Goal: Task Accomplishment & Management: Use online tool/utility

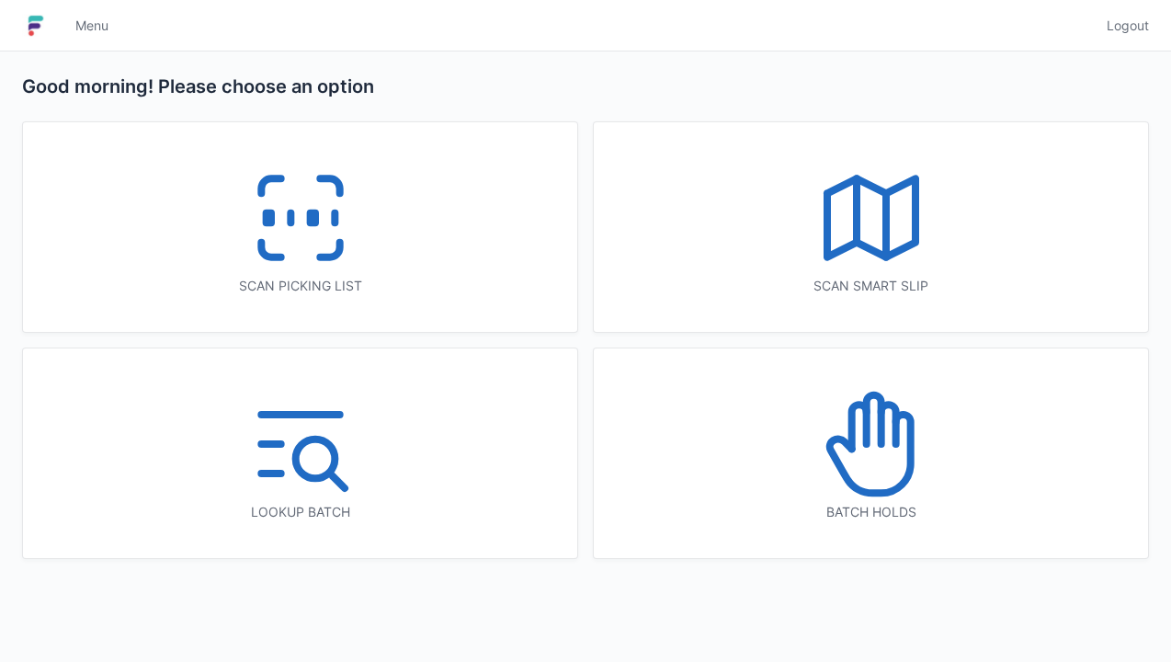
click at [328, 264] on icon at bounding box center [301, 218] width 118 height 118
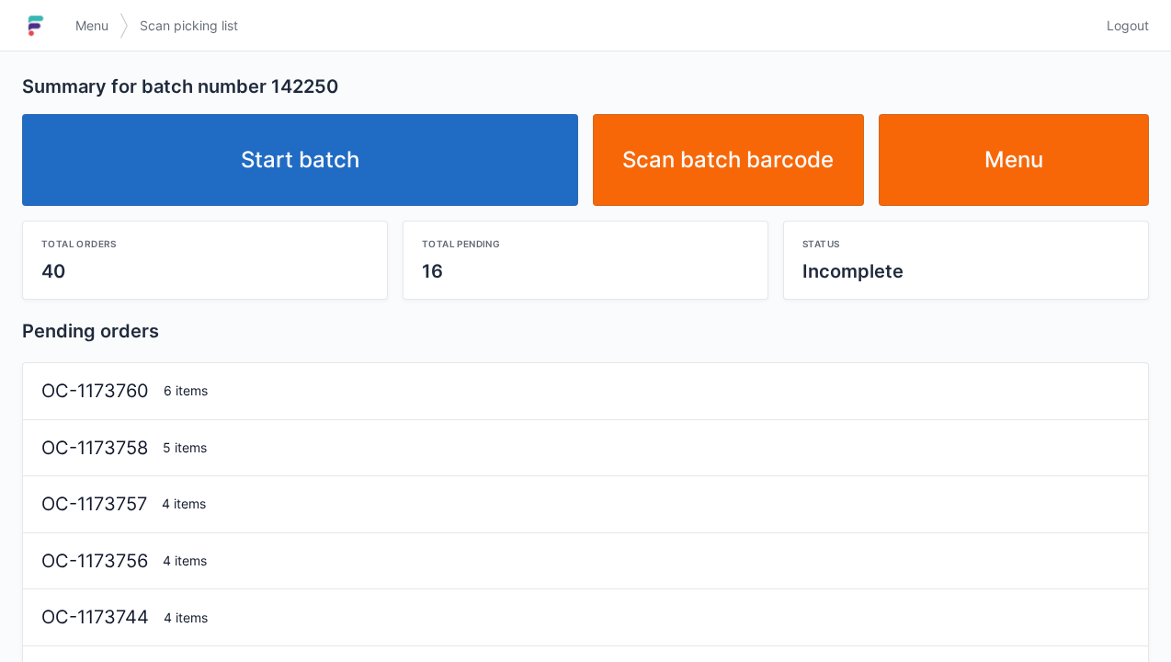
click at [462, 148] on link "Start batch" at bounding box center [300, 160] width 556 height 92
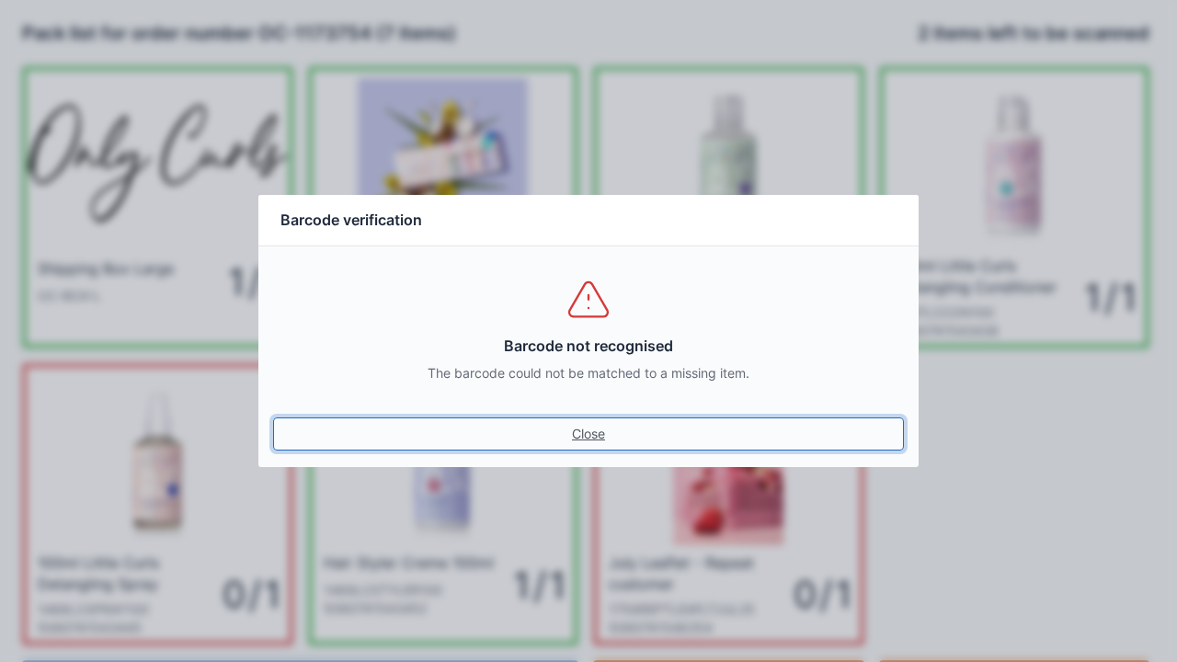
click at [570, 422] on link "Close" at bounding box center [588, 433] width 631 height 33
click at [604, 420] on link "Close" at bounding box center [588, 433] width 631 height 33
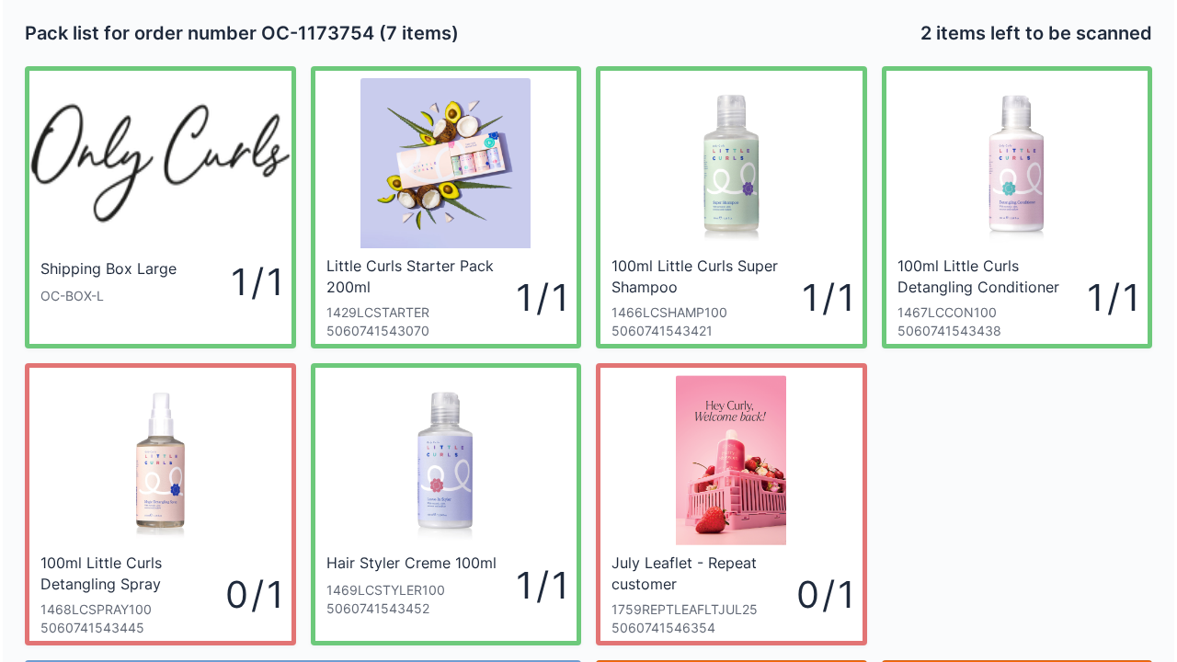
scroll to position [107, 0]
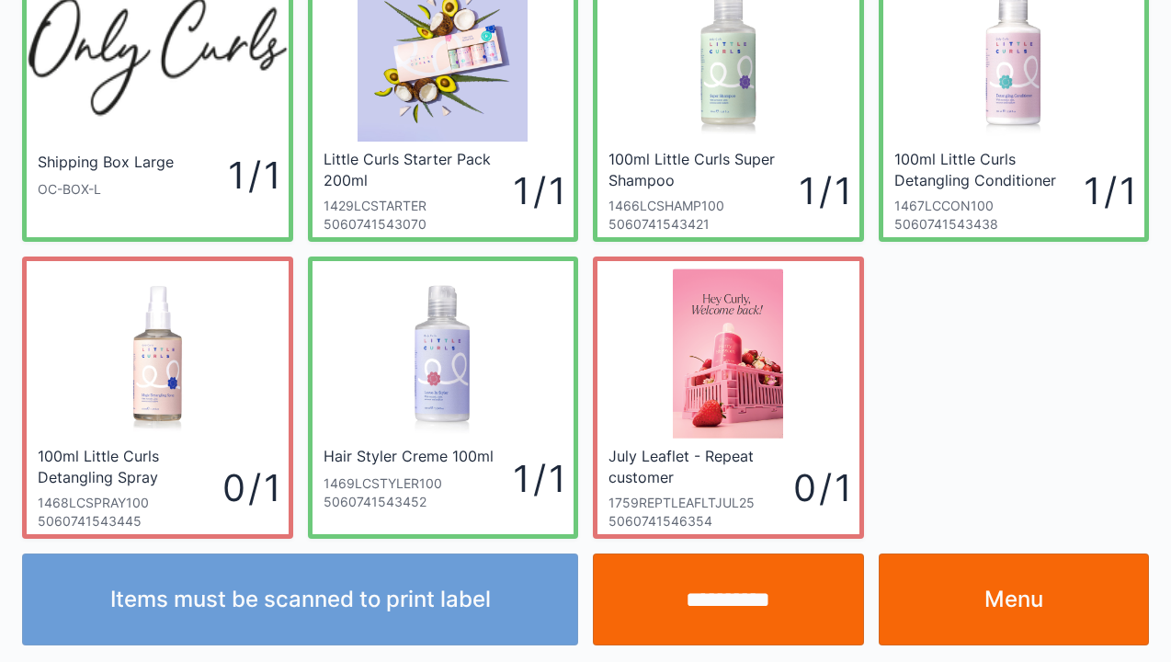
click at [745, 594] on input "**********" at bounding box center [728, 599] width 271 height 92
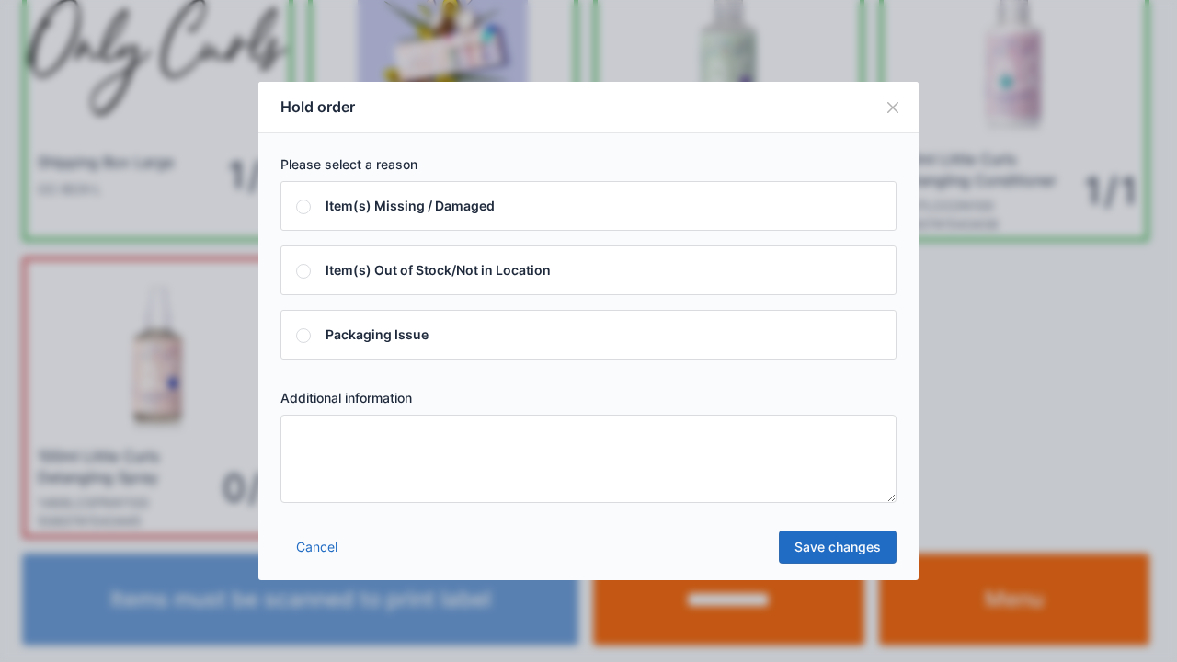
click at [373, 474] on textarea at bounding box center [588, 459] width 616 height 88
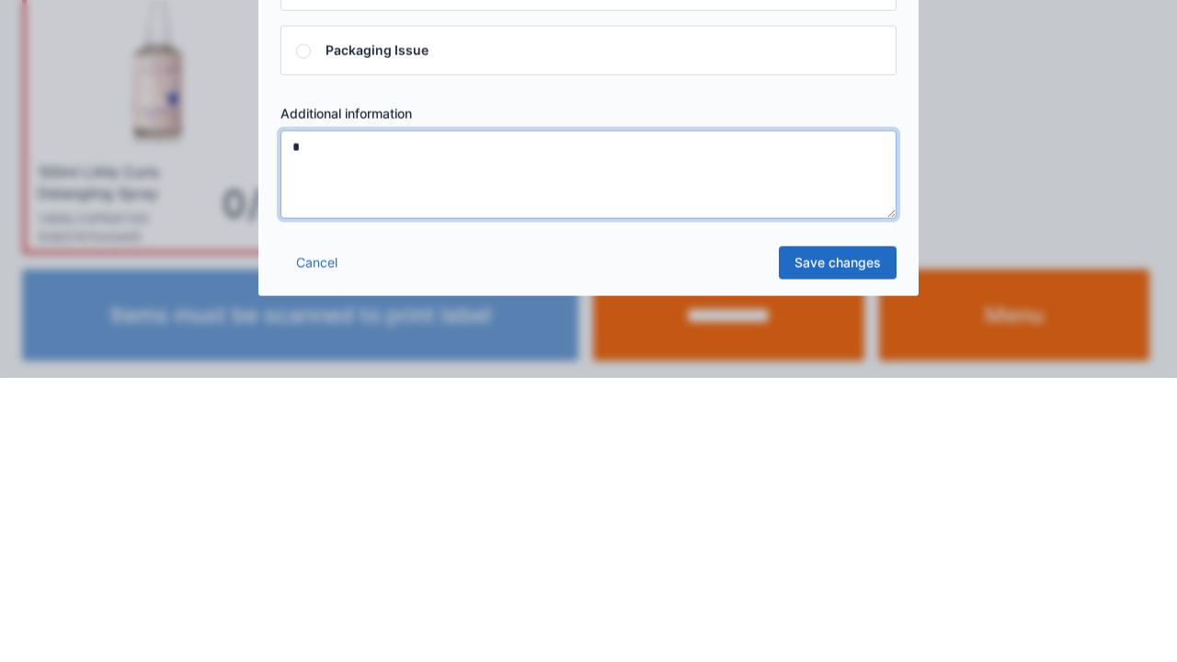
type textarea "*"
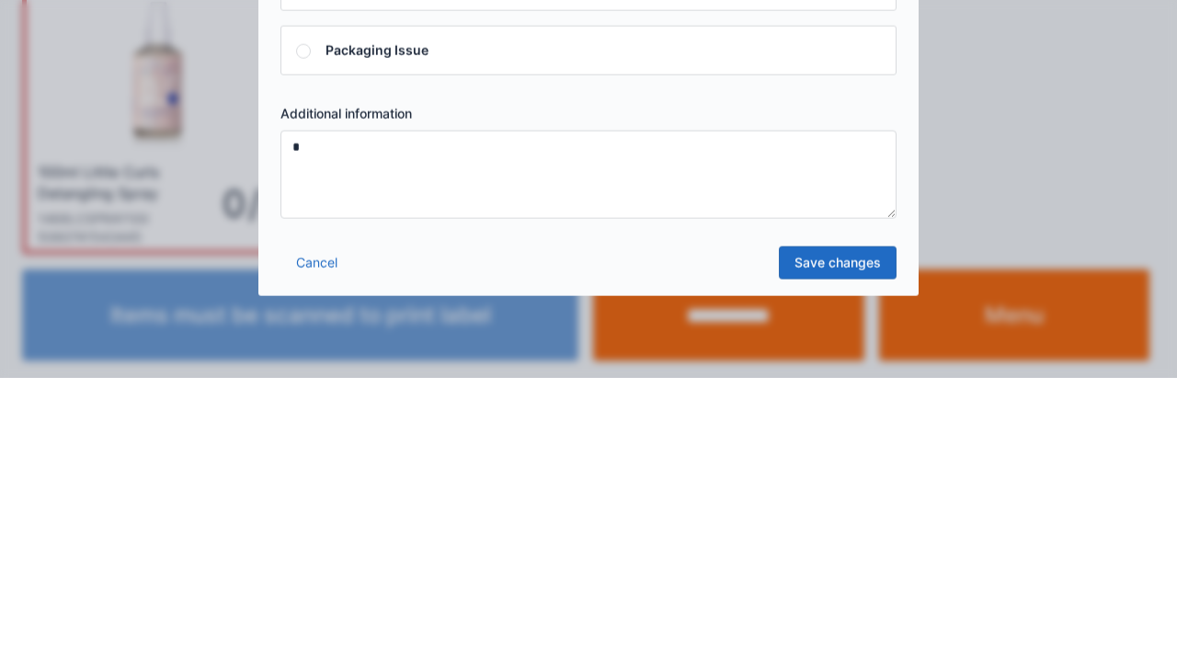
click at [885, 558] on link "Save changes" at bounding box center [838, 546] width 118 height 33
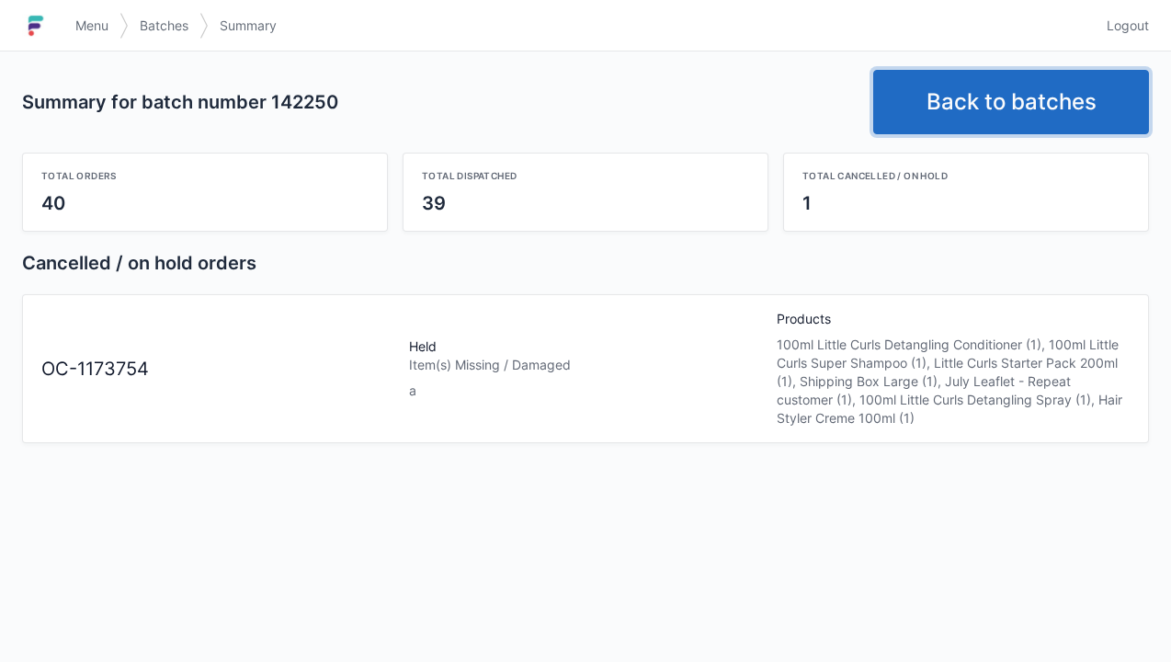
click at [1066, 99] on link "Back to batches" at bounding box center [1011, 102] width 276 height 64
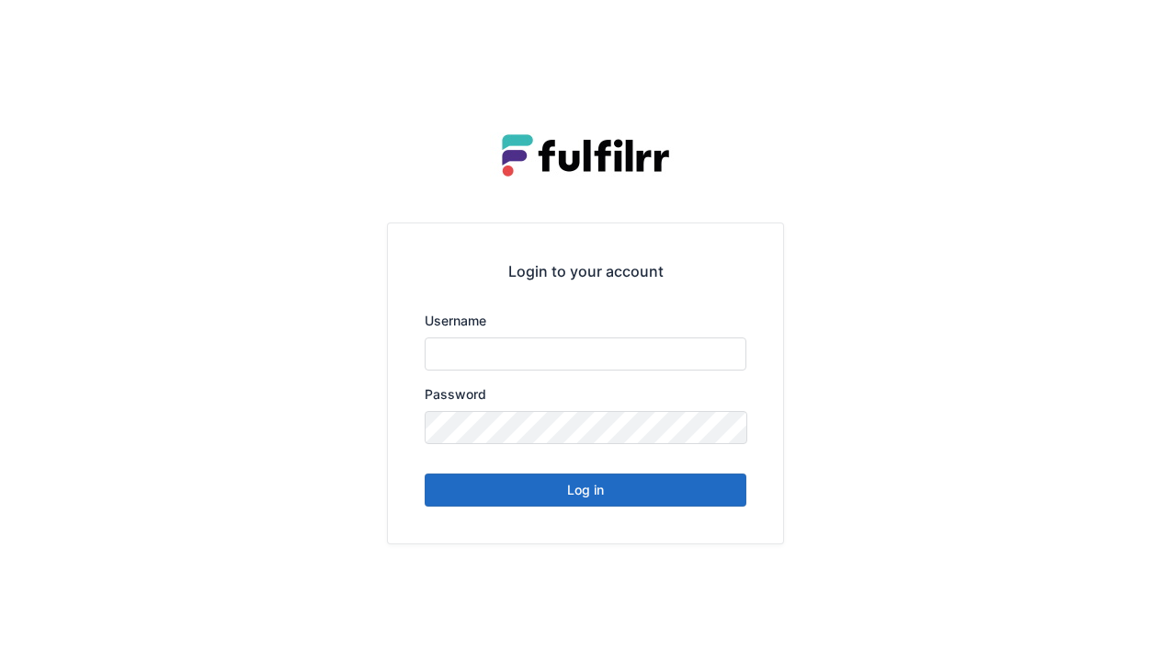
type input "******"
click at [1145, 40] on div "Login to your account Username ****** Password Log in" at bounding box center [585, 331] width 1171 height 662
click at [679, 504] on button "Log in" at bounding box center [586, 489] width 322 height 33
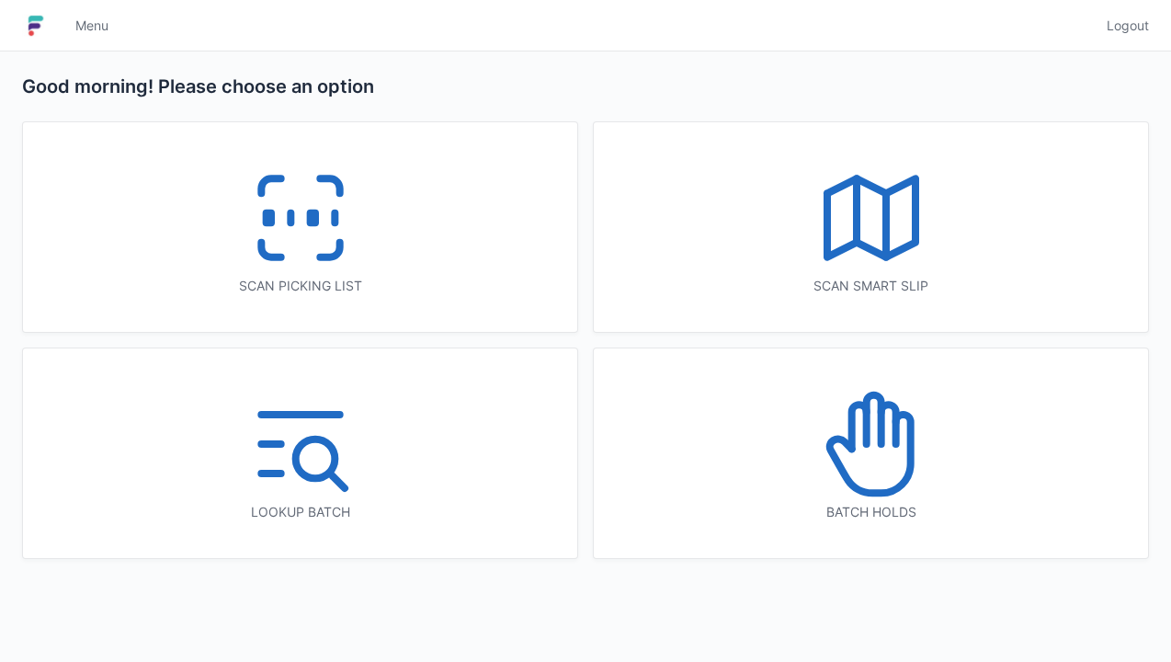
click at [646, 498] on div "Batch holds" at bounding box center [871, 453] width 554 height 210
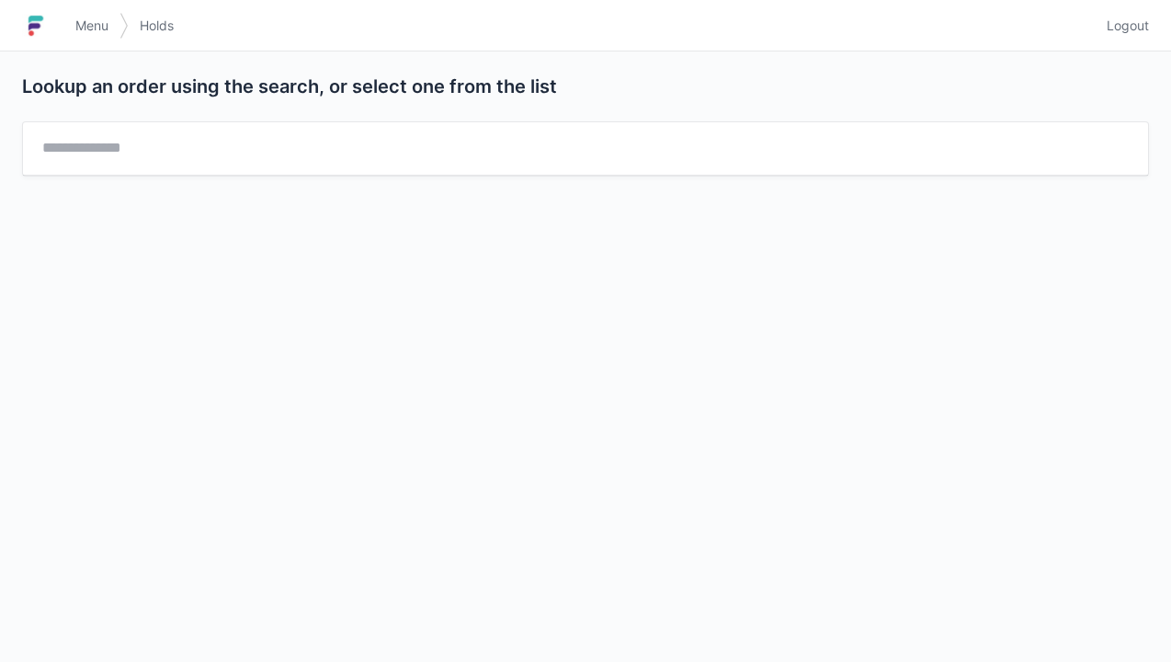
click at [1144, 39] on link "Logout" at bounding box center [1122, 25] width 53 height 33
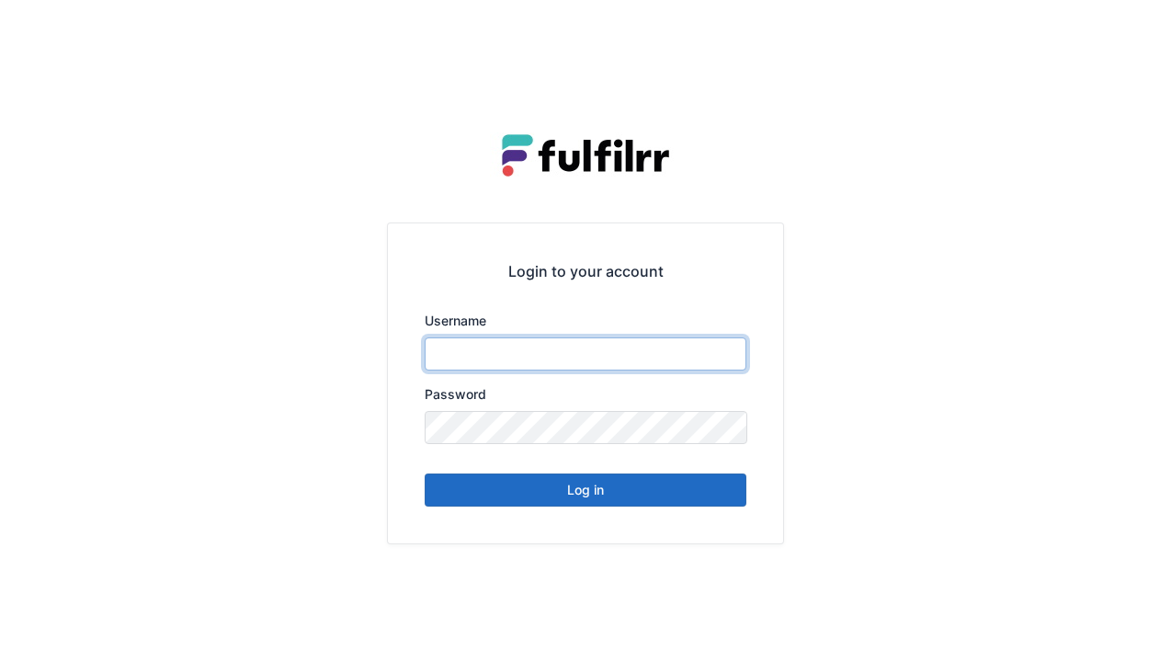
type input "******"
click at [686, 505] on button "Log in" at bounding box center [586, 489] width 322 height 33
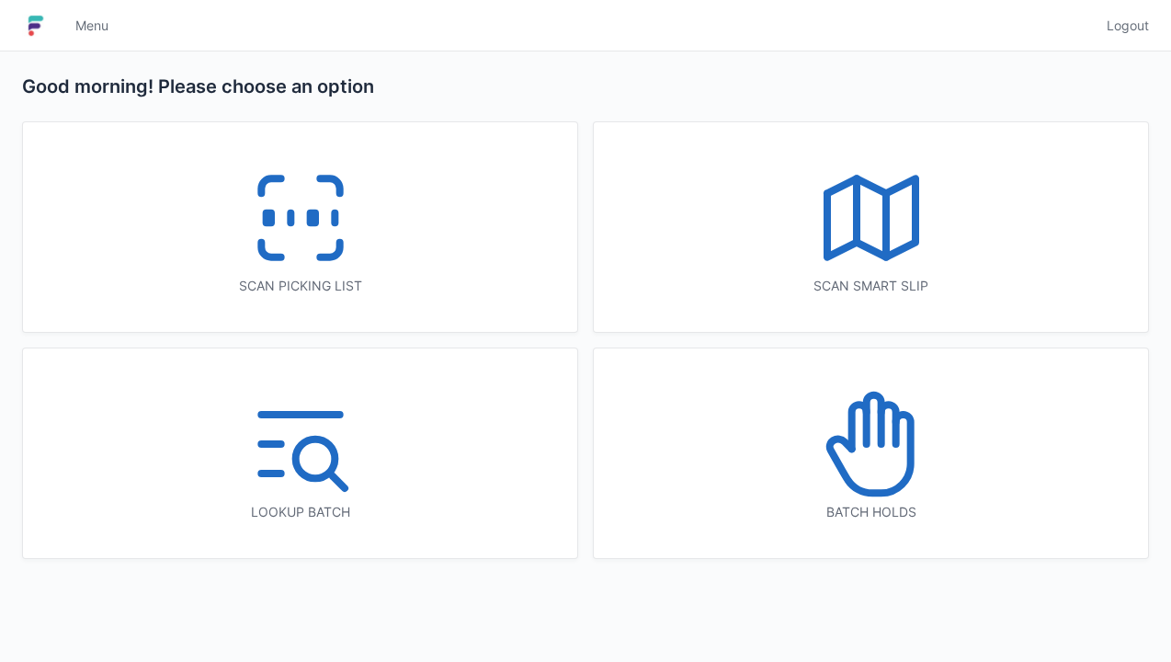
click at [342, 262] on icon at bounding box center [301, 218] width 118 height 118
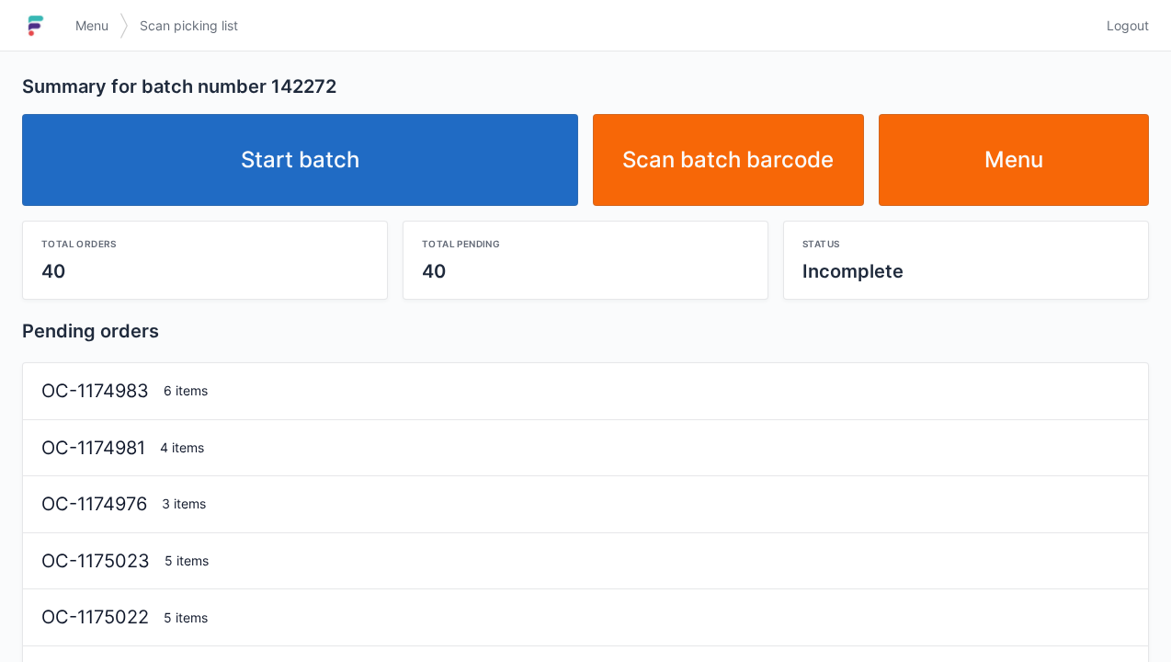
click at [453, 191] on link "Start batch" at bounding box center [300, 160] width 556 height 92
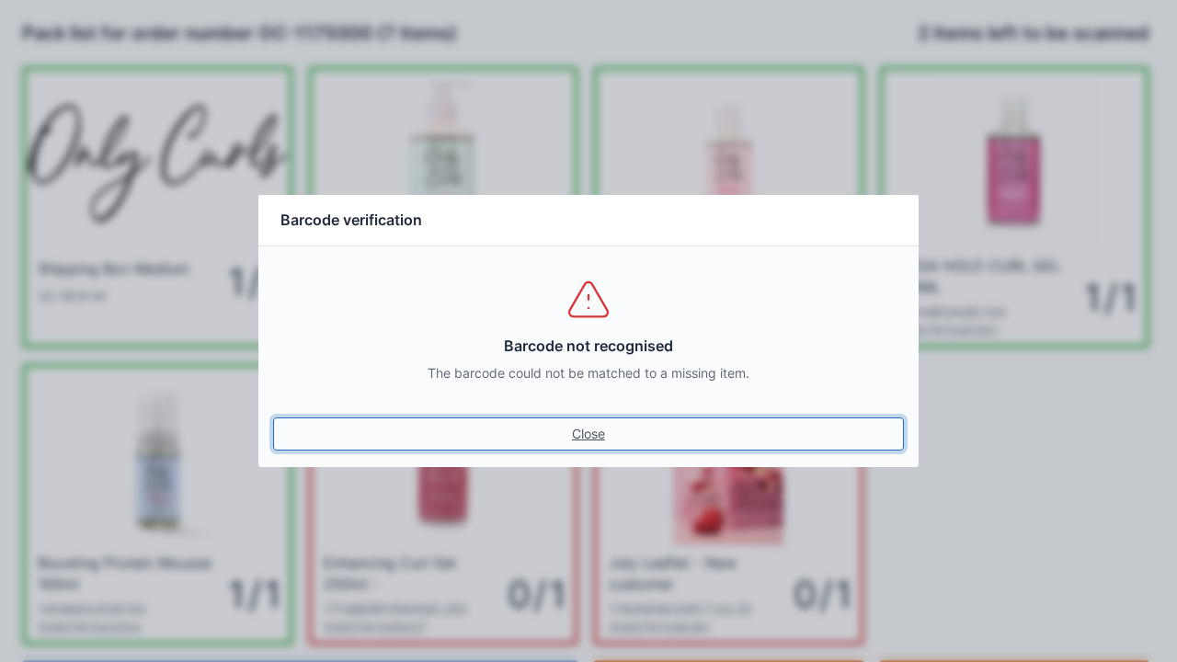
click at [608, 449] on link "Close" at bounding box center [588, 433] width 631 height 33
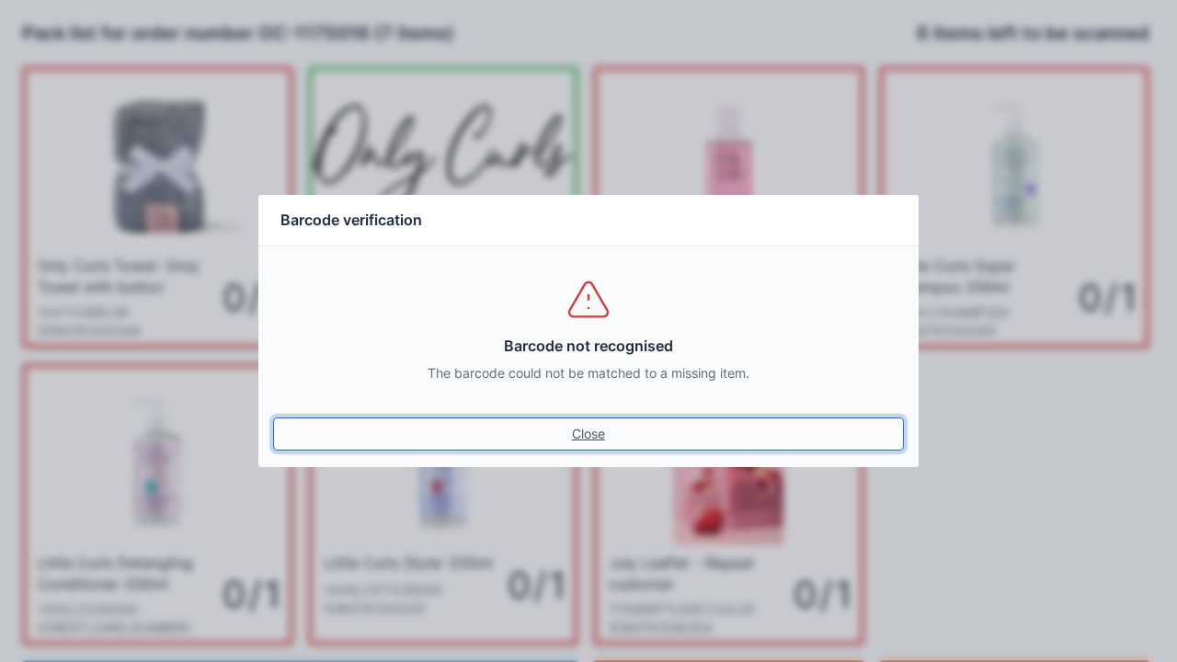
click at [598, 423] on link "Close" at bounding box center [588, 433] width 631 height 33
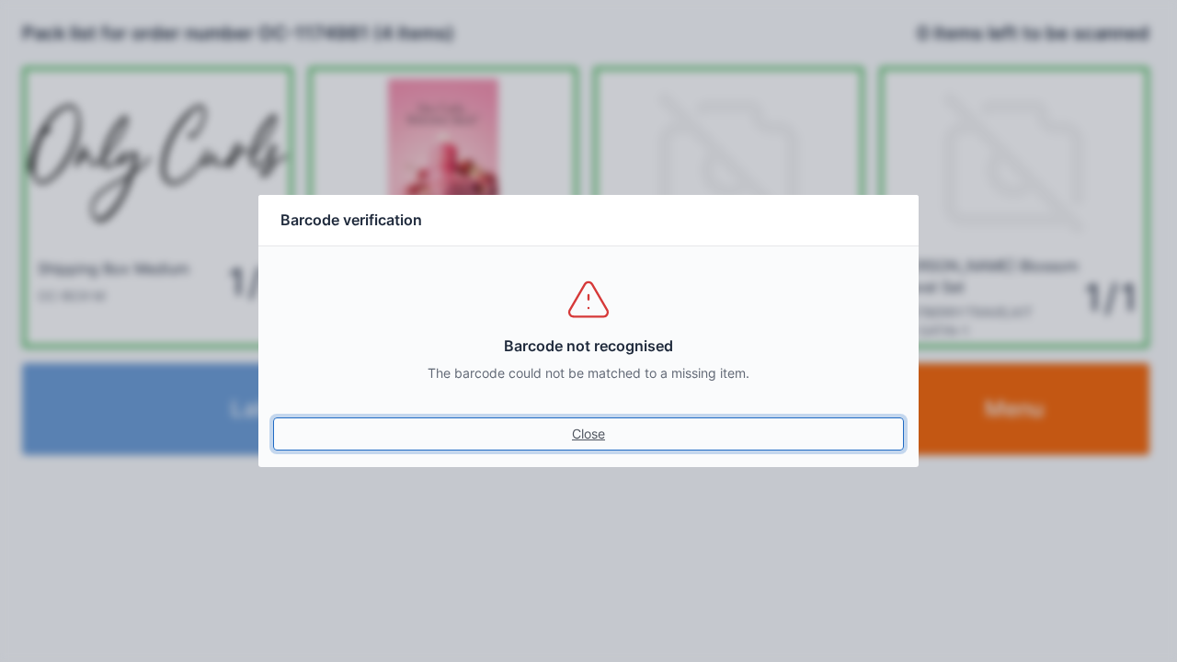
click at [598, 428] on link "Close" at bounding box center [588, 433] width 631 height 33
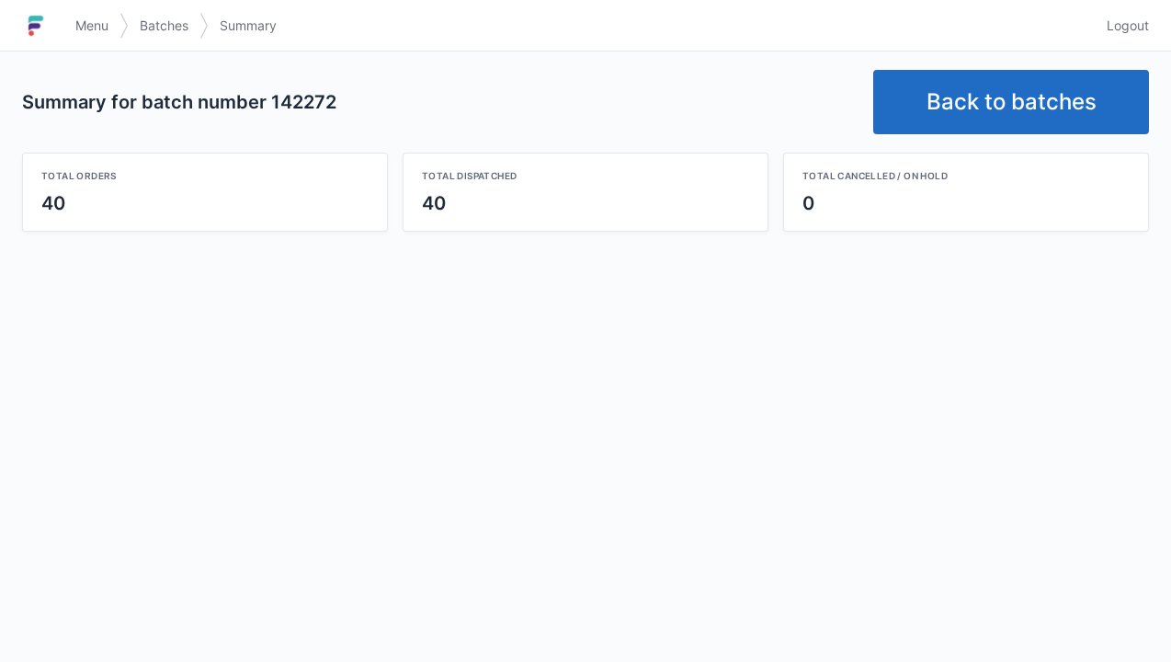
click at [1083, 97] on link "Back to batches" at bounding box center [1011, 102] width 276 height 64
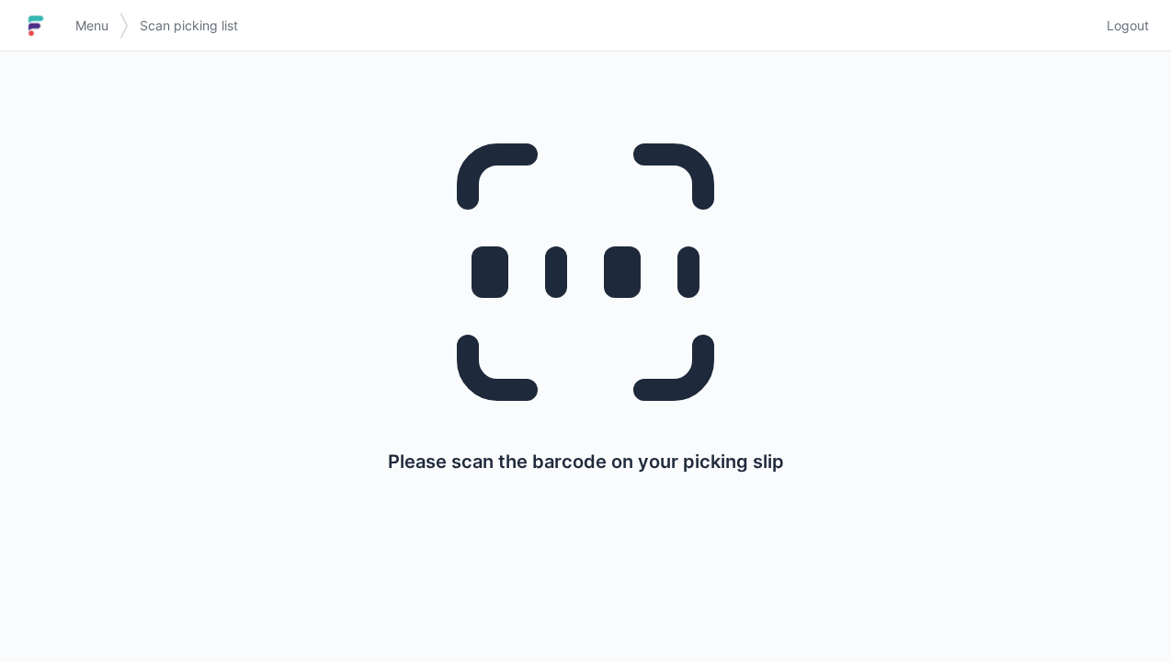
click at [1161, 13] on div "Menu Scan picking list Logout" at bounding box center [585, 26] width 1171 height 44
click at [1121, 40] on link "Logout" at bounding box center [1122, 25] width 53 height 33
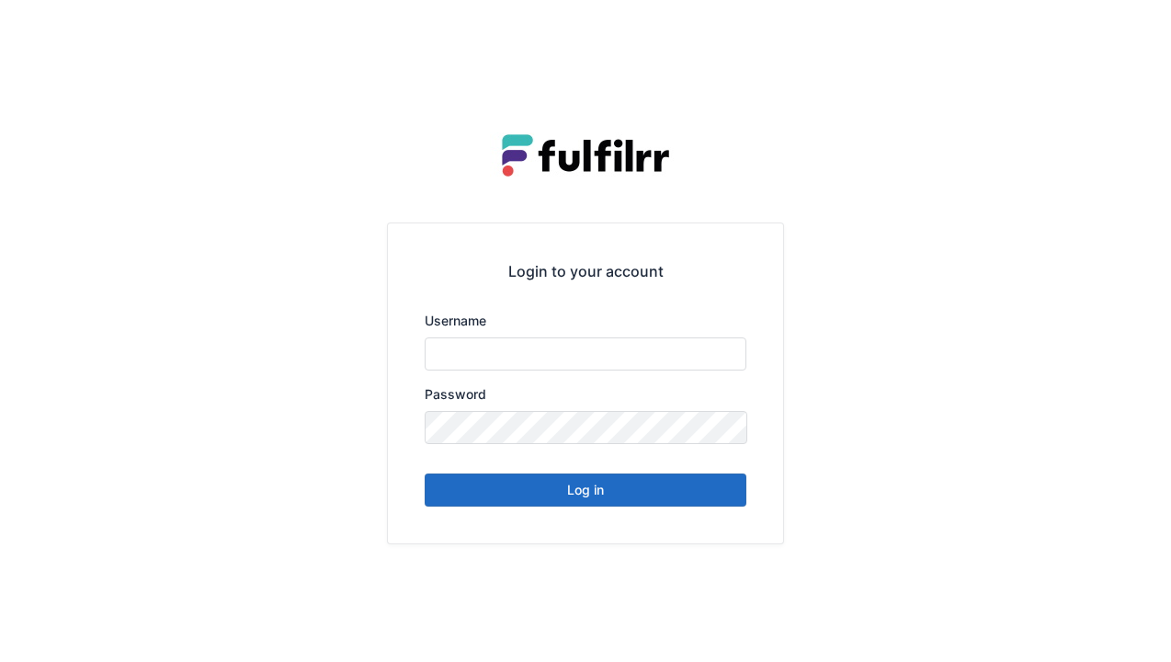
type input "******"
click at [674, 500] on button "Log in" at bounding box center [586, 489] width 322 height 33
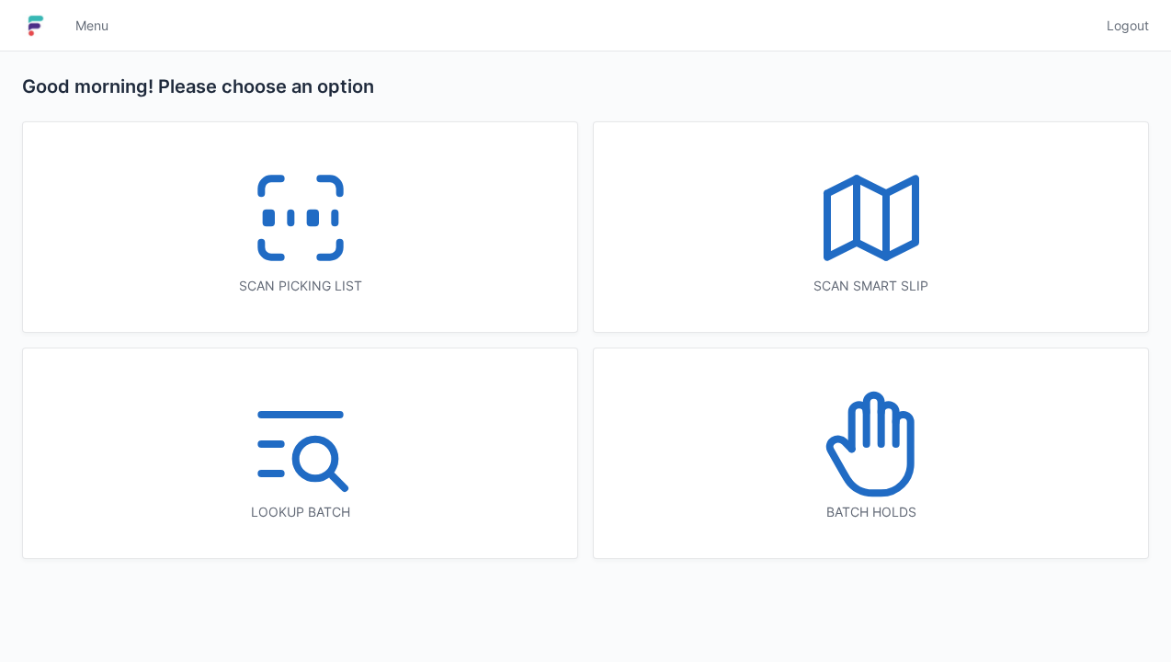
click at [347, 226] on icon at bounding box center [301, 218] width 118 height 118
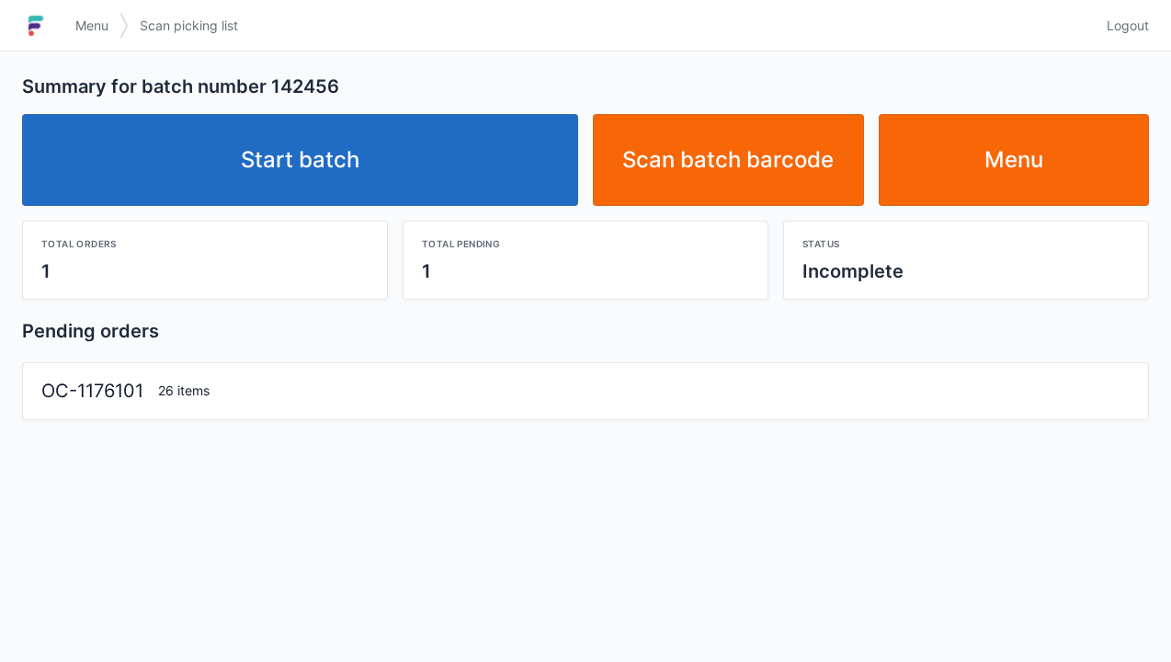
click at [468, 165] on link "Start batch" at bounding box center [300, 160] width 556 height 92
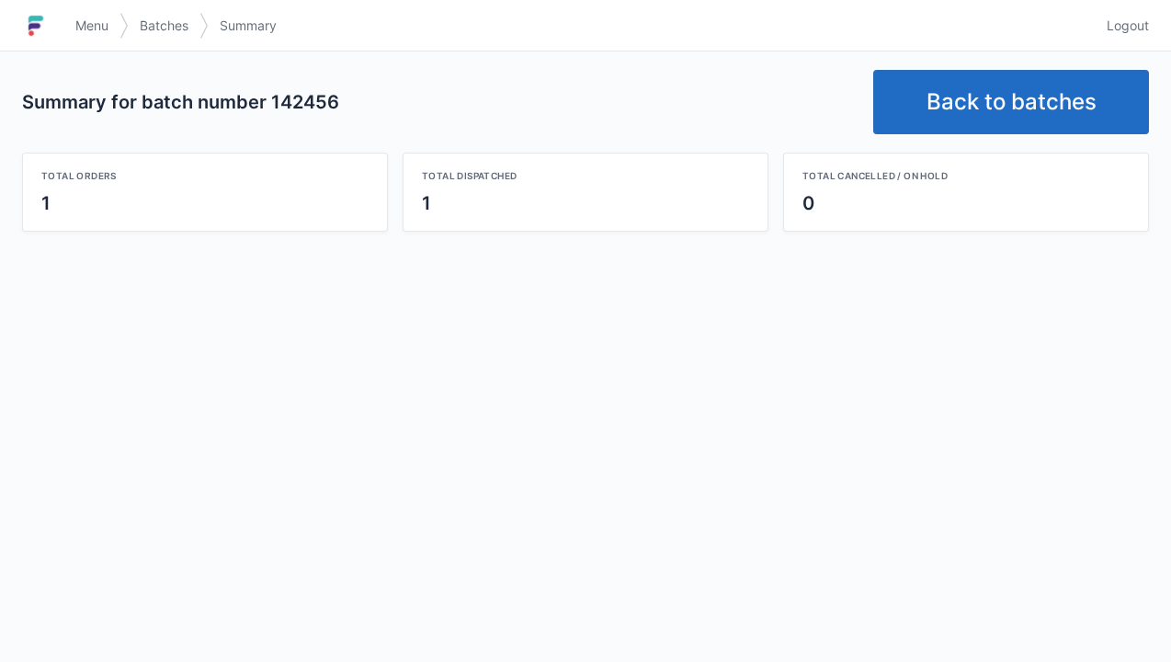
click at [1043, 80] on link "Back to batches" at bounding box center [1011, 102] width 276 height 64
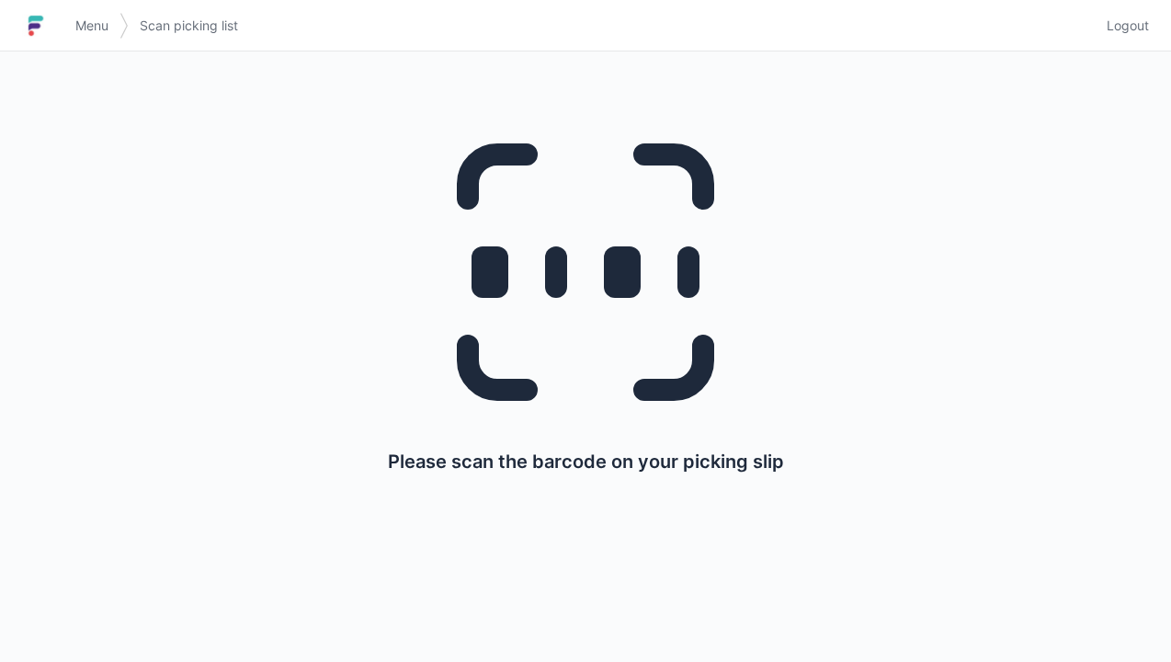
click at [1135, 21] on span "Logout" at bounding box center [1128, 26] width 42 height 18
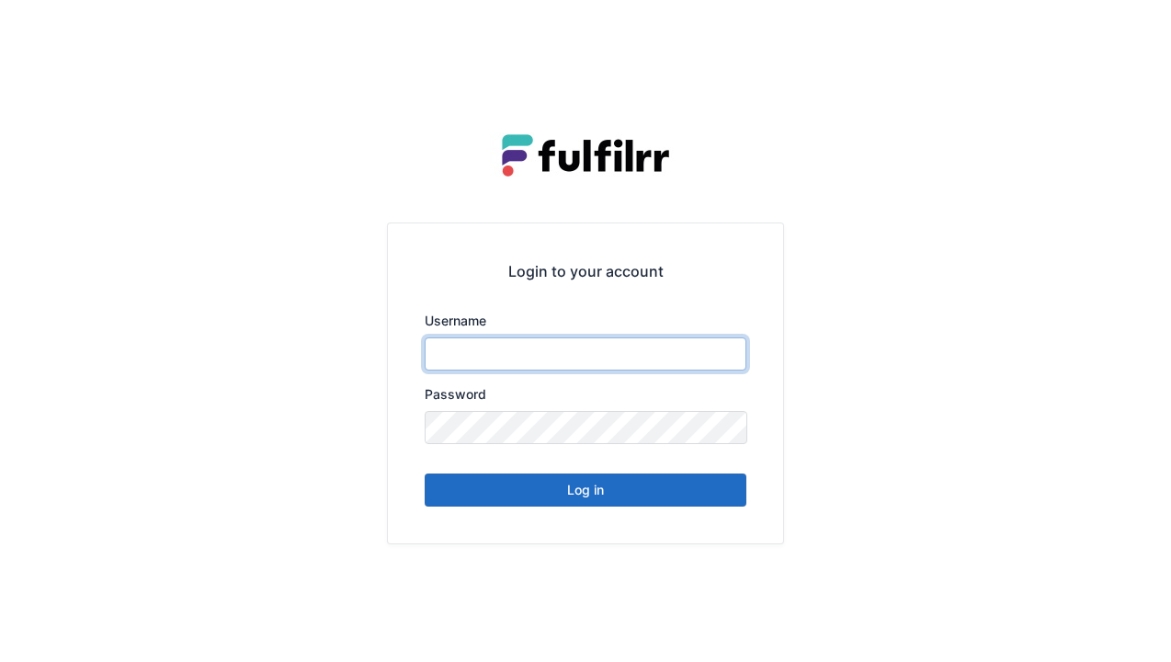
type input "******"
click at [636, 496] on button "Log in" at bounding box center [586, 489] width 322 height 33
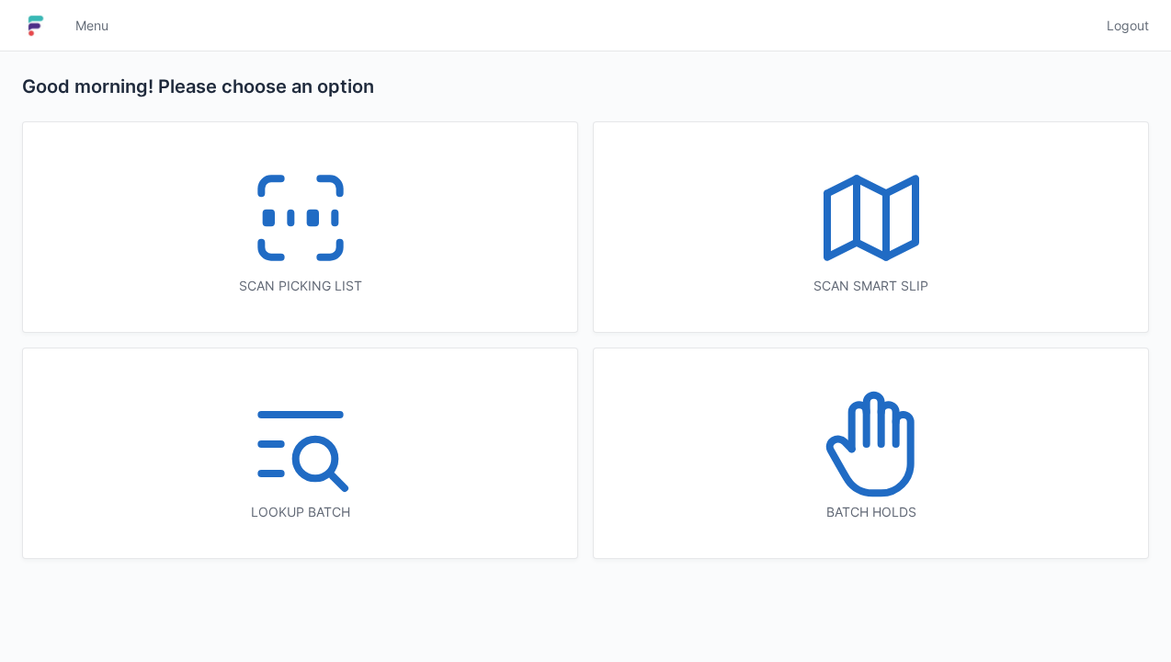
click at [327, 254] on icon at bounding box center [329, 250] width 19 height 15
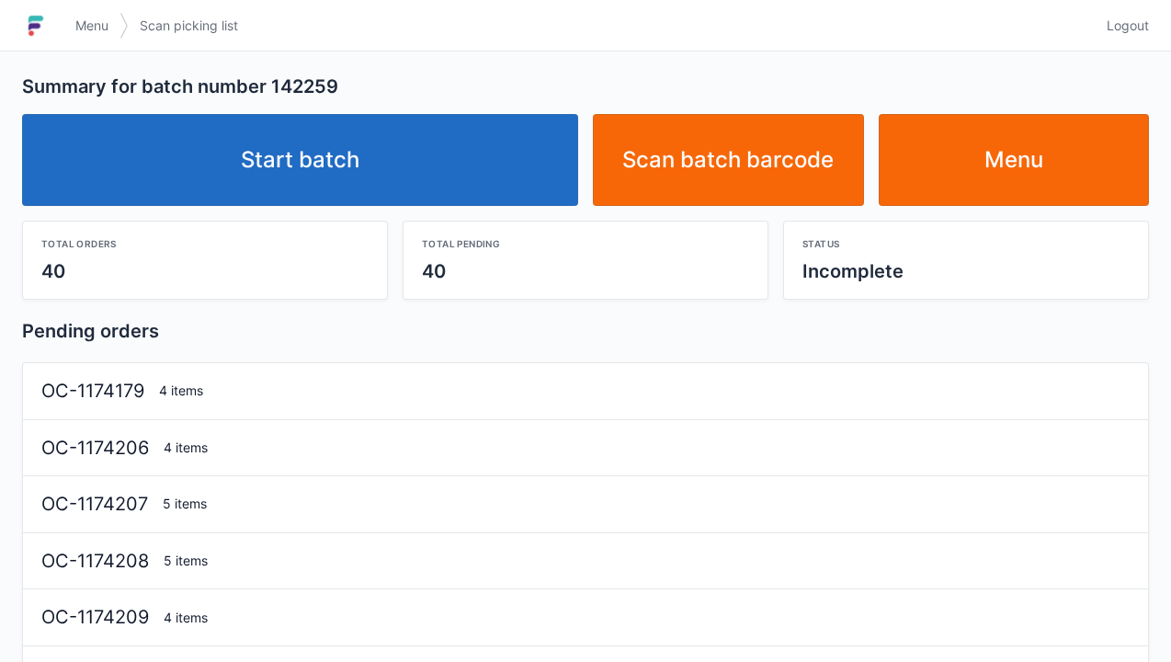
click at [512, 169] on link "Start batch" at bounding box center [300, 160] width 556 height 92
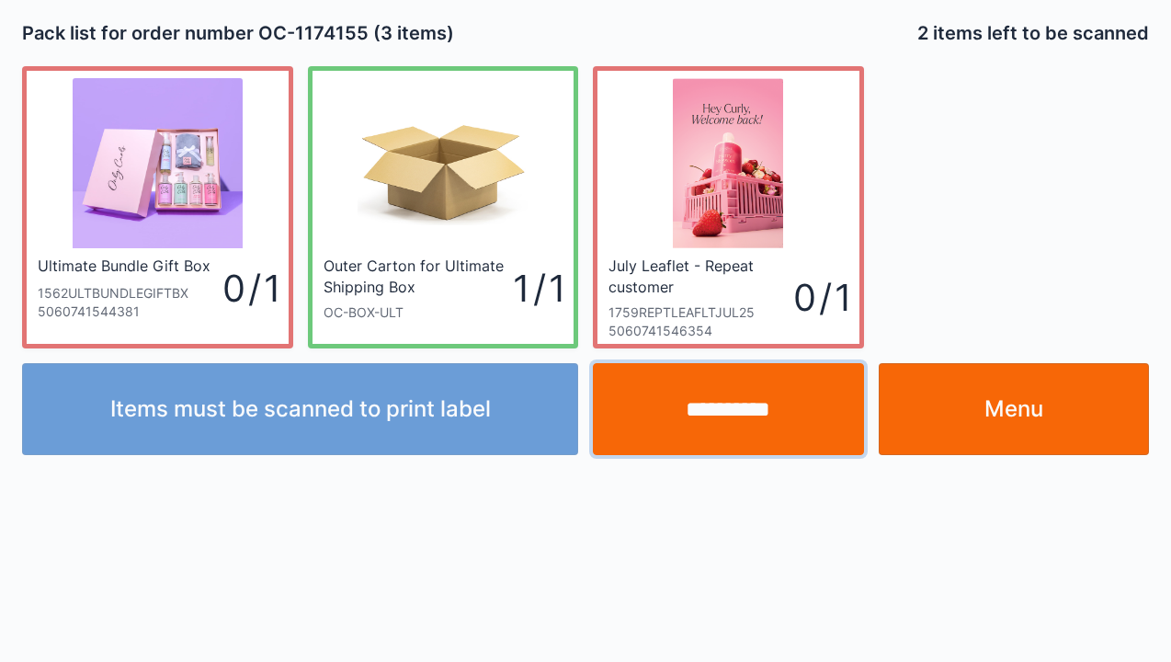
click at [715, 388] on input "**********" at bounding box center [728, 409] width 271 height 92
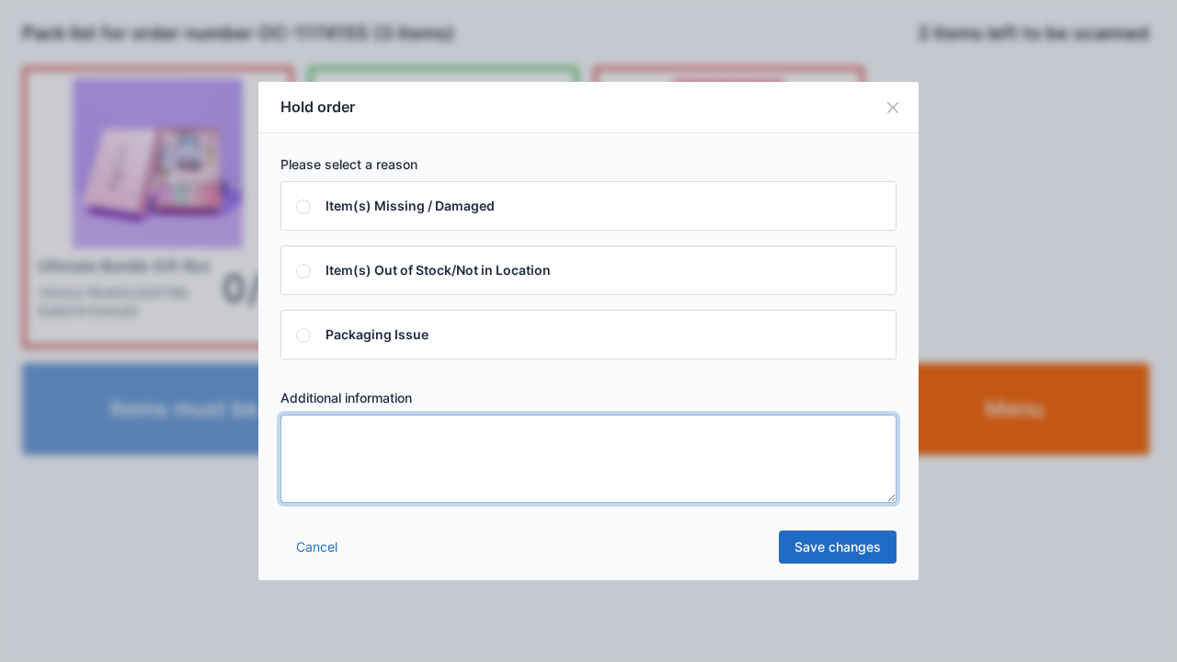
click at [393, 478] on textarea at bounding box center [588, 459] width 616 height 88
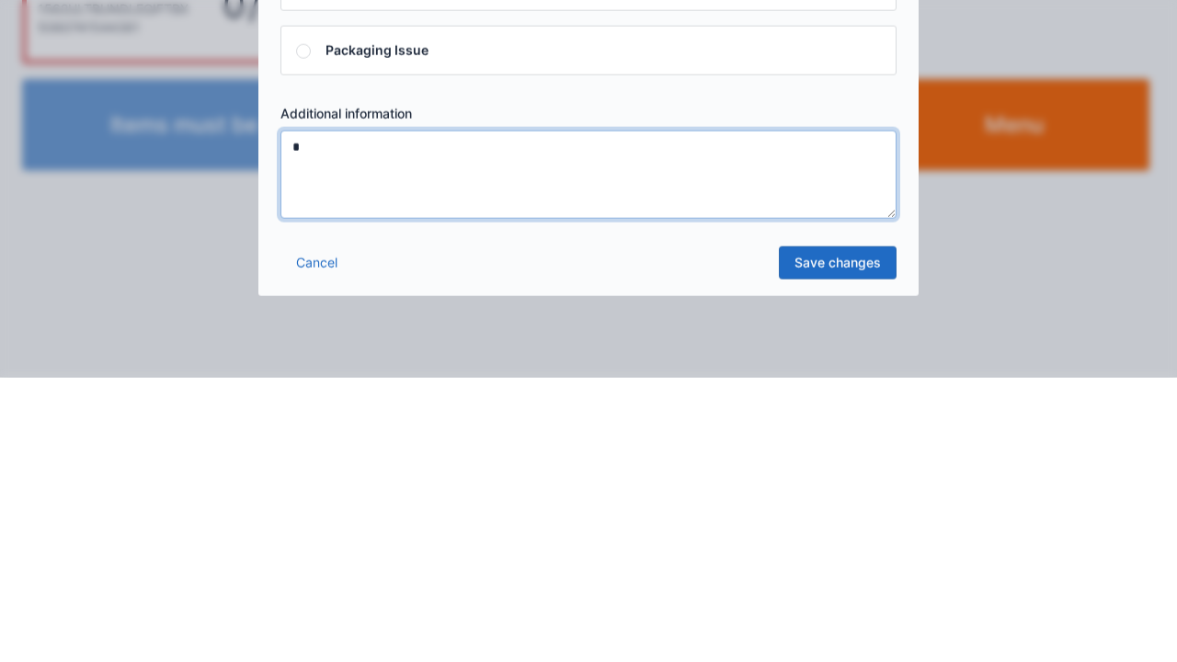
type textarea "*"
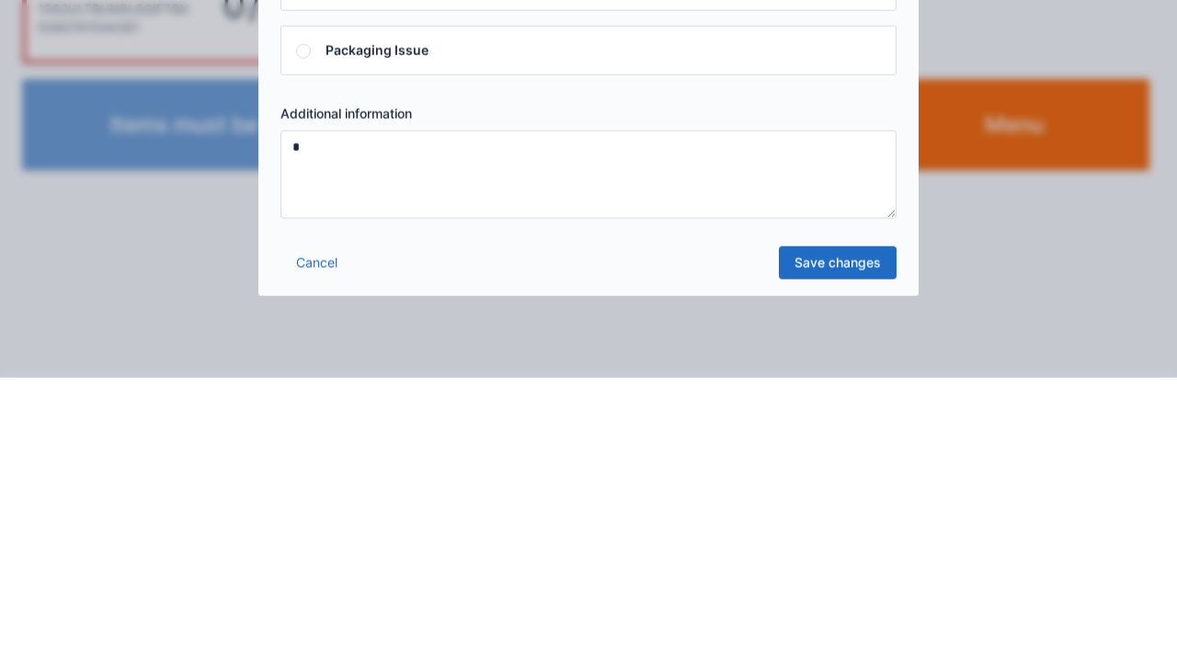
click at [855, 542] on link "Save changes" at bounding box center [838, 546] width 118 height 33
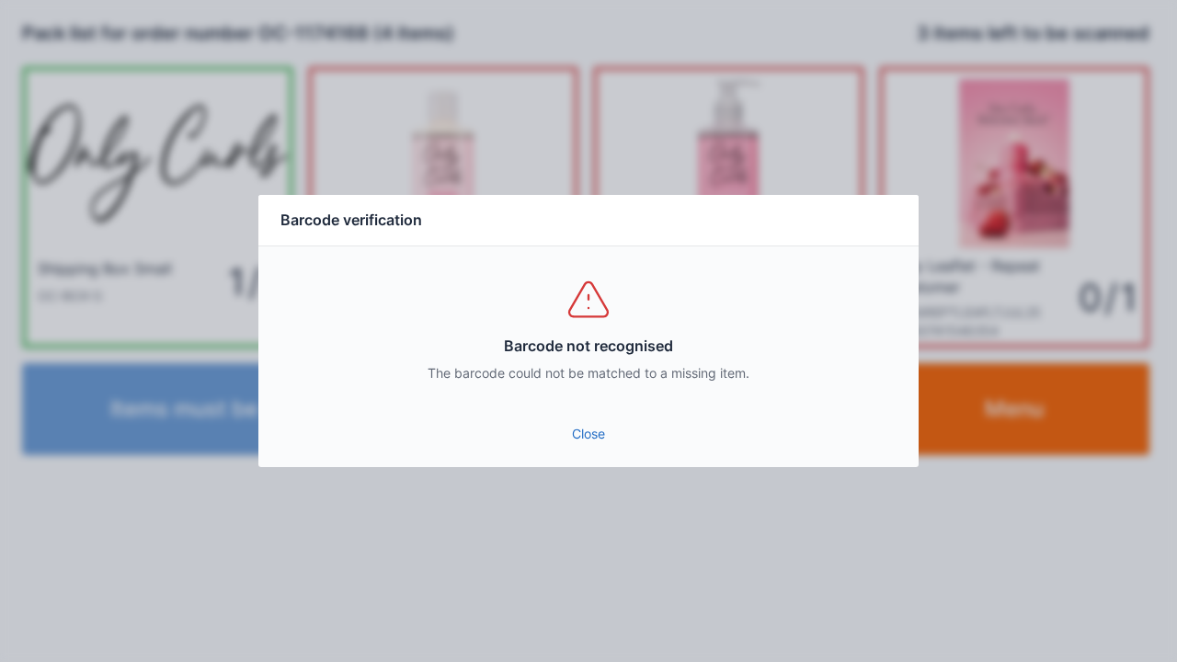
click at [601, 439] on link "Close" at bounding box center [588, 433] width 631 height 33
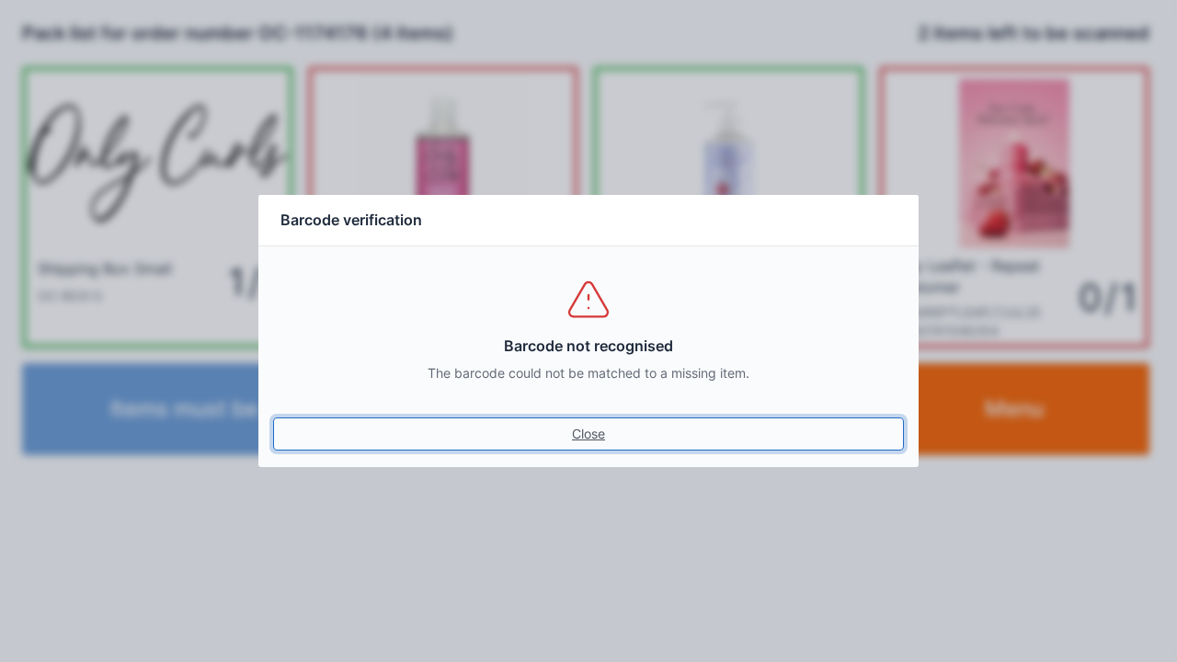
click at [598, 421] on link "Close" at bounding box center [588, 433] width 631 height 33
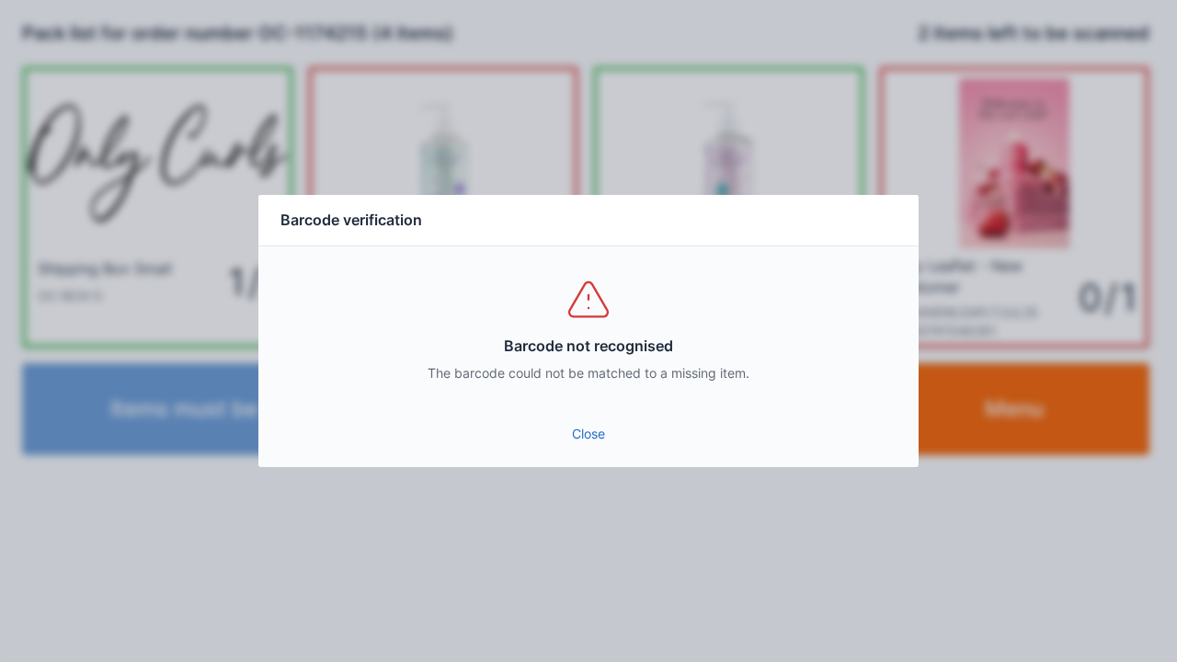
click at [612, 392] on div "Barcode not recognised The barcode could not be matched to a missing item." at bounding box center [588, 328] width 660 height 165
click at [599, 460] on div "Close" at bounding box center [588, 439] width 660 height 55
click at [594, 442] on link "Close" at bounding box center [588, 433] width 631 height 33
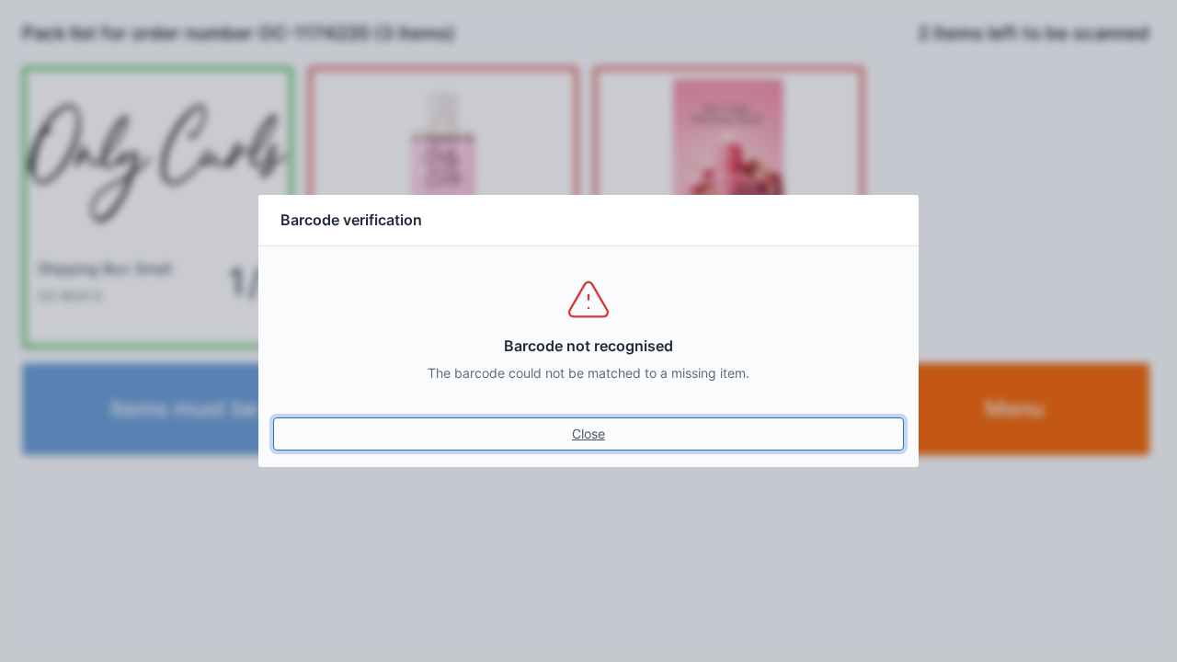
click at [599, 420] on link "Close" at bounding box center [588, 433] width 631 height 33
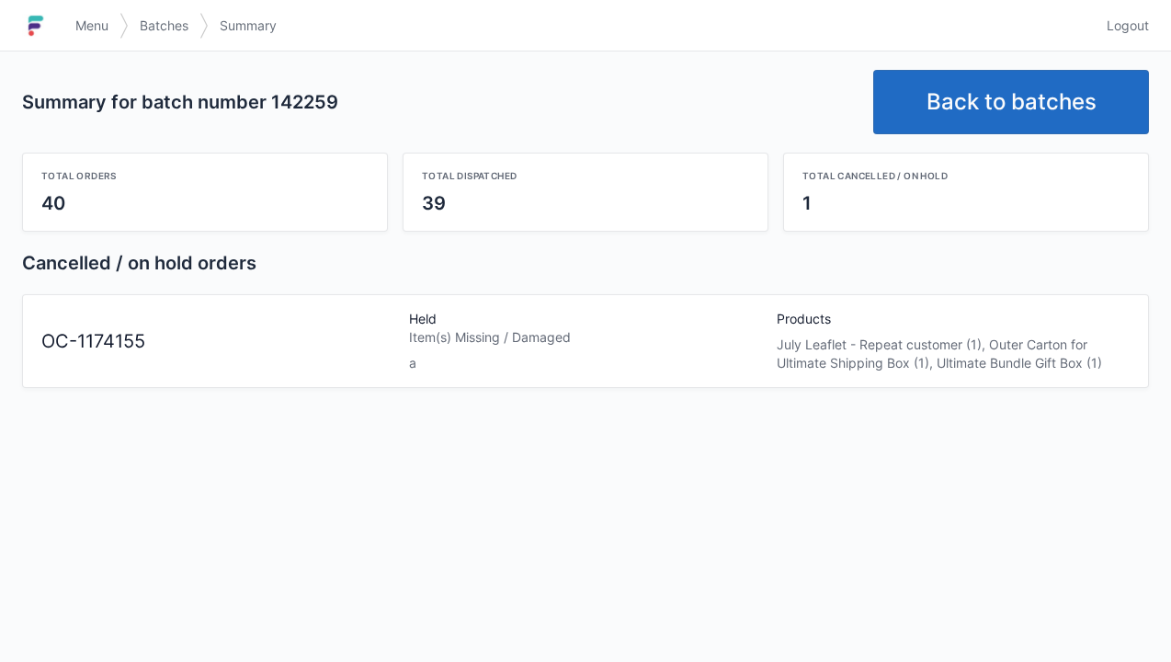
click at [997, 98] on link "Back to batches" at bounding box center [1011, 102] width 276 height 64
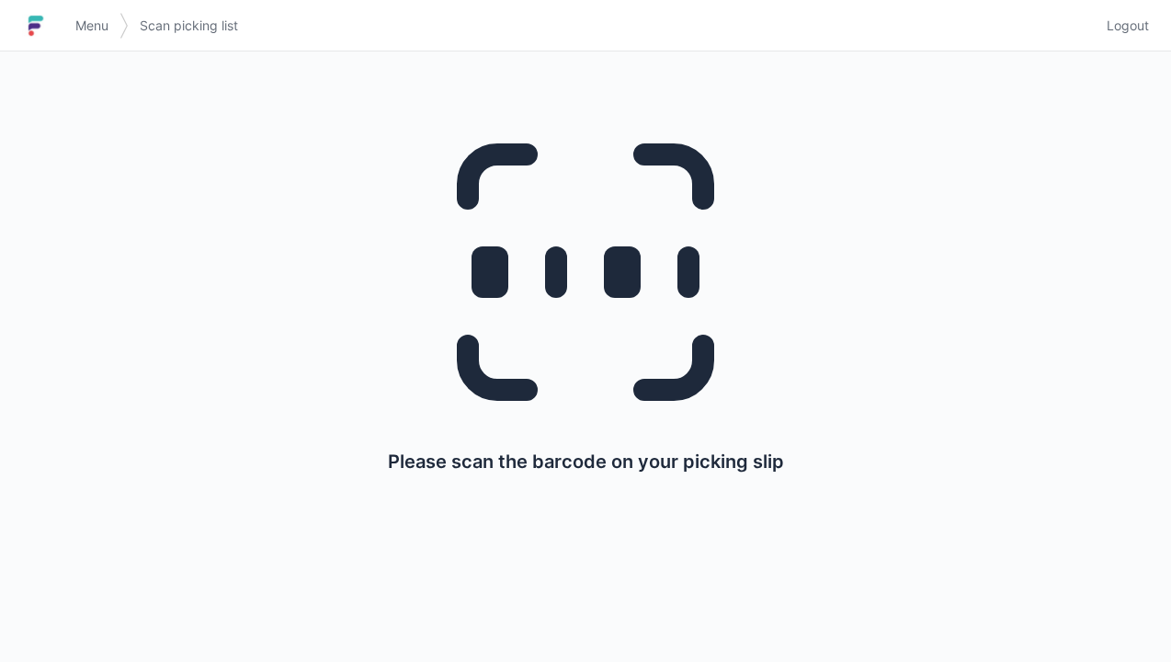
click at [1145, 39] on link "Logout" at bounding box center [1122, 25] width 53 height 33
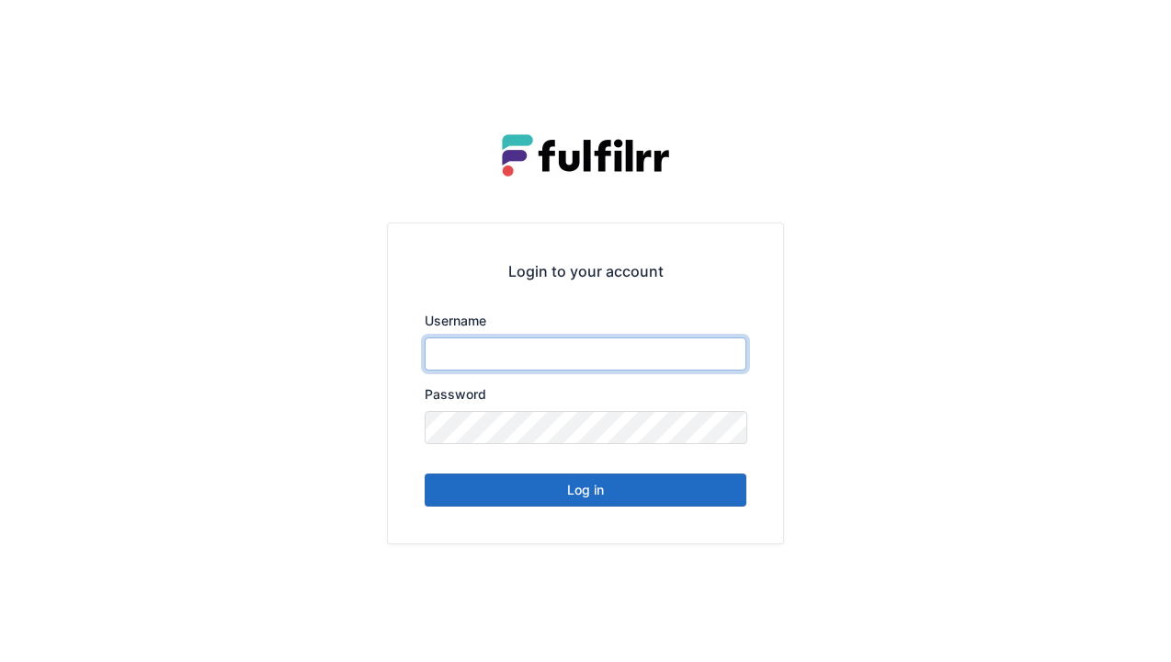
type input "******"
click at [653, 496] on button "Log in" at bounding box center [586, 489] width 322 height 33
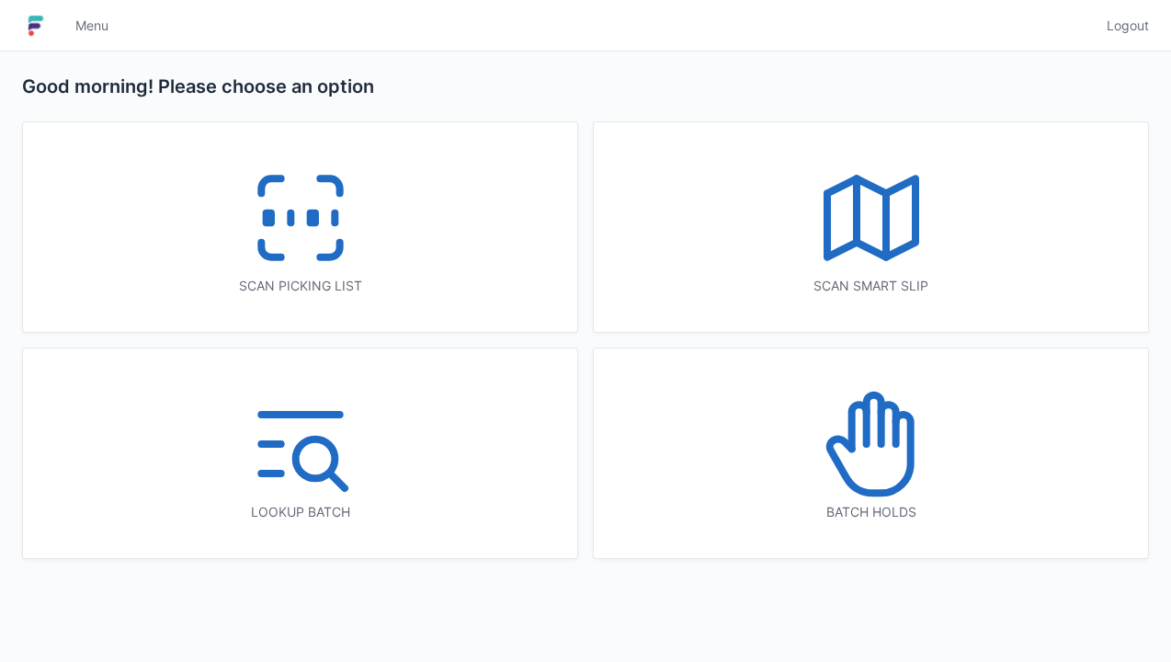
click at [894, 449] on icon at bounding box center [872, 444] width 118 height 118
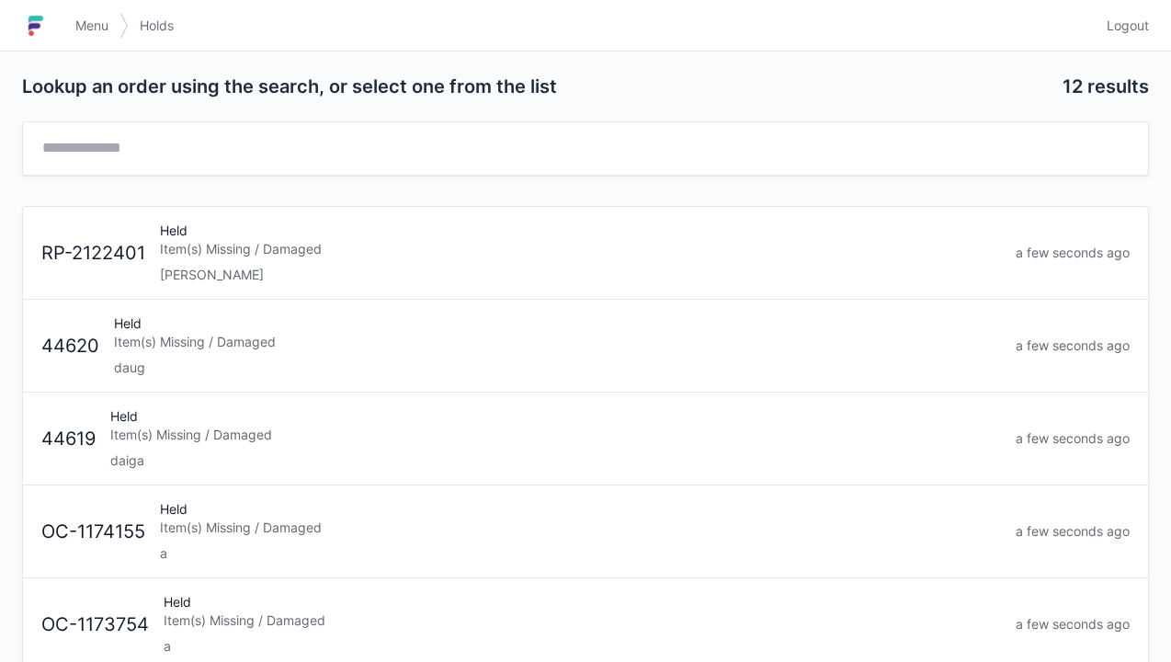
click at [471, 535] on div "Held Item(s) Missing / Damaged a" at bounding box center [581, 531] width 856 height 63
click at [565, 528] on div "Item(s) Missing / Damaged" at bounding box center [583, 528] width 838 height 18
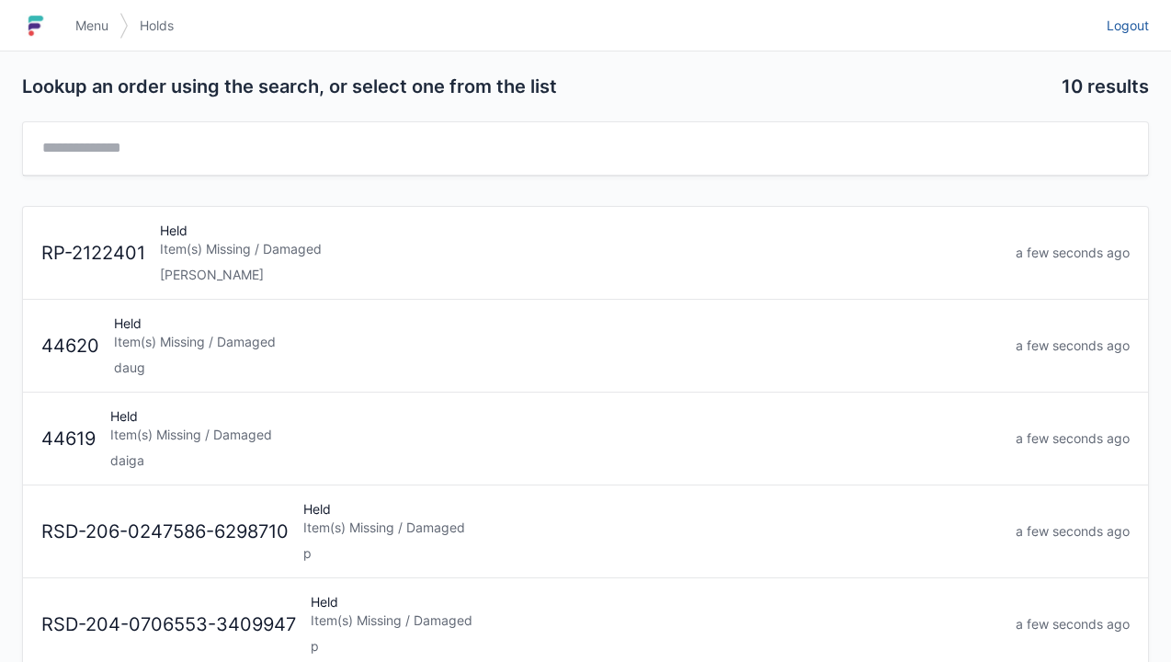
click at [1139, 41] on link "Logout" at bounding box center [1122, 25] width 53 height 33
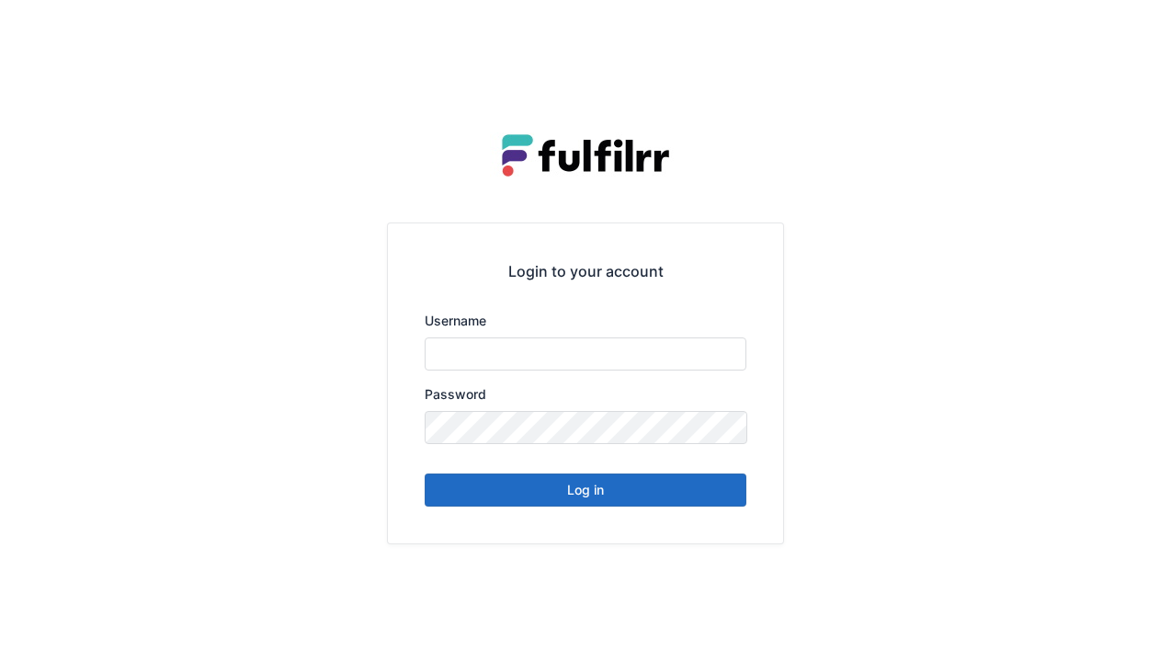
type input "******"
click at [713, 484] on button "Log in" at bounding box center [586, 489] width 322 height 33
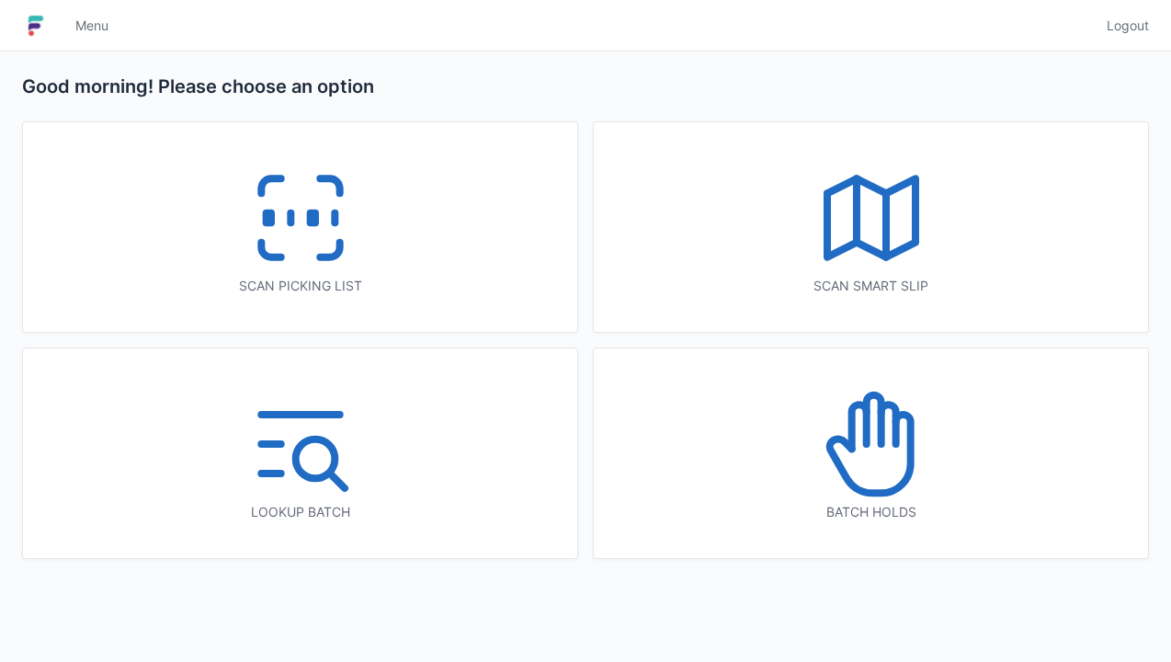
click at [375, 258] on div "Scan picking list" at bounding box center [300, 227] width 554 height 210
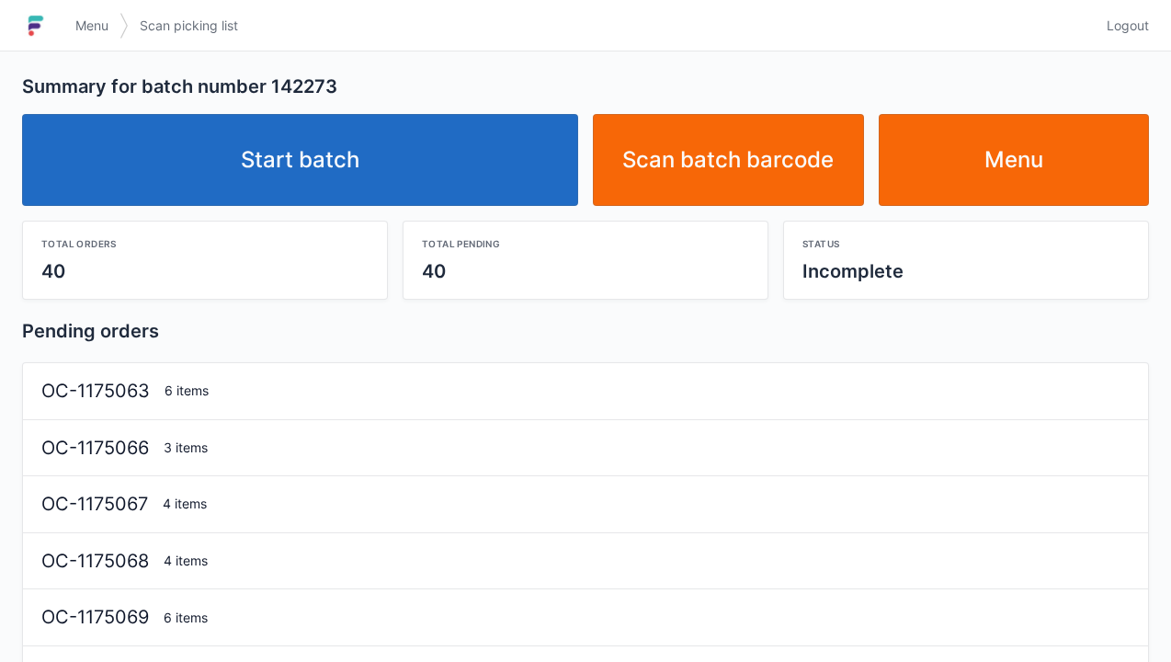
click at [439, 175] on link "Start batch" at bounding box center [300, 160] width 556 height 92
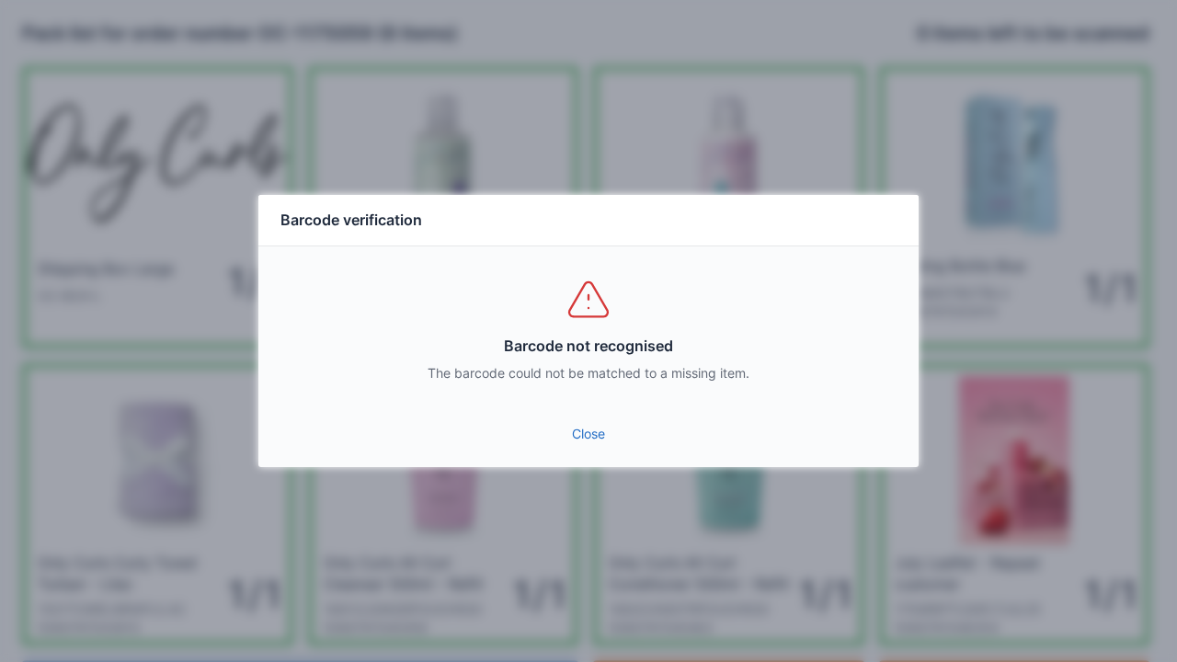
click at [596, 439] on link "Close" at bounding box center [588, 433] width 631 height 33
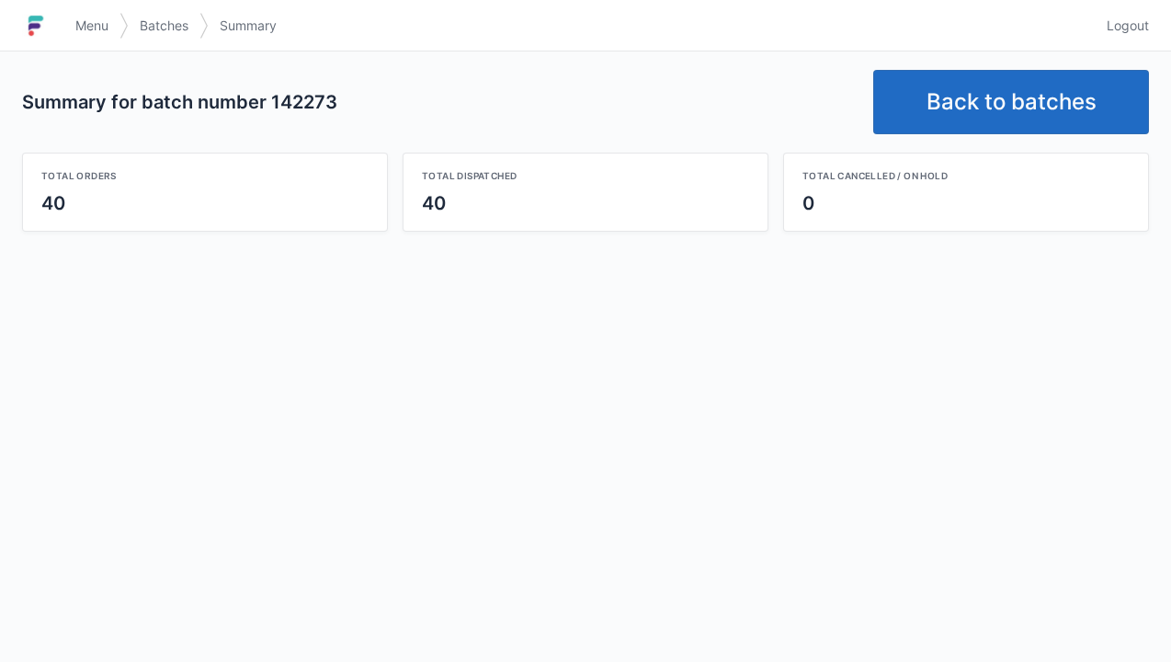
click at [1020, 116] on link "Back to batches" at bounding box center [1011, 102] width 276 height 64
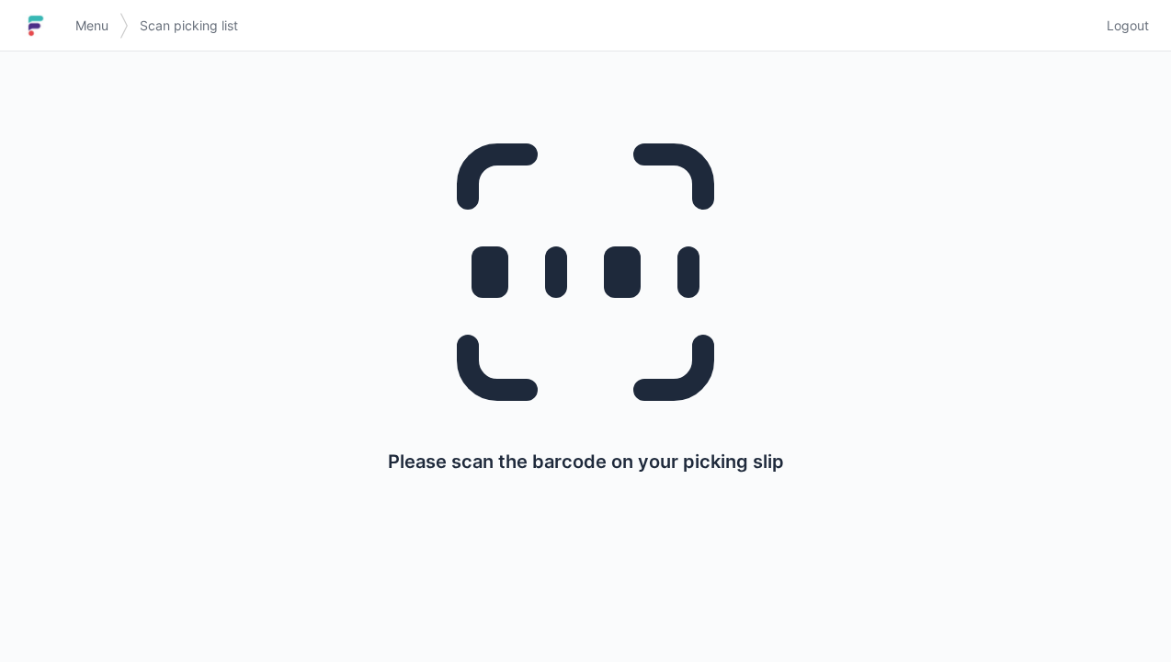
click at [1159, 17] on div "Menu Scan picking list Logout" at bounding box center [585, 26] width 1171 height 44
click at [1140, 19] on span "Logout" at bounding box center [1128, 26] width 42 height 18
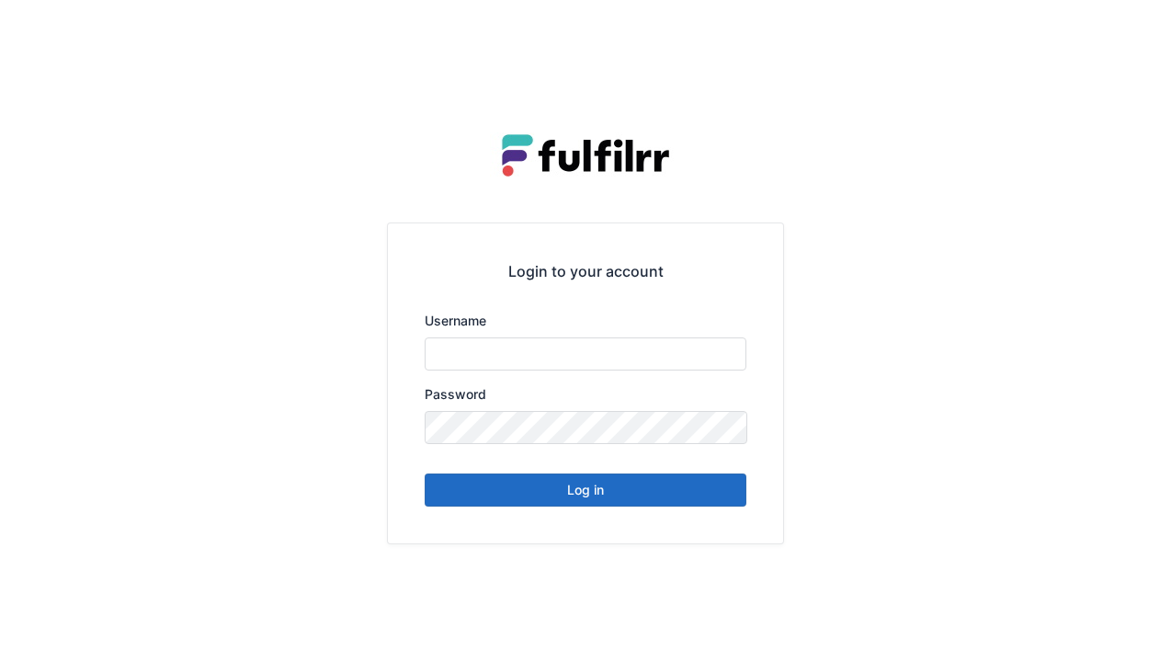
type input "******"
click at [680, 485] on button "Log in" at bounding box center [586, 489] width 322 height 33
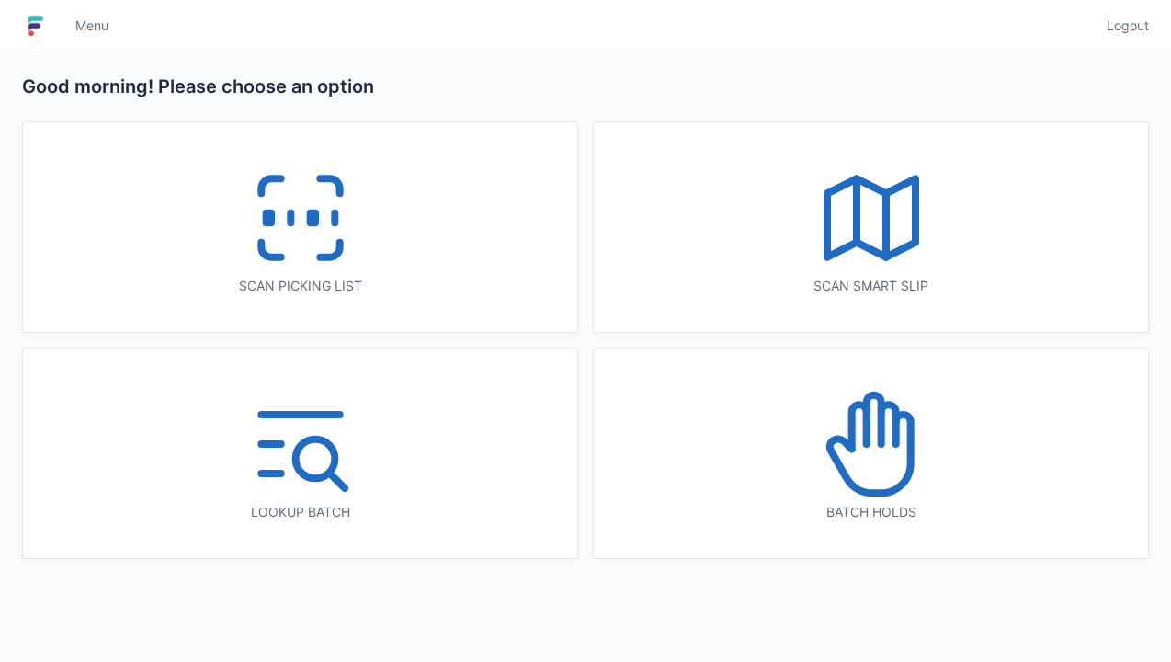
click at [460, 272] on div "Scan picking list" at bounding box center [300, 227] width 554 height 210
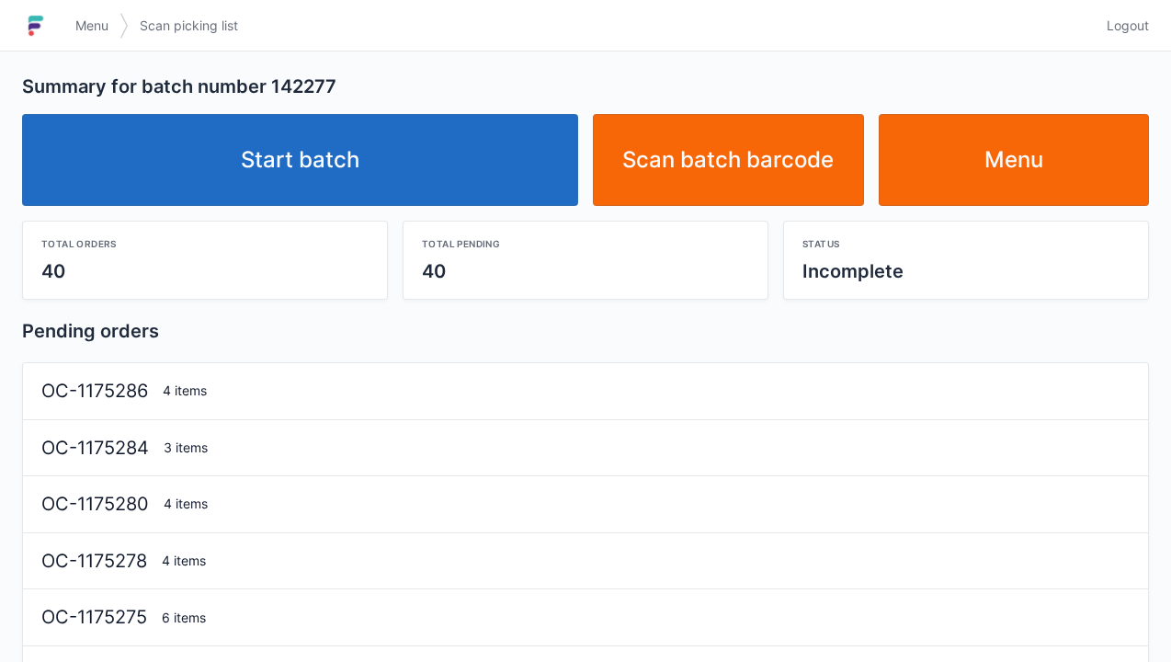
click at [505, 175] on link "Start batch" at bounding box center [300, 160] width 556 height 92
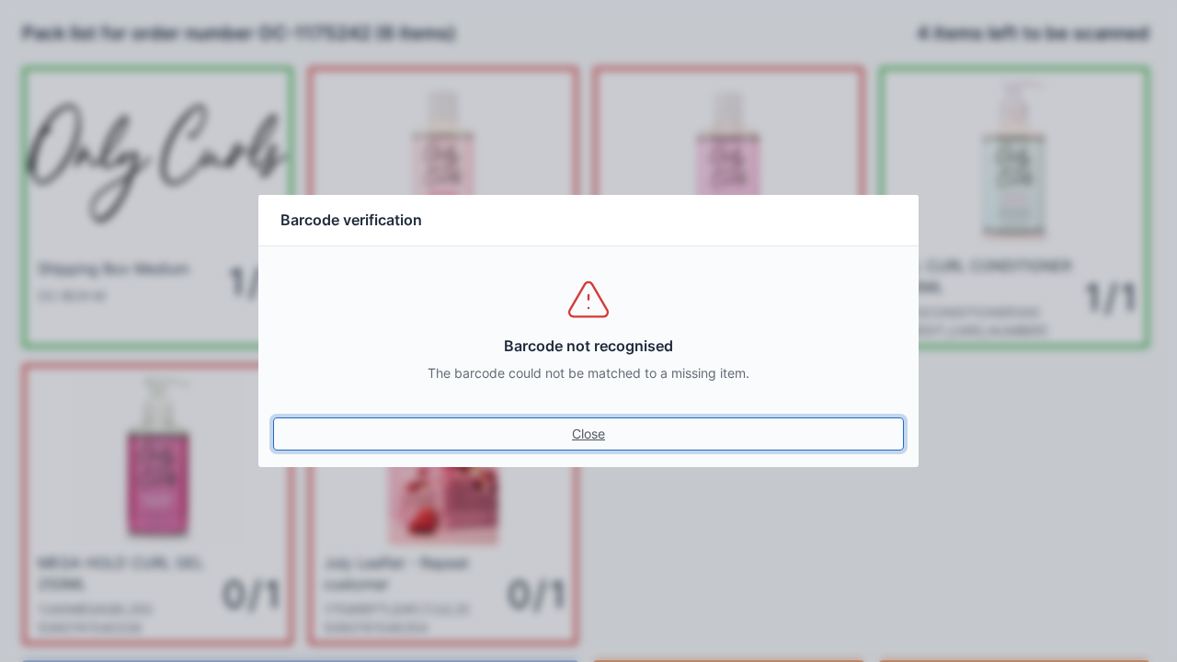
click at [593, 426] on link "Close" at bounding box center [588, 433] width 631 height 33
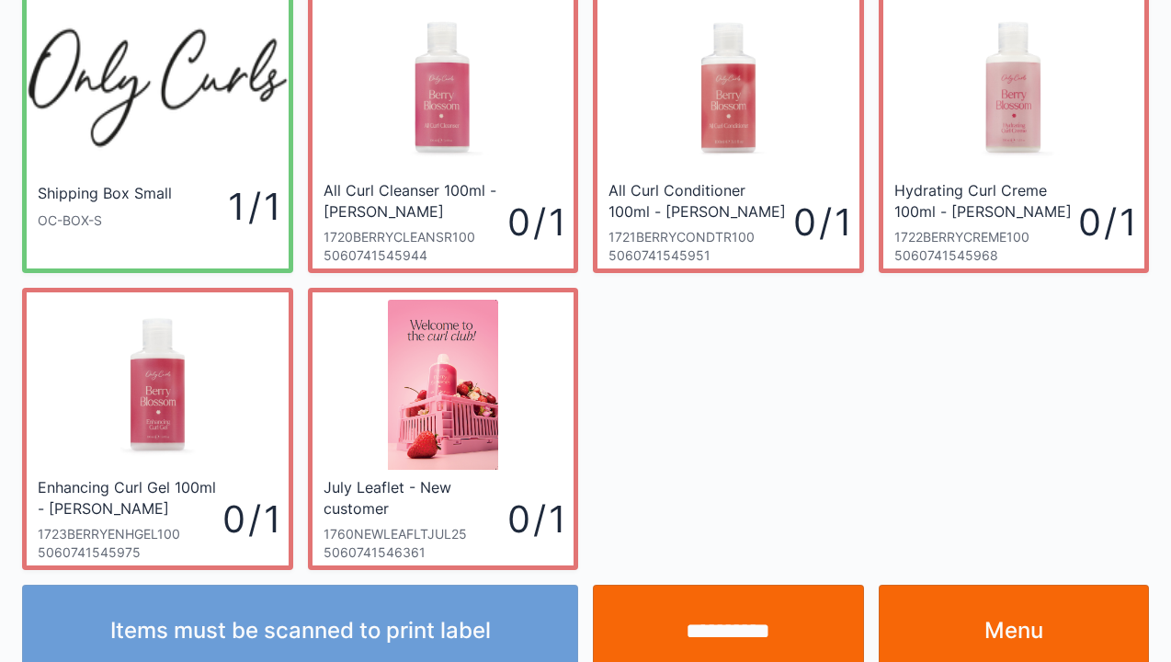
scroll to position [107, 0]
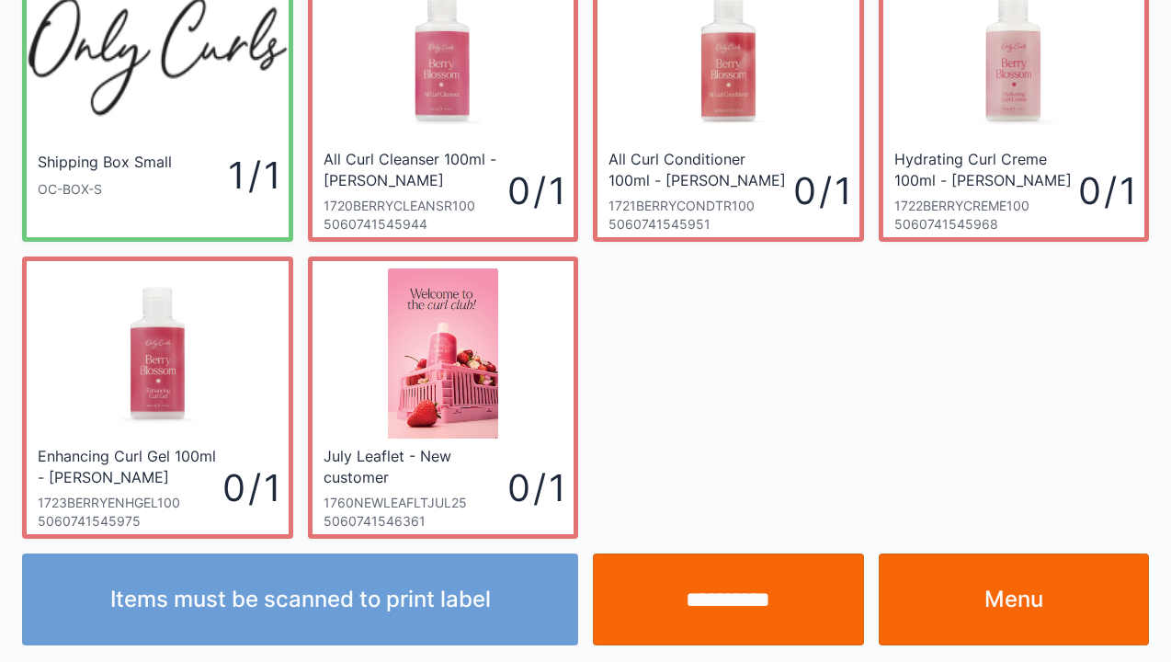
click at [973, 593] on link "Menu" at bounding box center [1014, 599] width 271 height 92
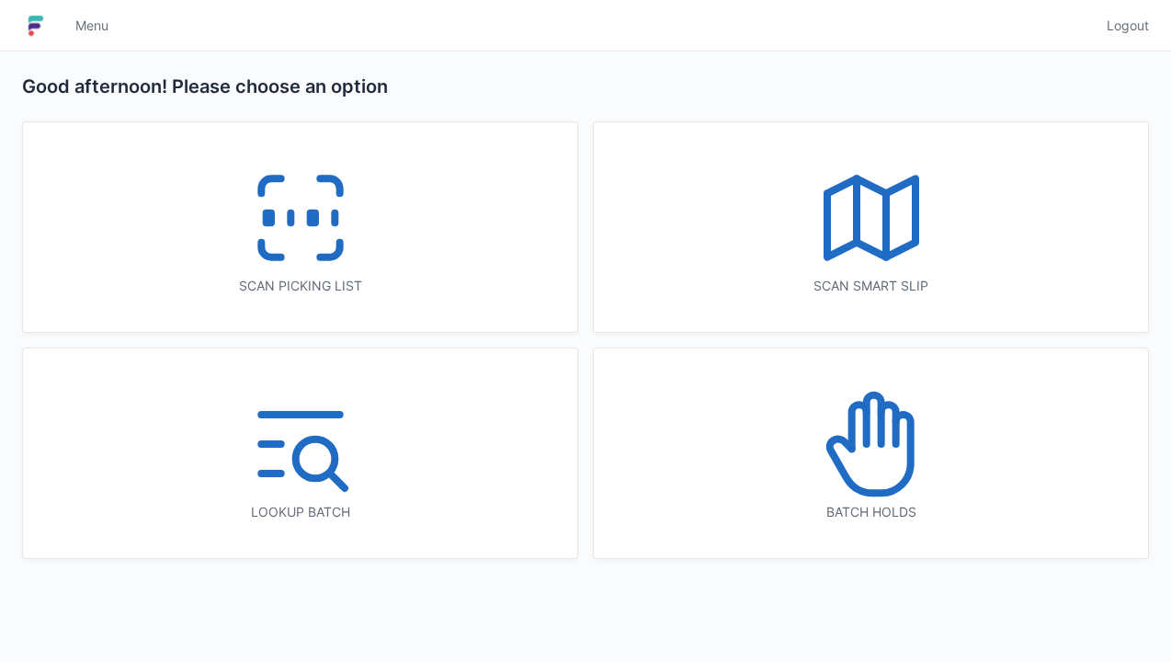
click at [357, 221] on icon at bounding box center [301, 218] width 118 height 118
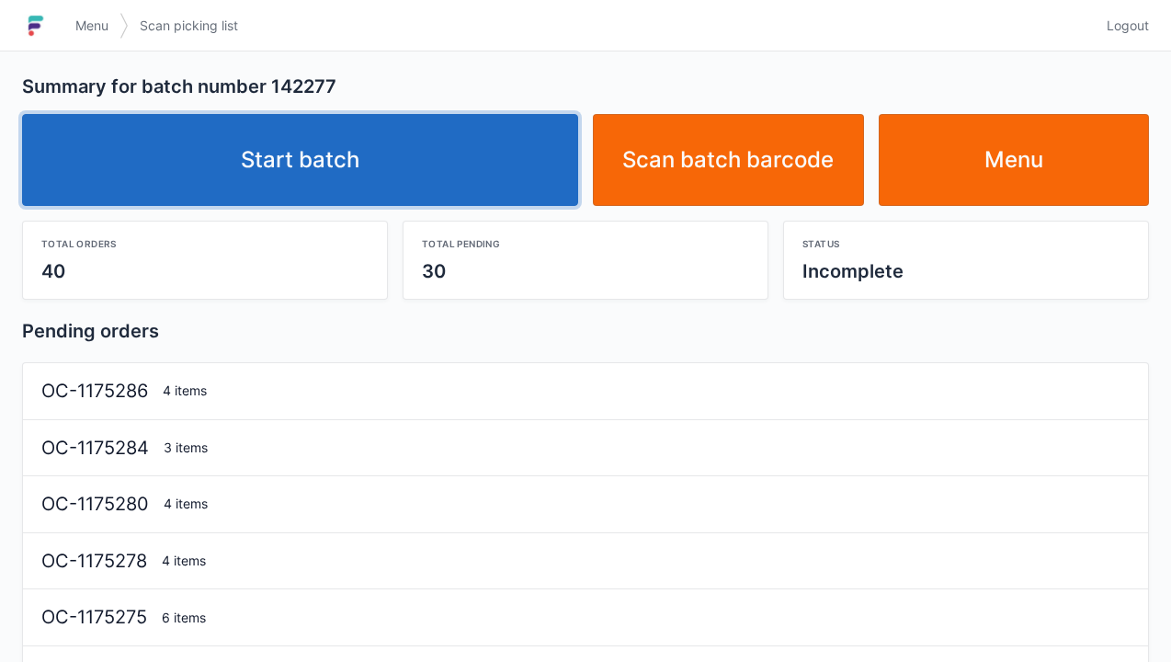
click at [495, 177] on link "Start batch" at bounding box center [300, 160] width 556 height 92
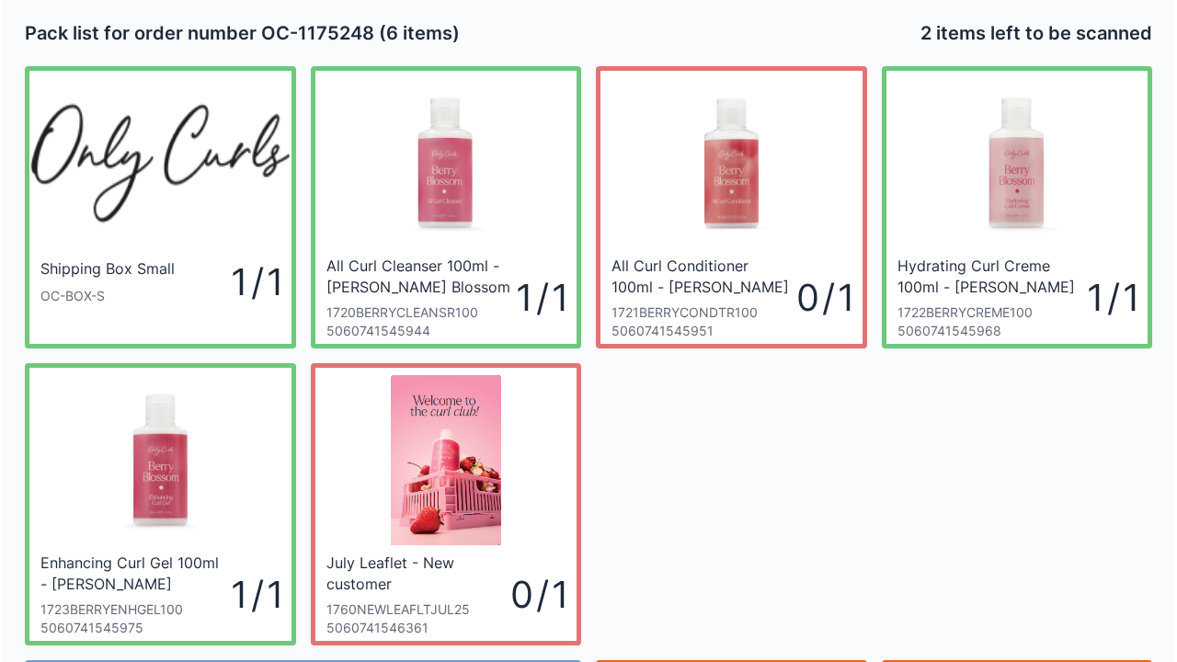
scroll to position [107, 0]
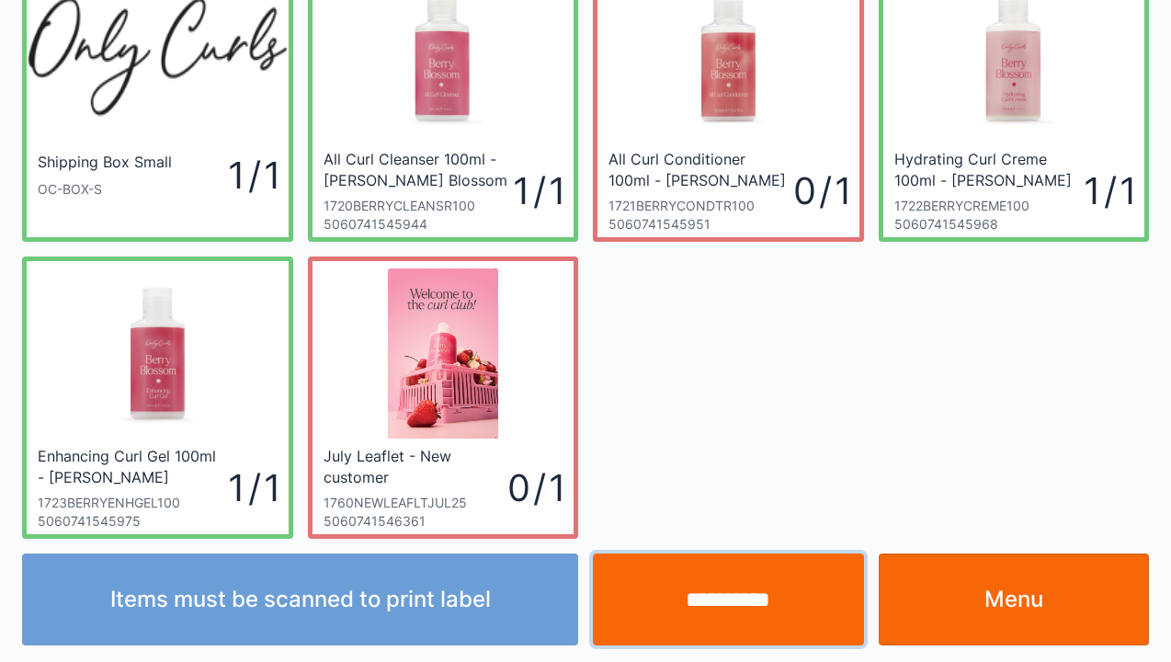
click at [720, 610] on input "**********" at bounding box center [728, 599] width 271 height 92
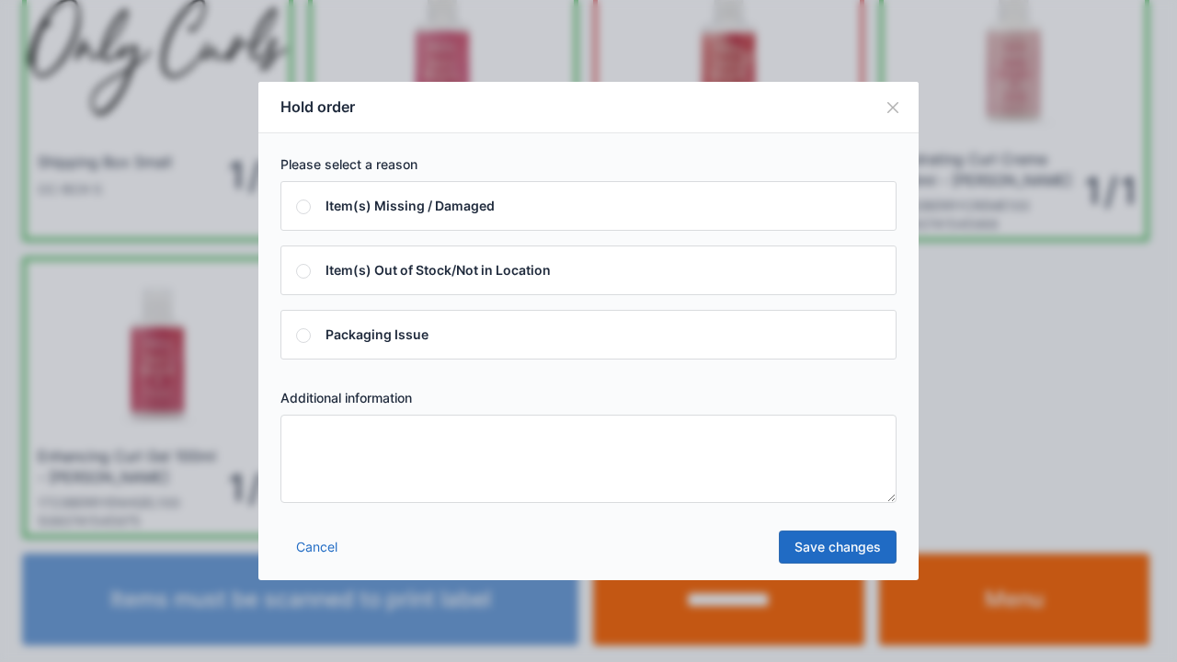
click at [382, 530] on div "Cancel Save changes" at bounding box center [588, 552] width 660 height 55
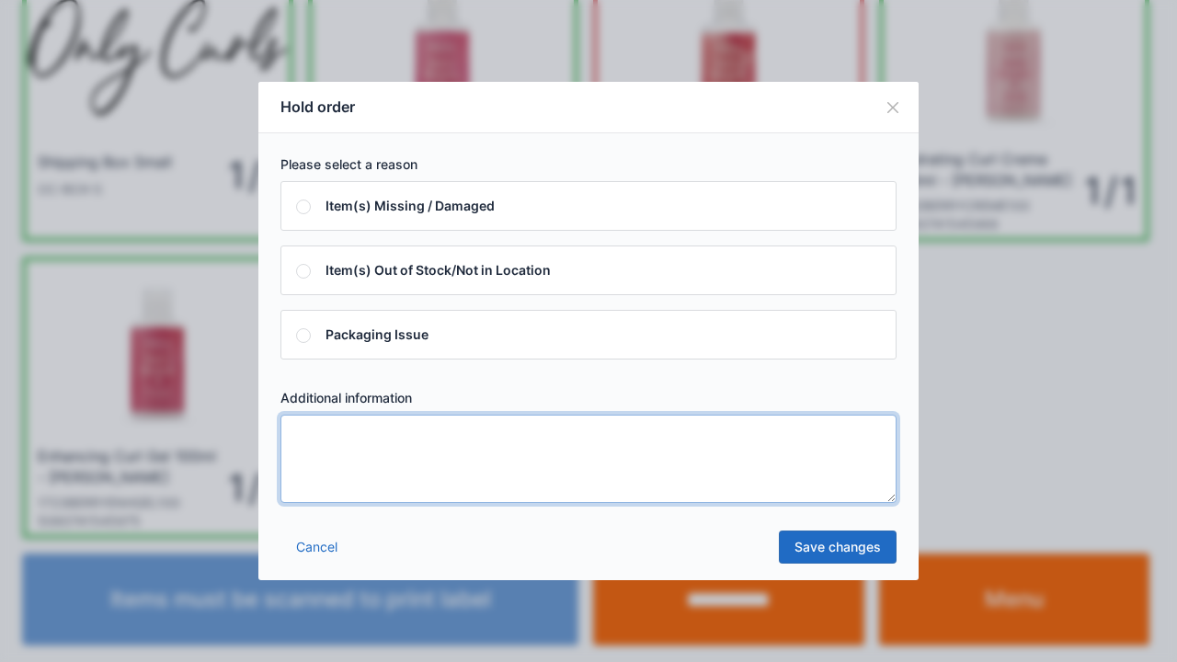
click at [425, 482] on textarea at bounding box center [588, 459] width 616 height 88
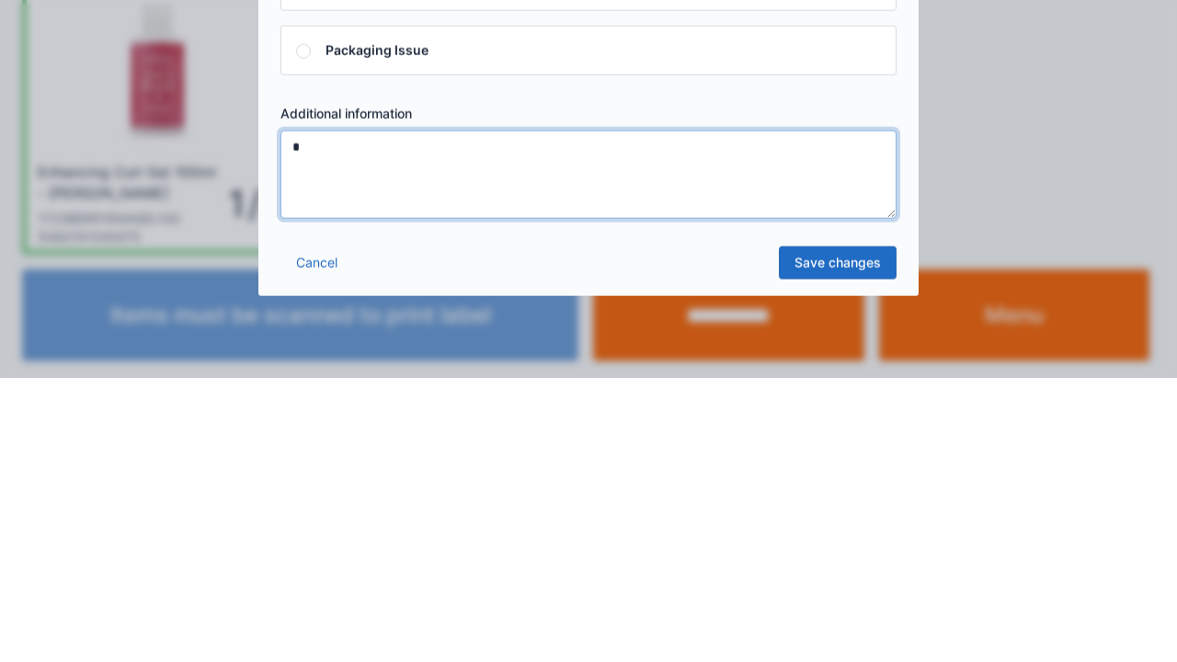
type textarea "*"
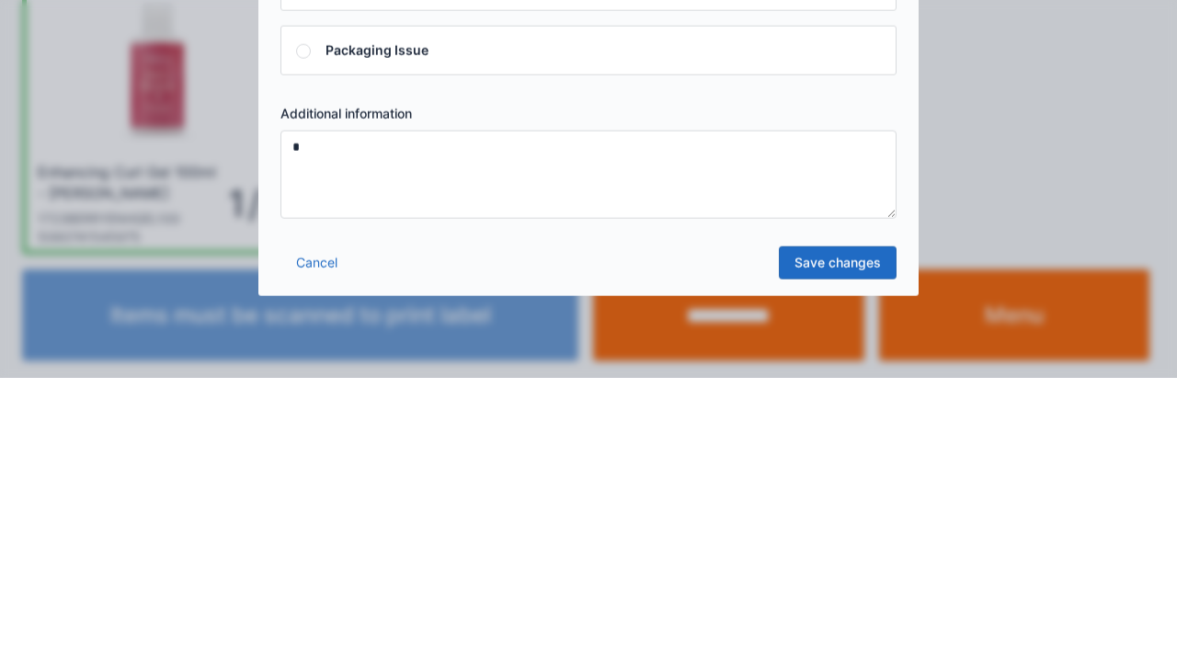
click at [851, 541] on link "Save changes" at bounding box center [838, 546] width 118 height 33
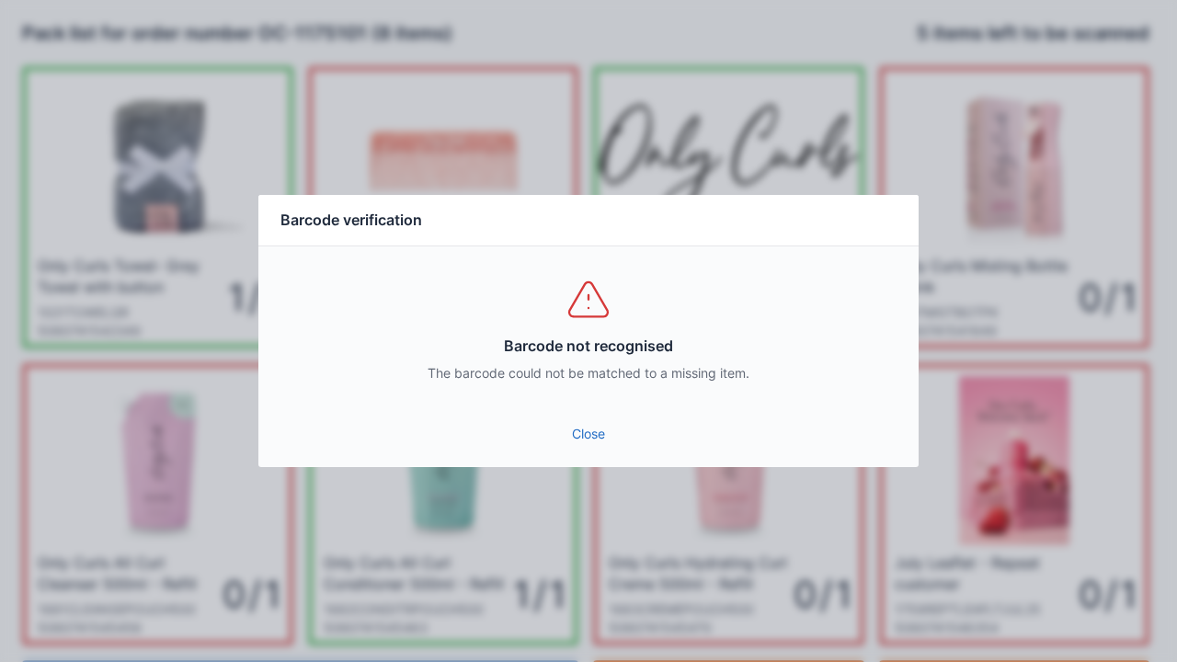
click at [598, 427] on link "Close" at bounding box center [588, 433] width 631 height 33
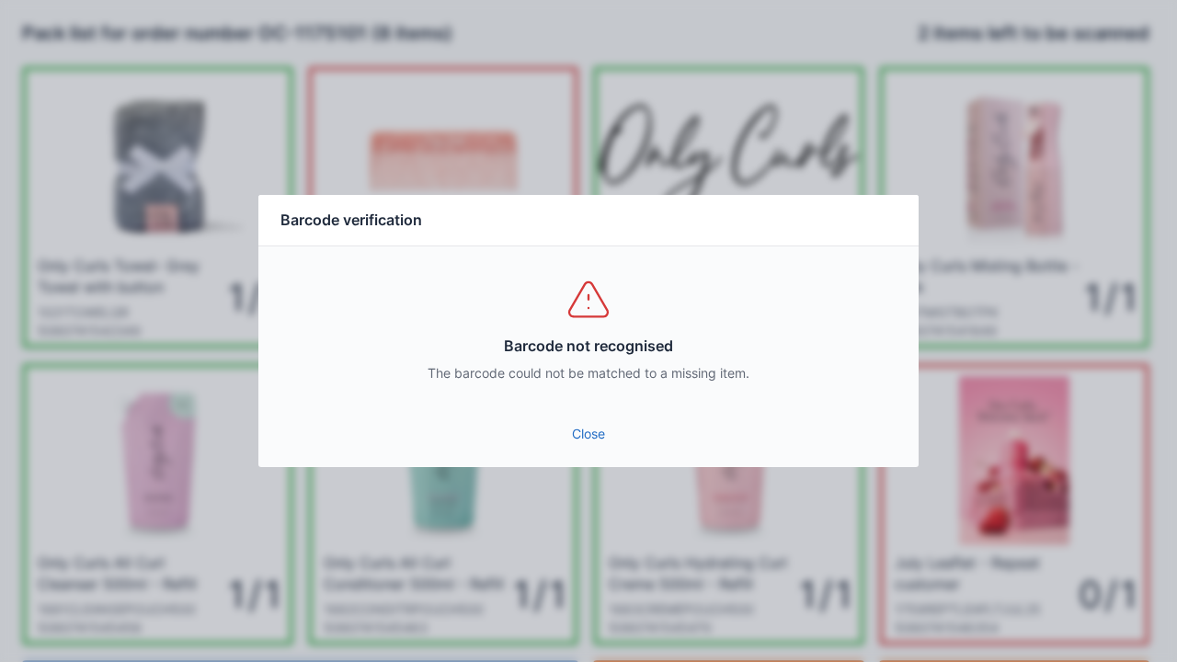
click at [594, 445] on link "Close" at bounding box center [588, 433] width 631 height 33
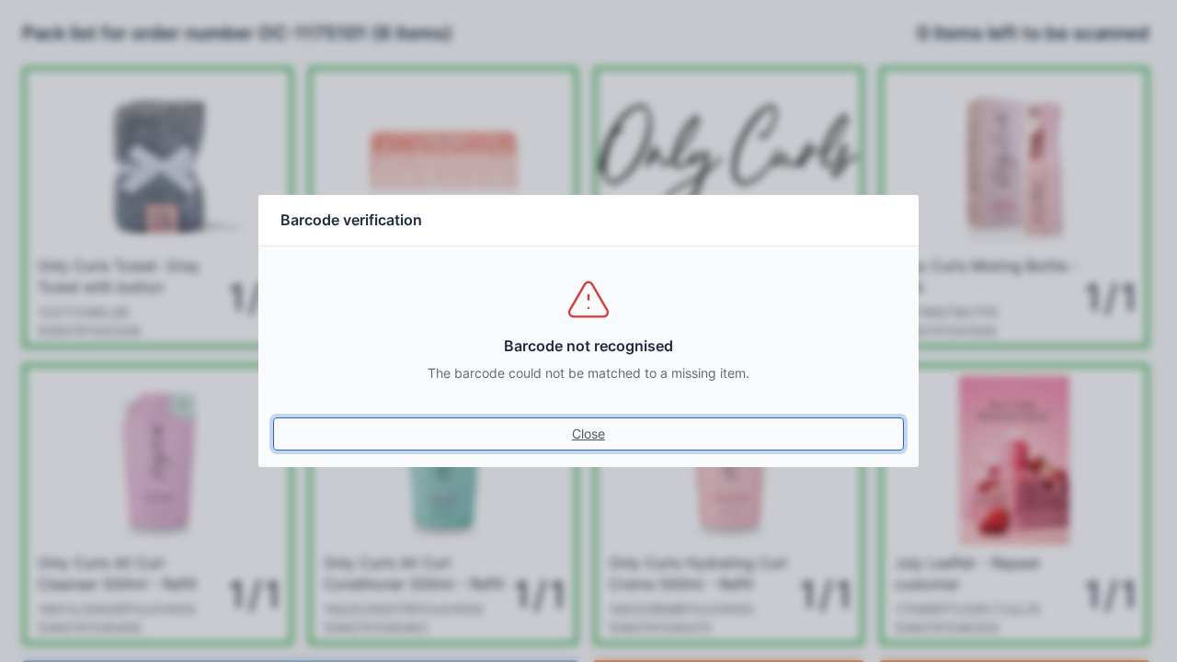
click at [273, 417] on link "Close" at bounding box center [588, 433] width 631 height 33
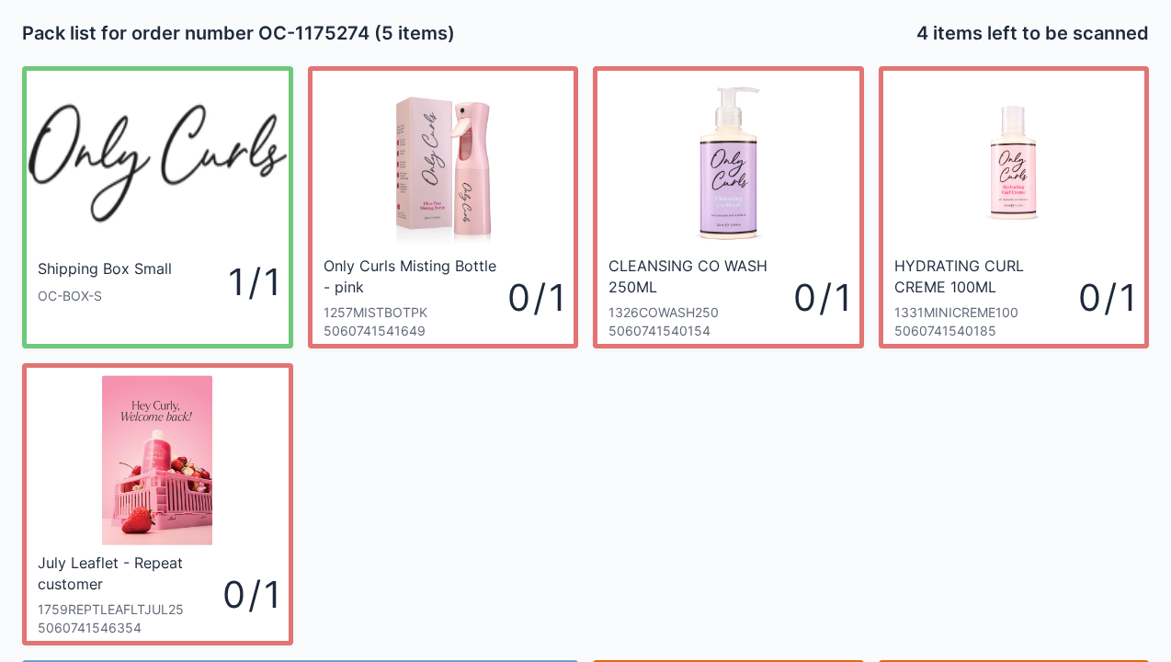
scroll to position [107, 0]
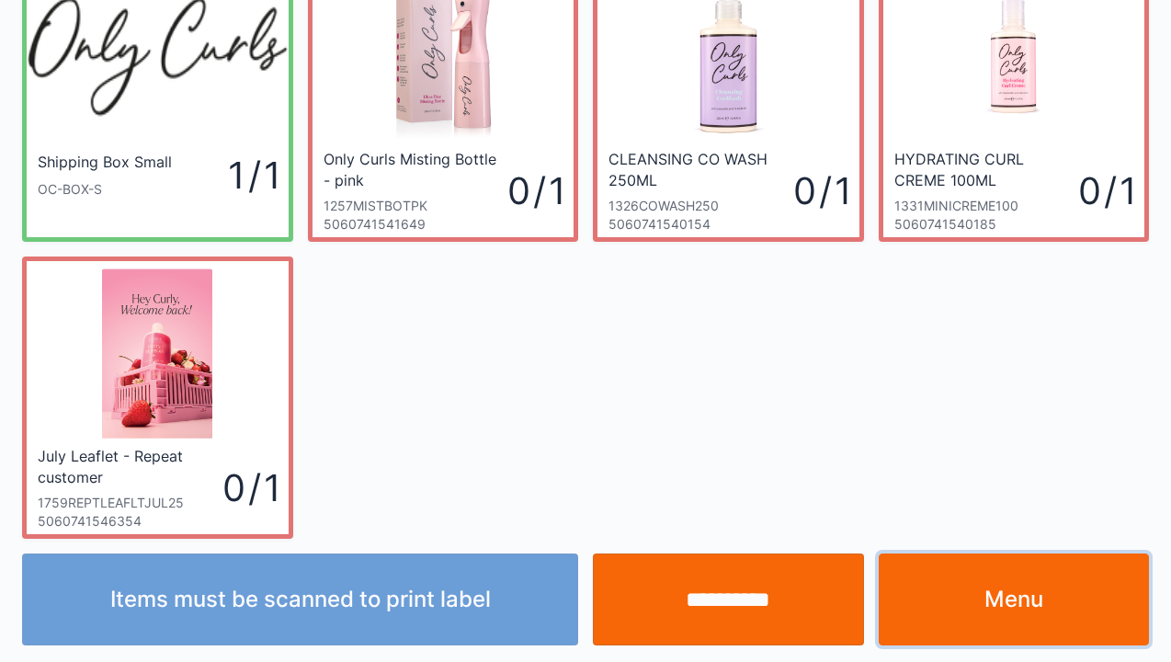
click at [1003, 588] on link "Menu" at bounding box center [1014, 599] width 271 height 92
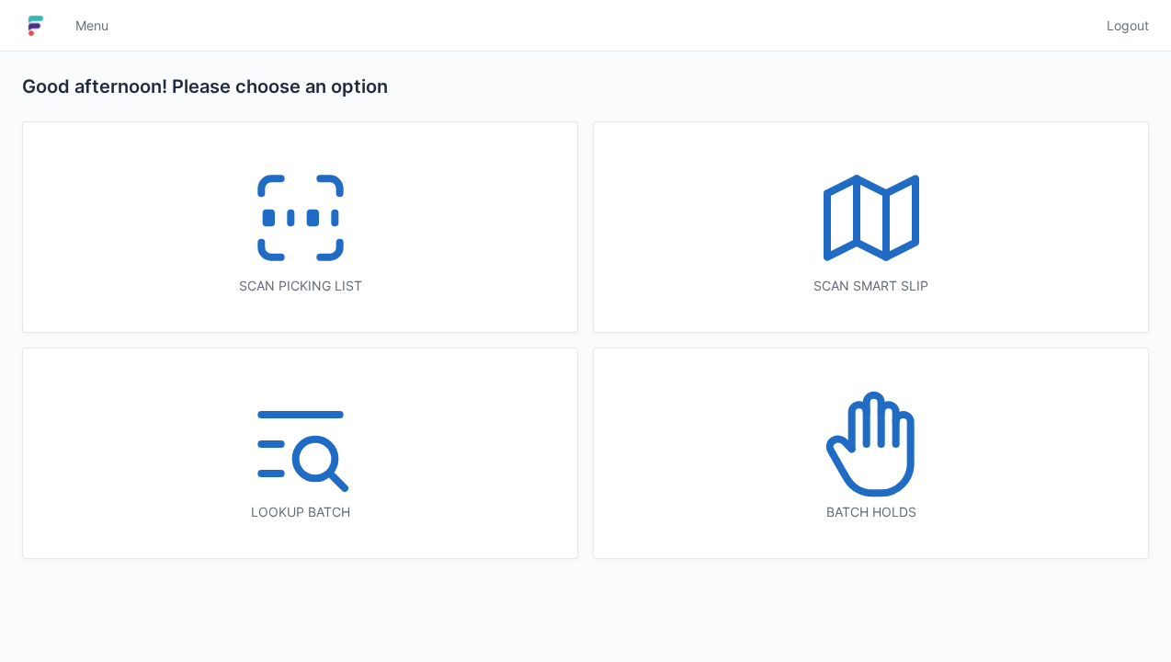
click at [316, 254] on icon at bounding box center [301, 218] width 118 height 118
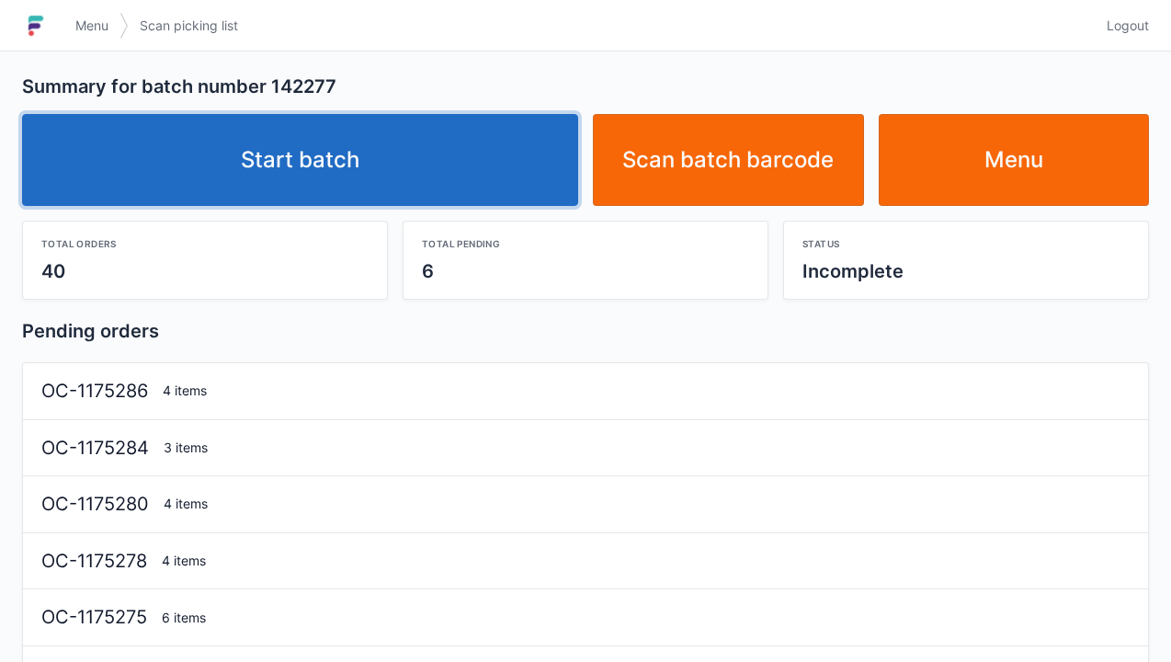
click at [449, 168] on link "Start batch" at bounding box center [300, 160] width 556 height 92
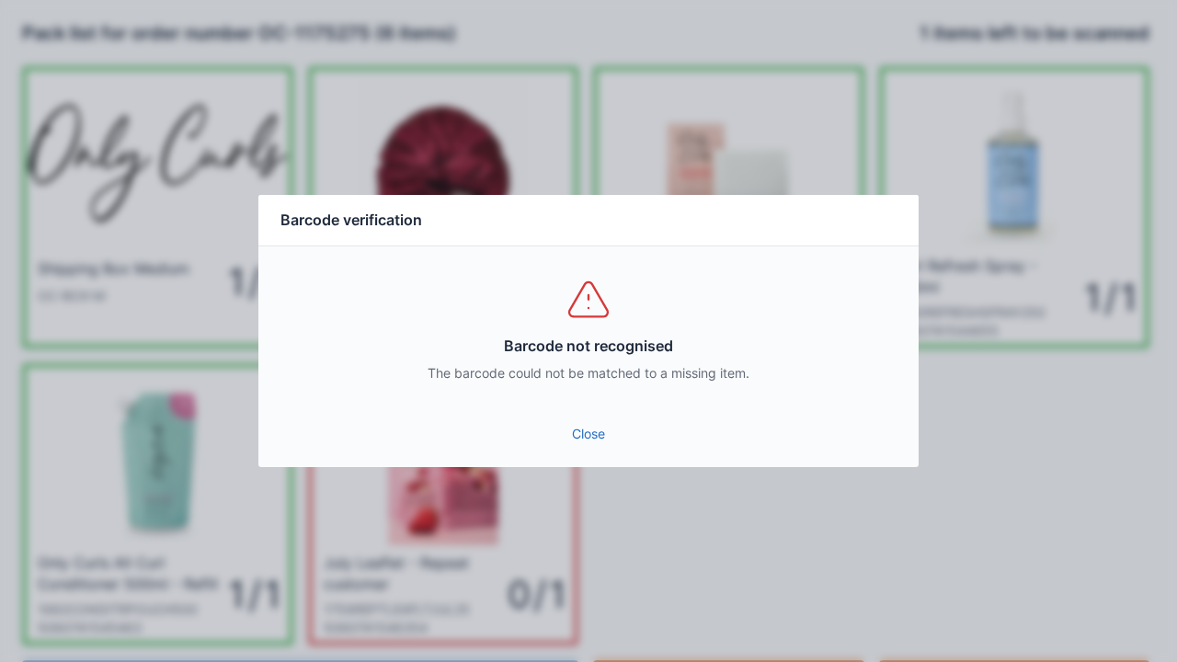
click at [561, 447] on link "Close" at bounding box center [588, 433] width 631 height 33
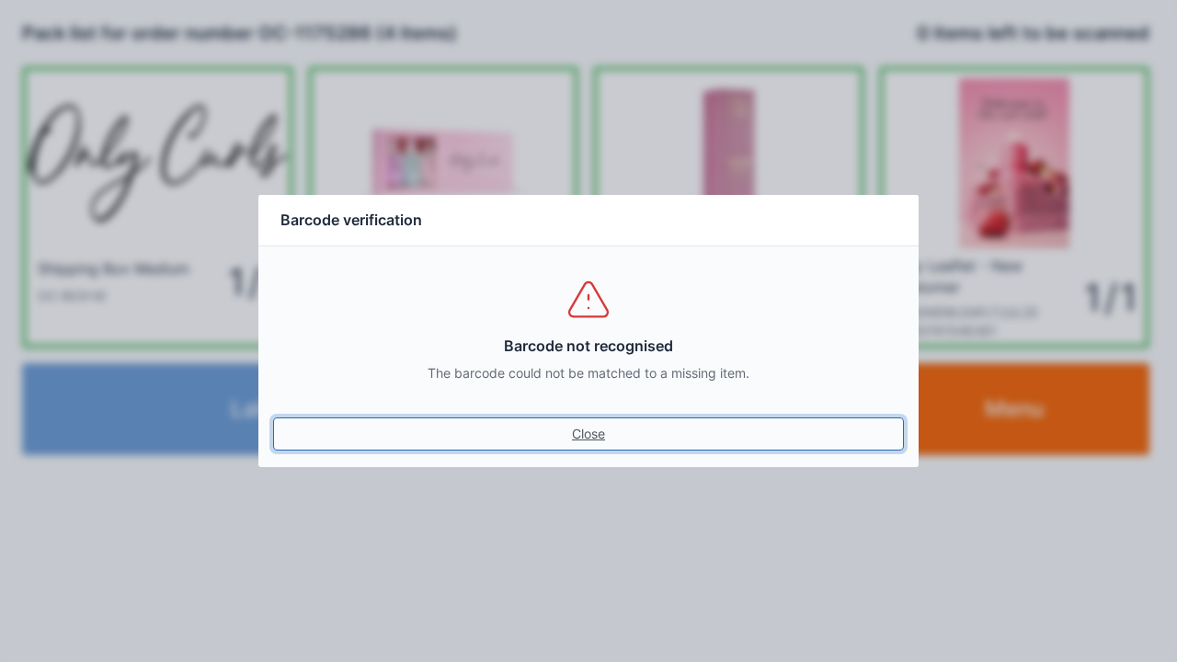
click at [273, 417] on link "Close" at bounding box center [588, 433] width 631 height 33
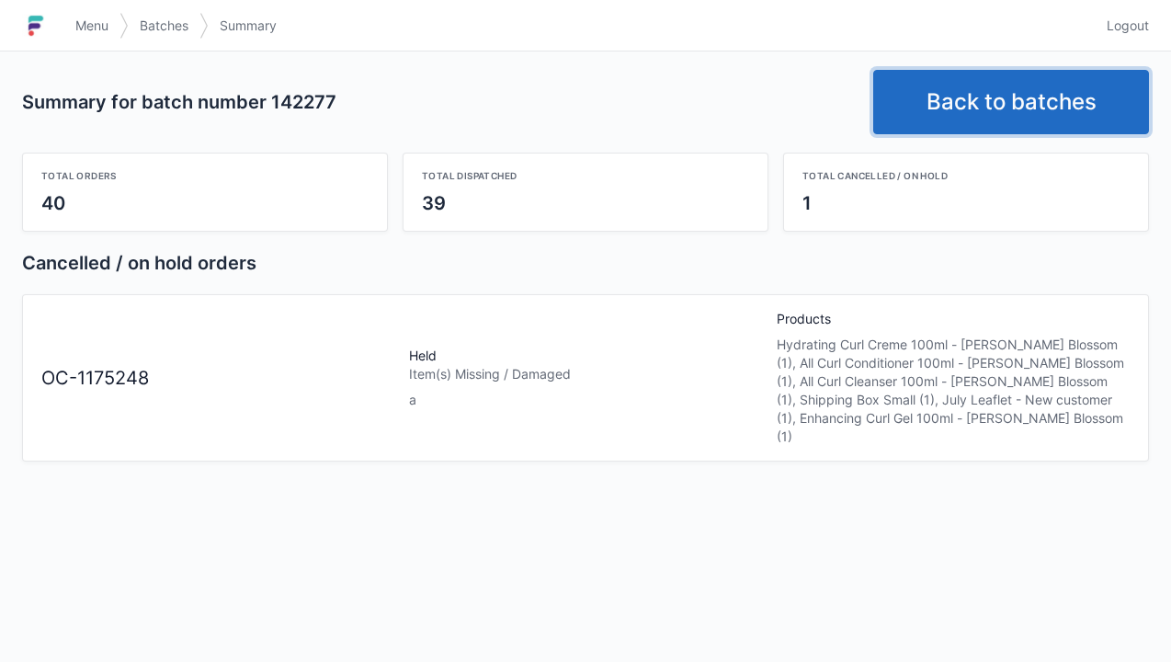
click at [1020, 107] on link "Back to batches" at bounding box center [1011, 102] width 276 height 64
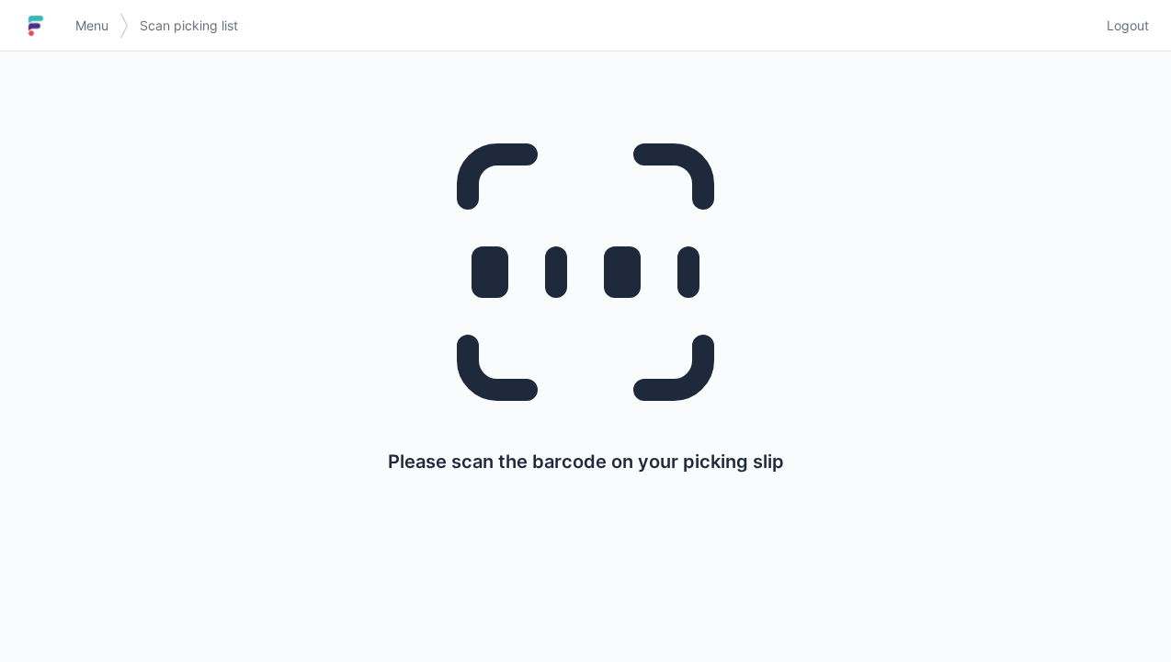
click at [1137, 26] on span "Logout" at bounding box center [1128, 26] width 42 height 18
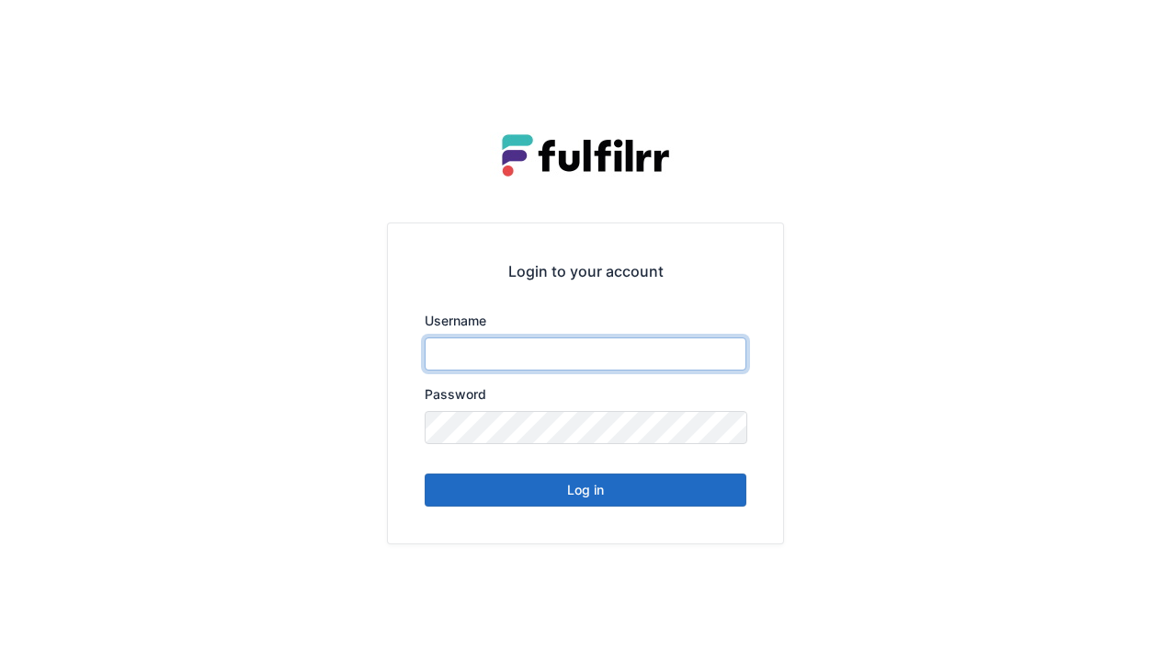
type input "******"
click at [653, 502] on button "Log in" at bounding box center [586, 489] width 322 height 33
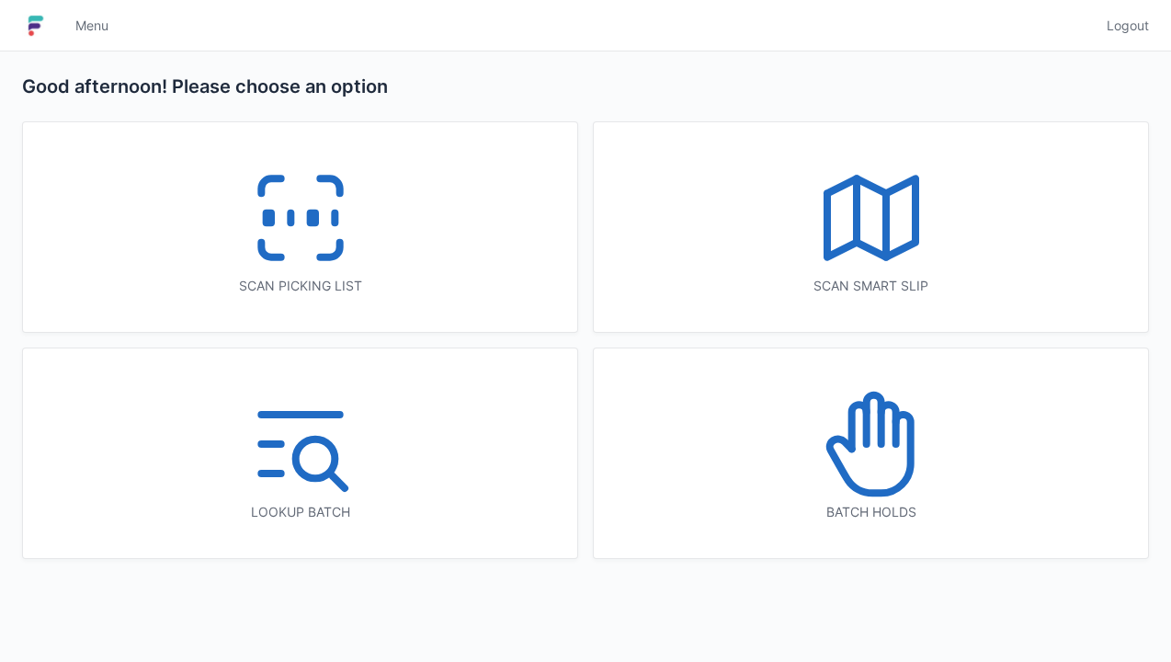
click at [879, 418] on icon at bounding box center [873, 419] width 15 height 49
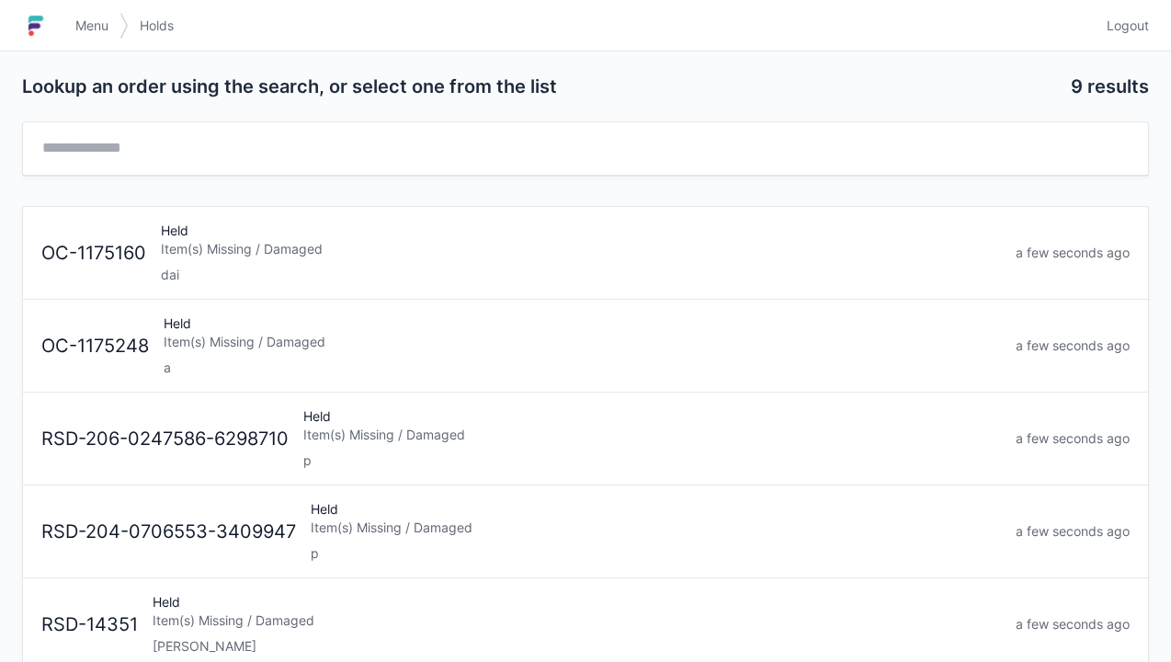
click at [492, 329] on div "Held Item(s) Missing / Damaged a" at bounding box center [582, 345] width 852 height 63
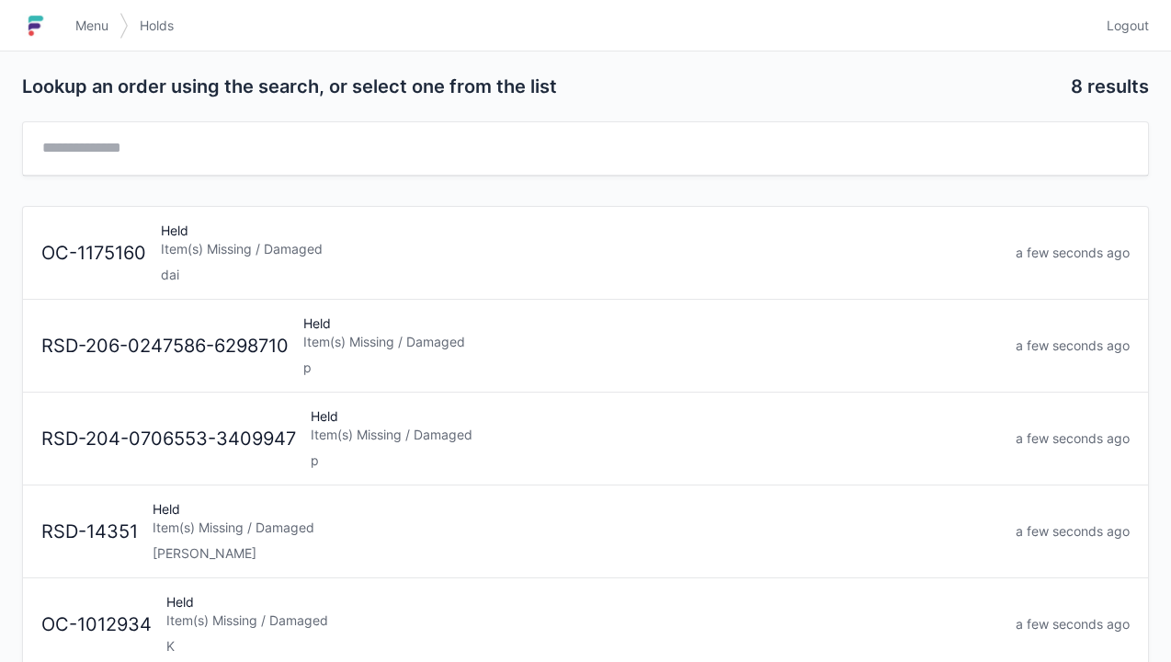
click at [1134, 39] on link "Logout" at bounding box center [1122, 25] width 53 height 33
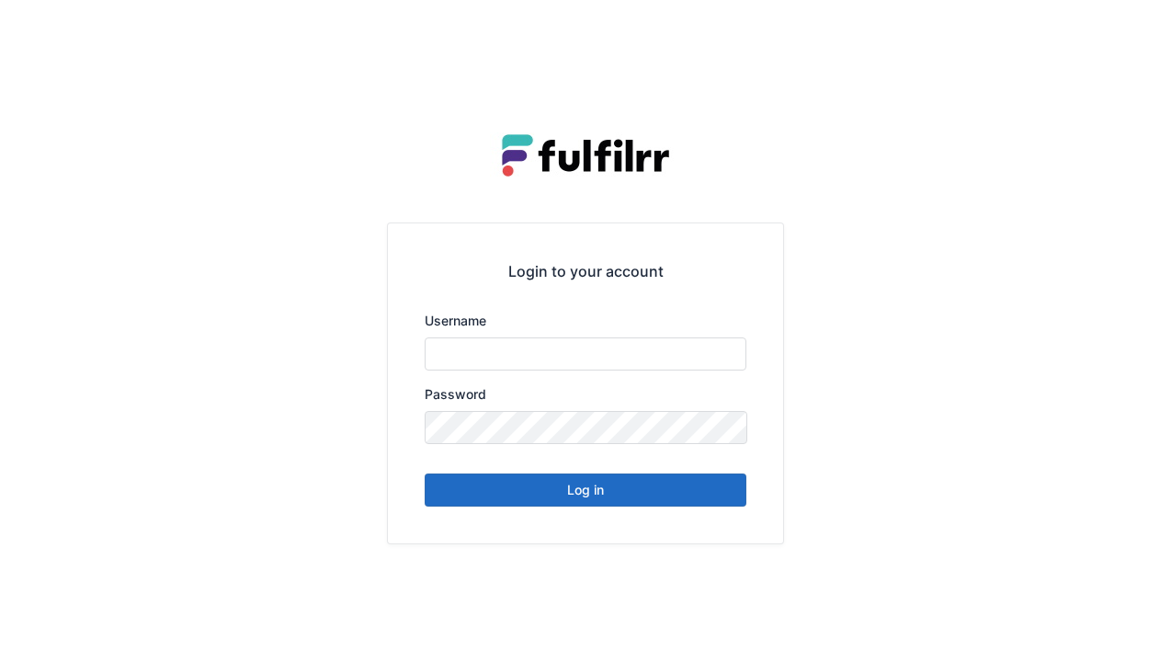
type input "******"
click at [666, 501] on button "Log in" at bounding box center [586, 489] width 322 height 33
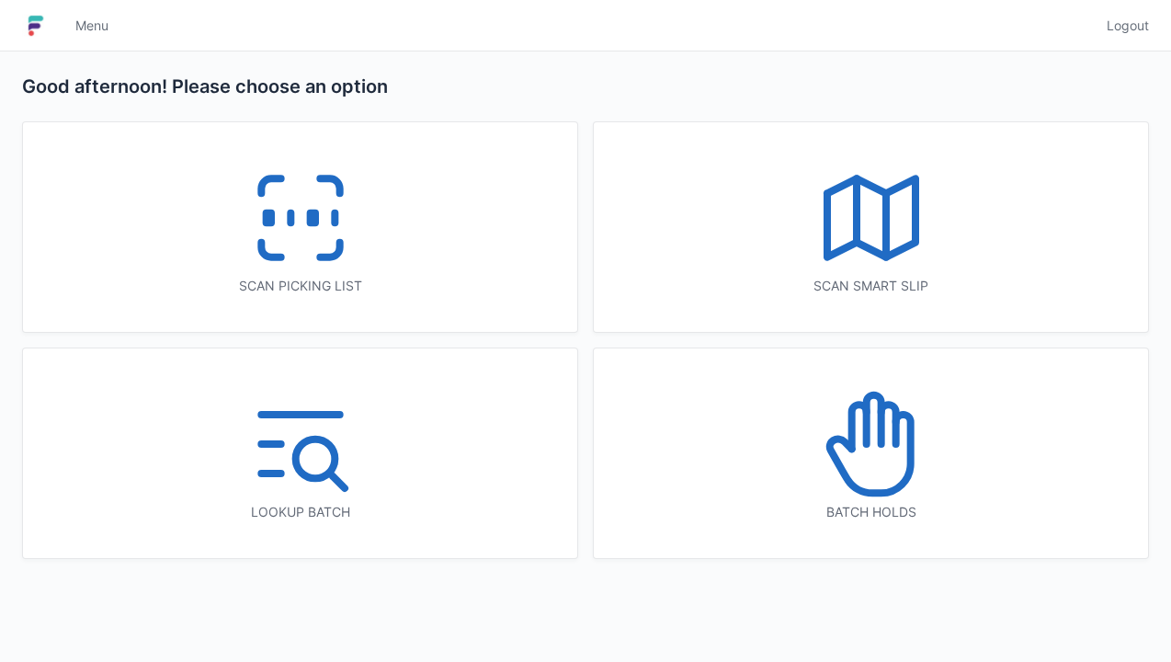
click at [400, 269] on div "Scan picking list" at bounding box center [300, 227] width 554 height 210
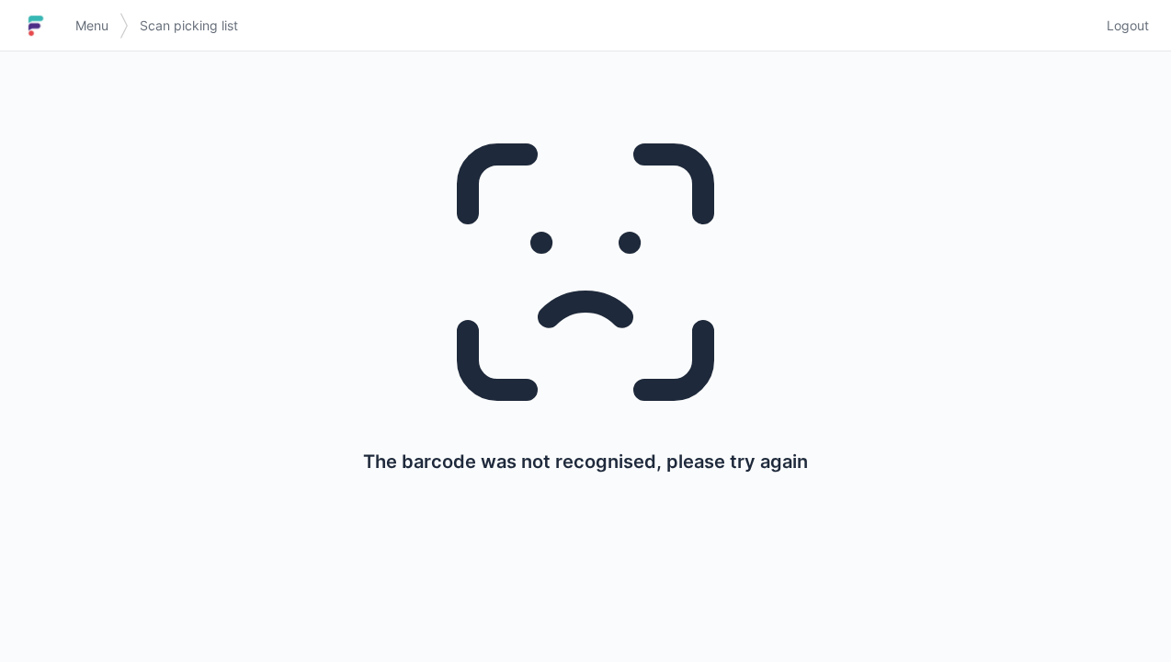
click at [1145, 13] on link "Logout" at bounding box center [1122, 25] width 53 height 33
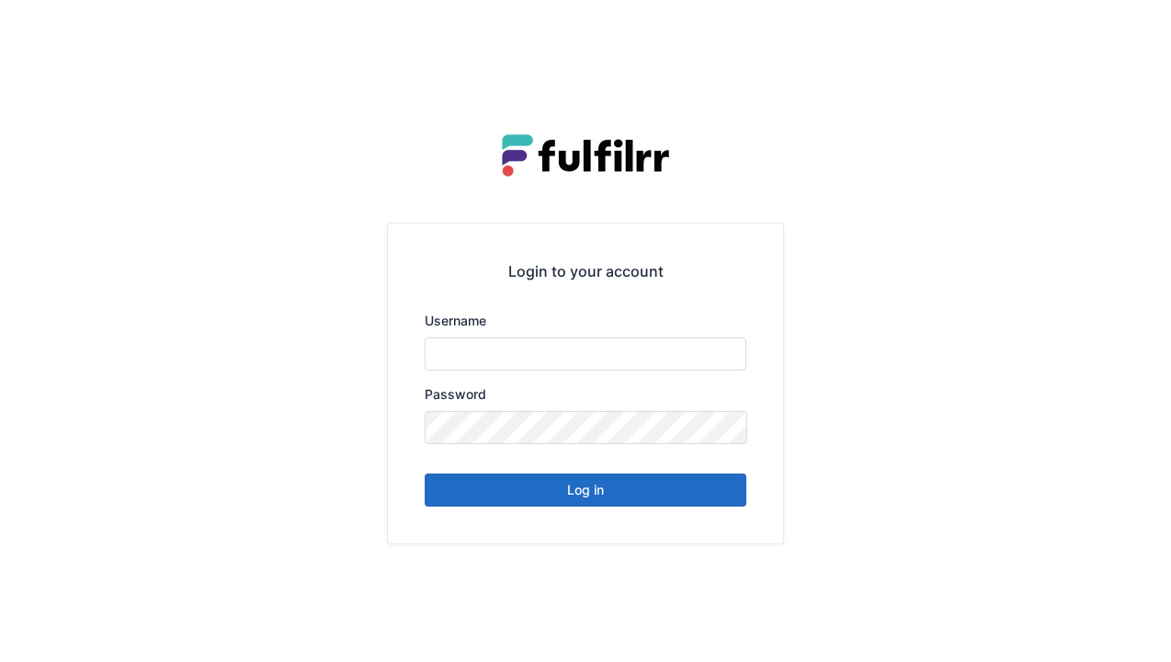
type input "******"
click at [690, 500] on button "Log in" at bounding box center [586, 489] width 322 height 33
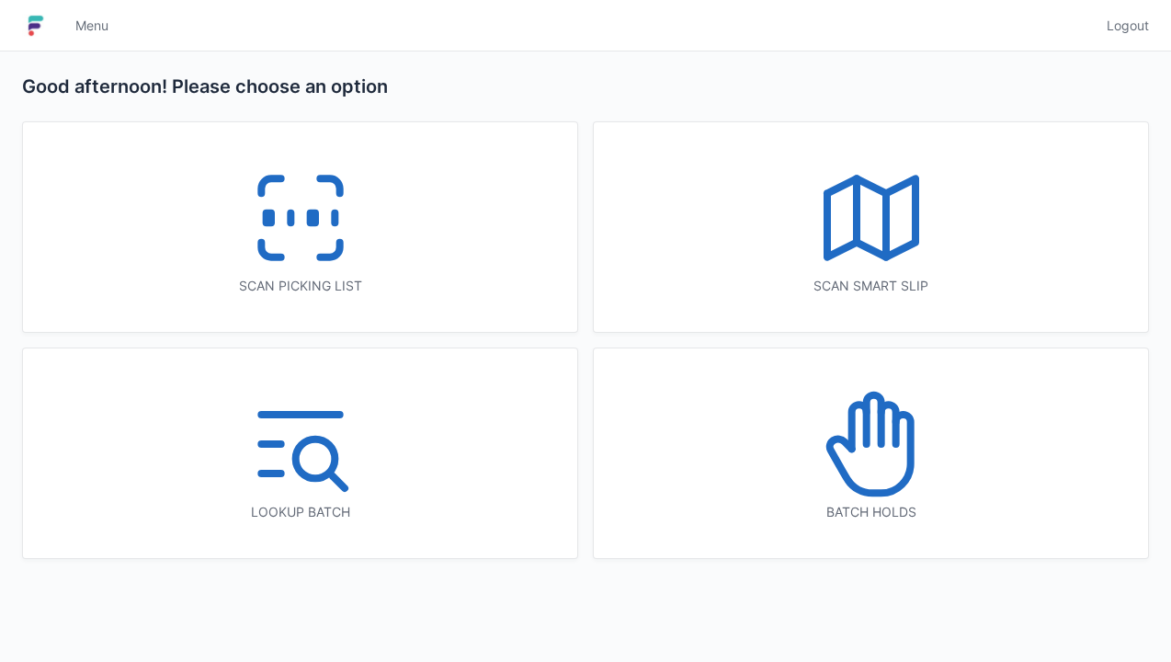
click at [390, 260] on div "Scan picking list" at bounding box center [300, 227] width 554 height 210
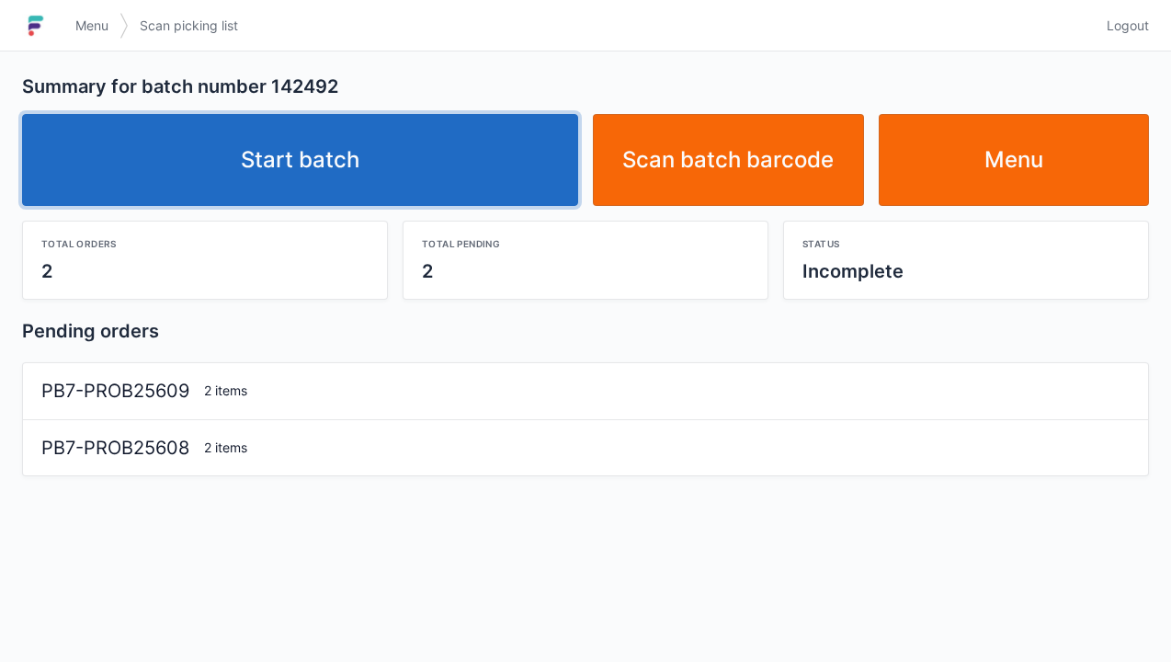
click at [515, 169] on link "Start batch" at bounding box center [300, 160] width 556 height 92
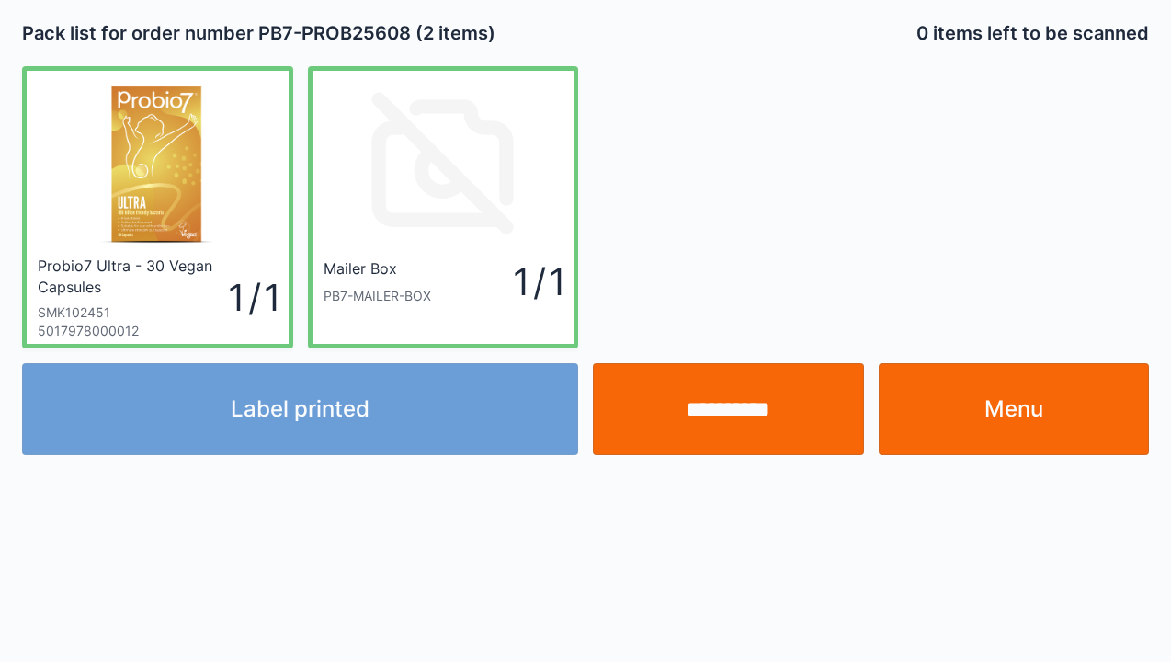
click at [977, 382] on link "Menu" at bounding box center [1014, 409] width 271 height 92
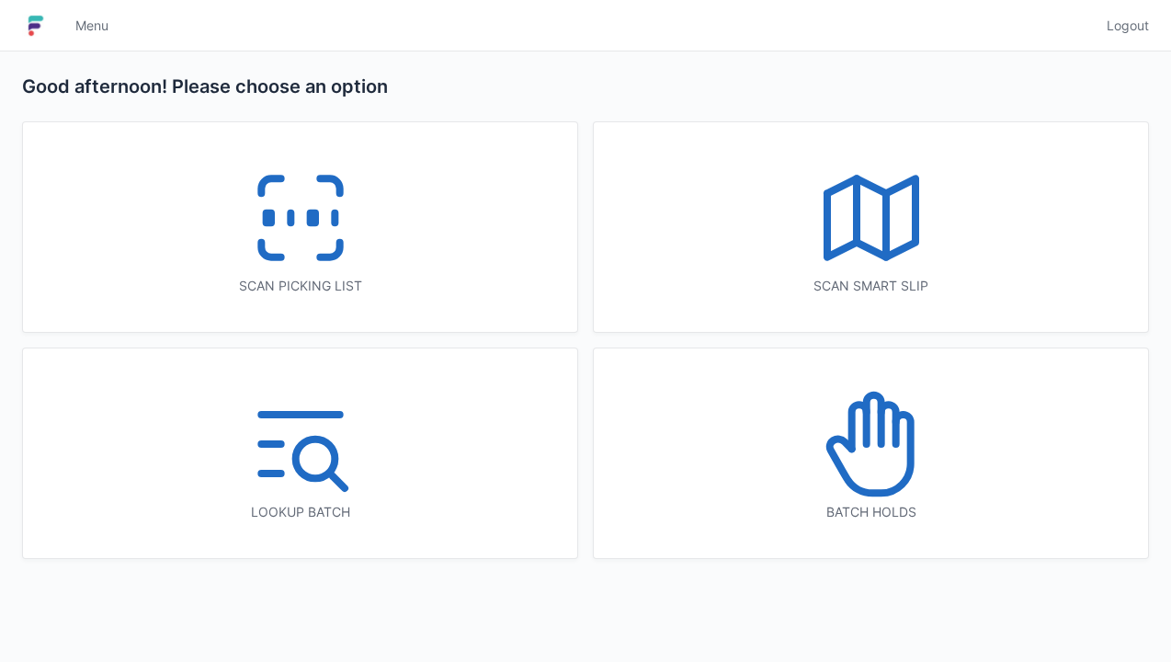
click at [336, 257] on icon at bounding box center [329, 250] width 19 height 15
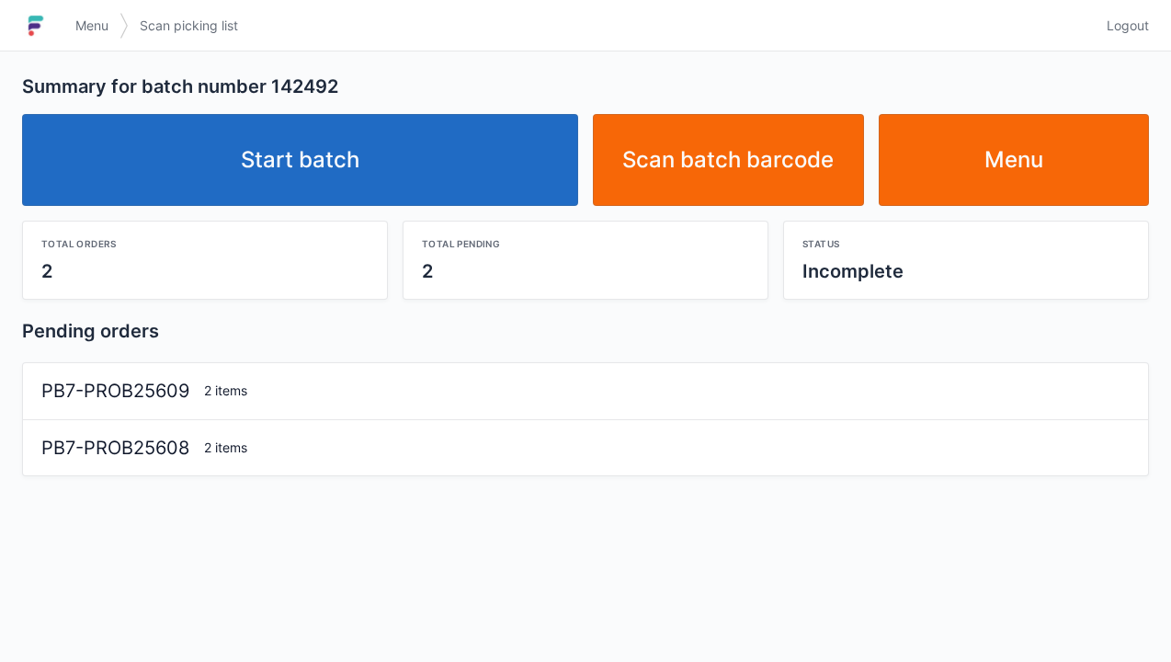
click at [464, 167] on link "Start batch" at bounding box center [300, 160] width 556 height 92
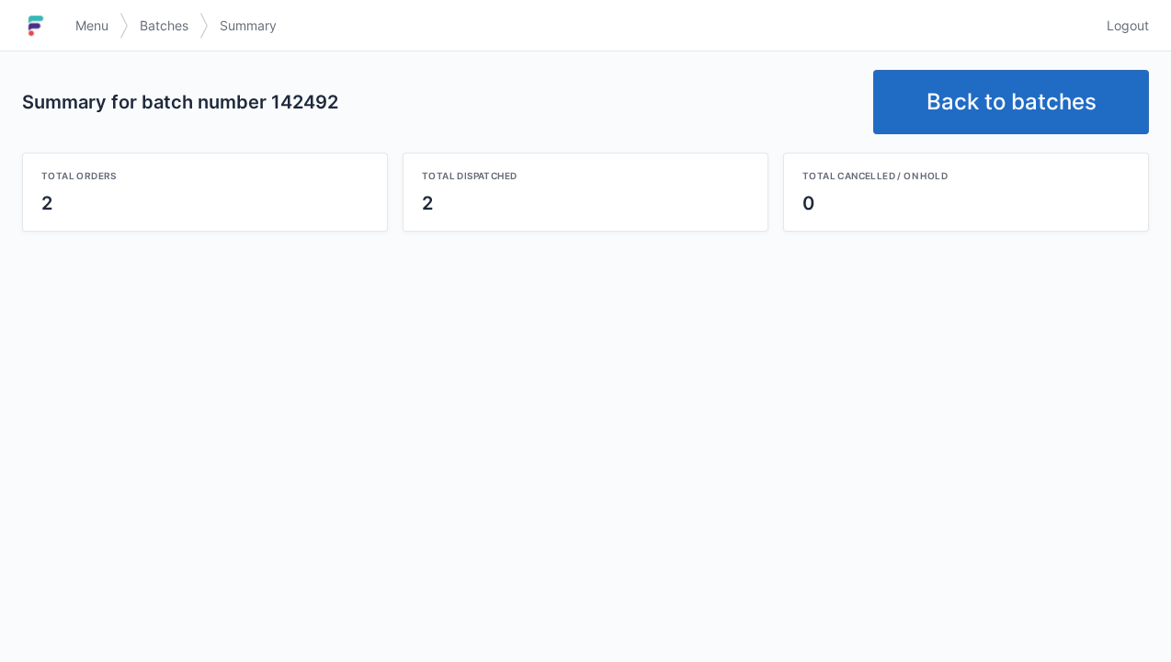
click at [1049, 89] on link "Back to batches" at bounding box center [1011, 102] width 276 height 64
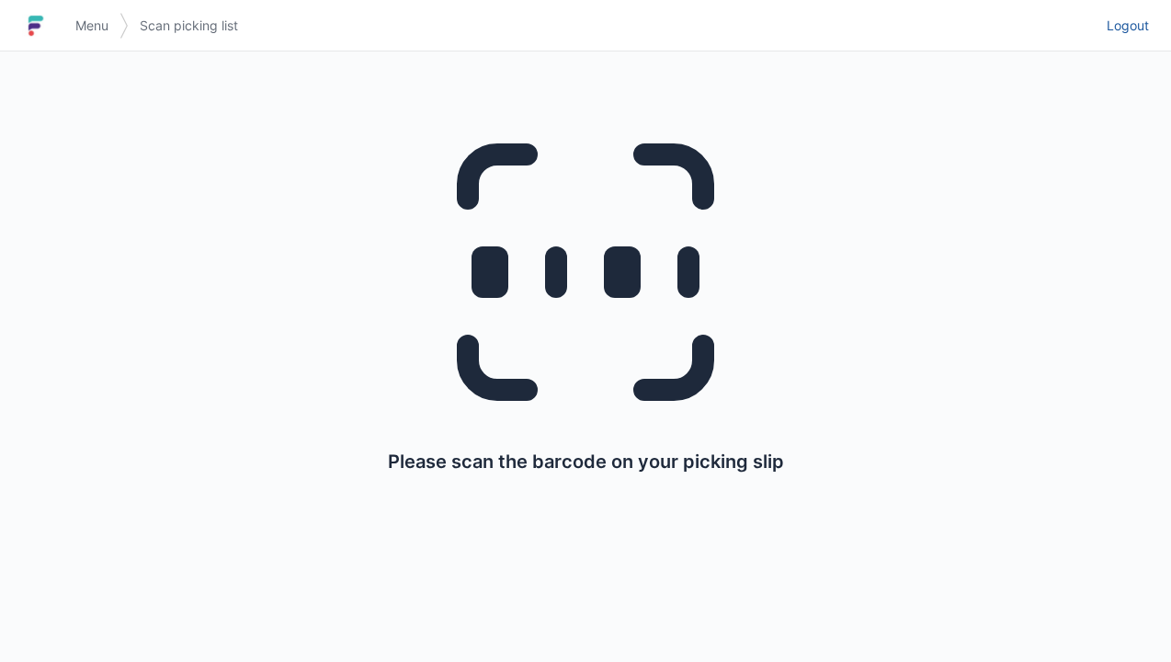
click at [1139, 40] on link "Logout" at bounding box center [1122, 25] width 53 height 33
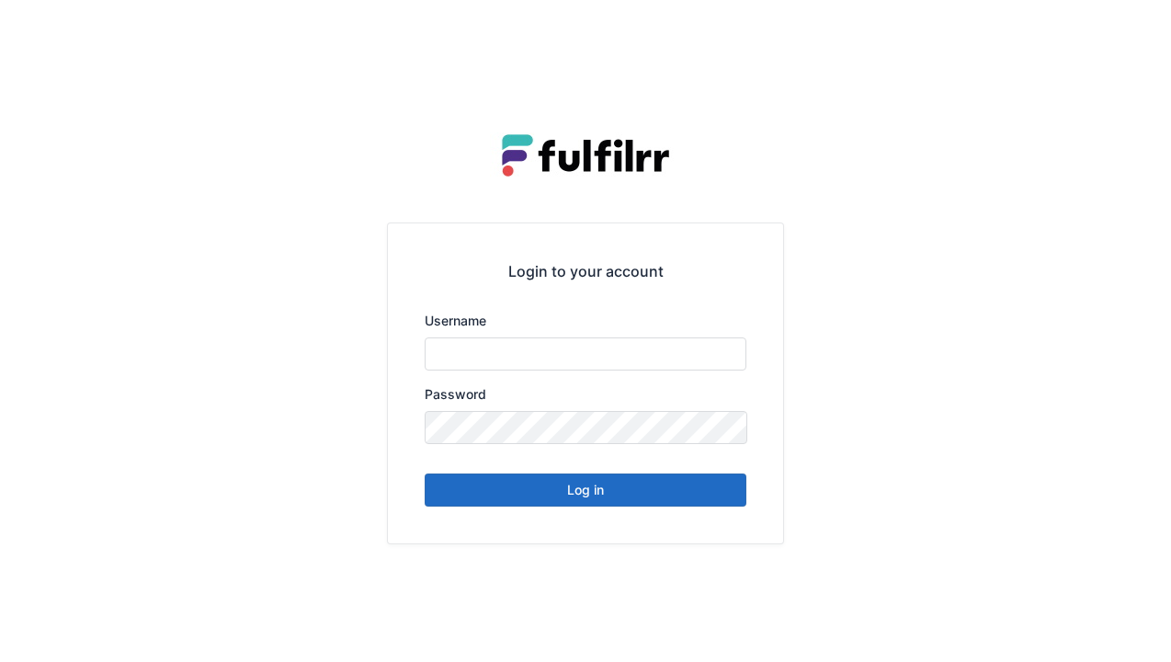
type input "******"
click at [644, 505] on button "Log in" at bounding box center [586, 489] width 322 height 33
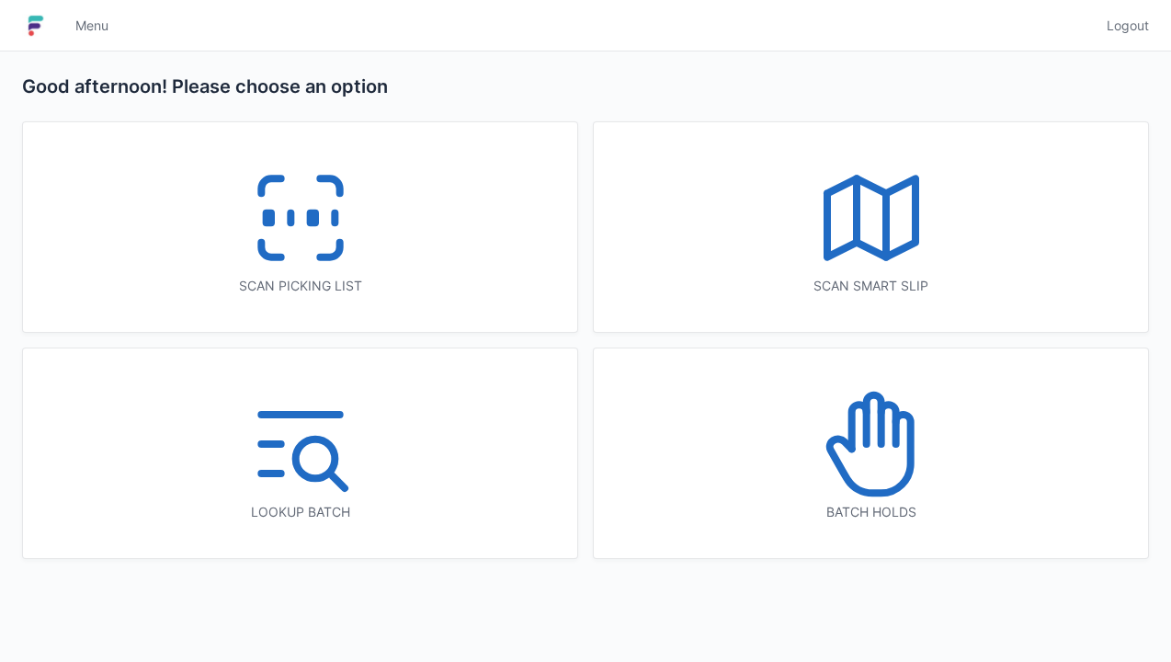
click at [320, 246] on icon at bounding box center [301, 218] width 118 height 118
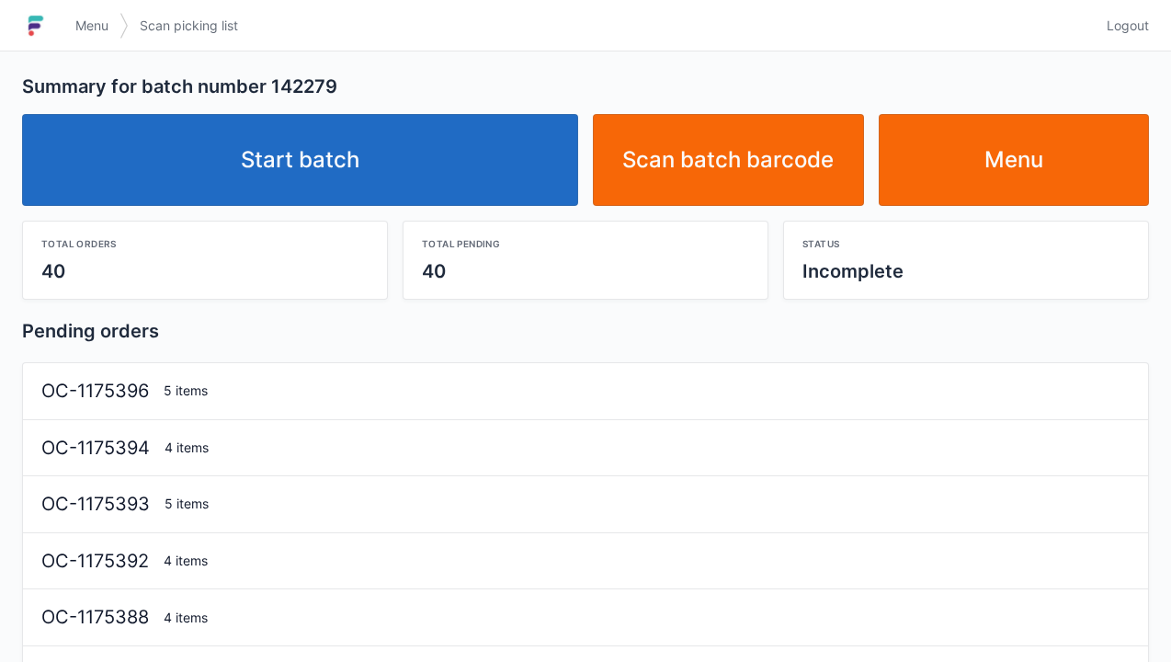
click at [498, 165] on link "Start batch" at bounding box center [300, 160] width 556 height 92
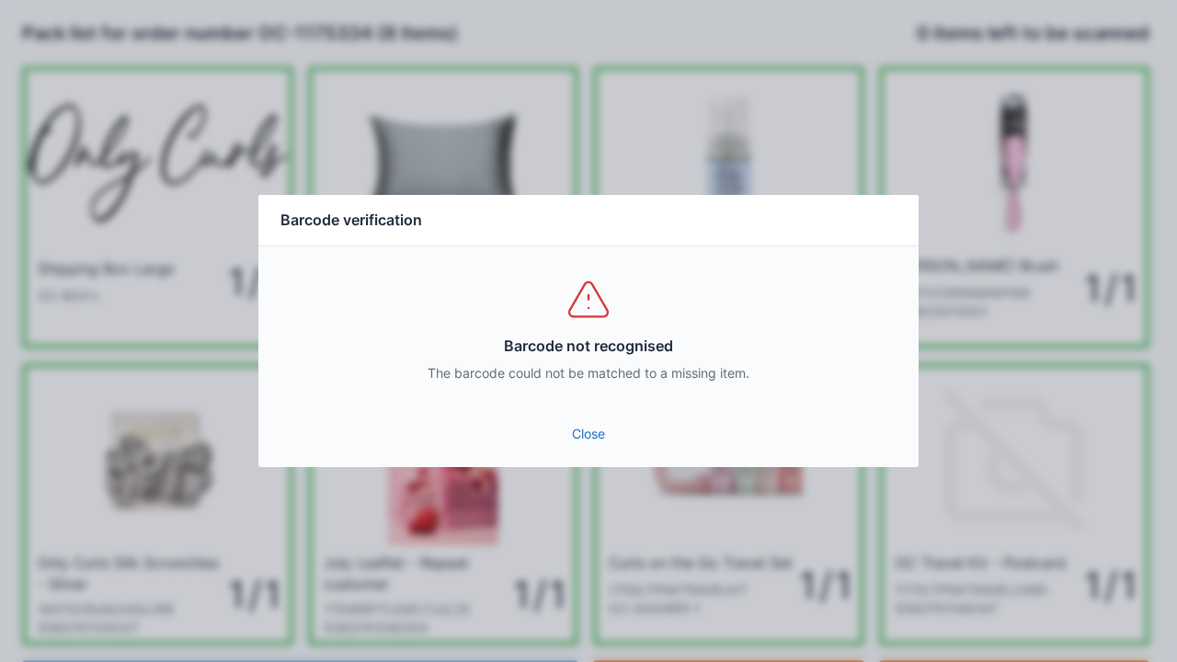
click at [590, 446] on link "Close" at bounding box center [588, 433] width 631 height 33
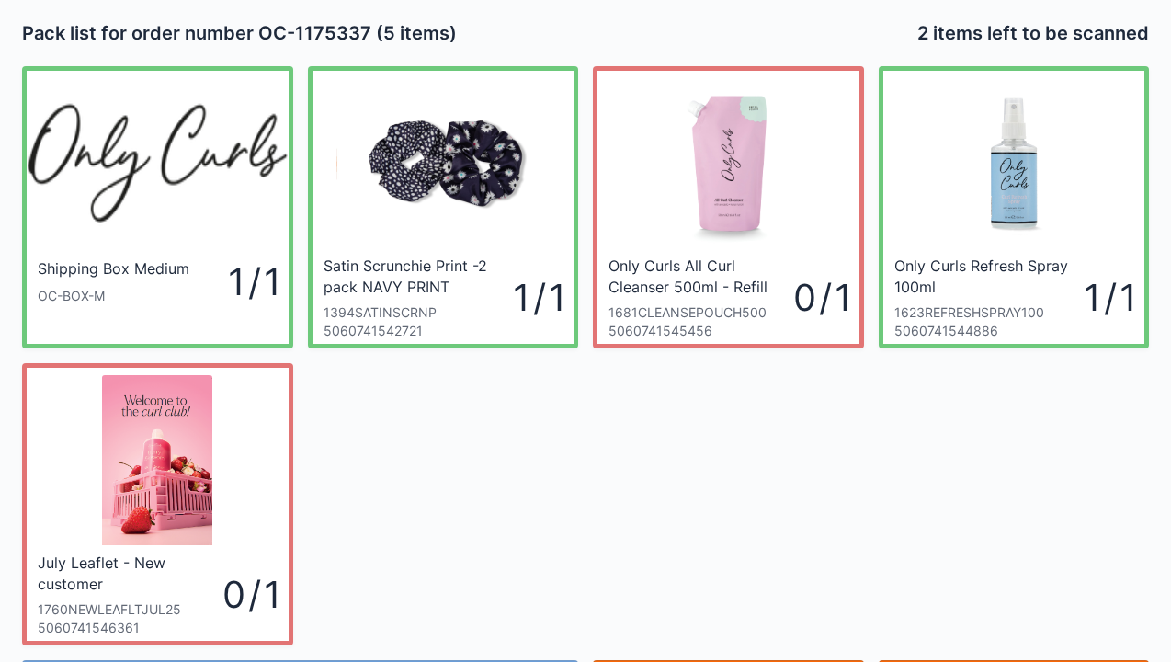
scroll to position [107, 0]
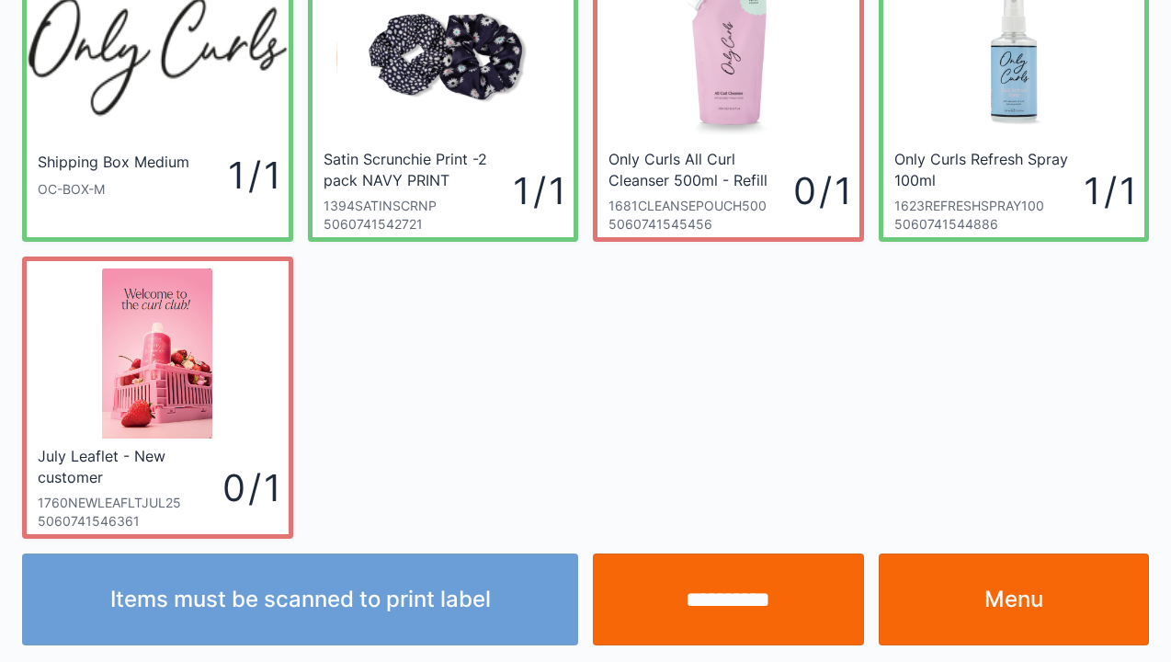
click at [982, 618] on link "Menu" at bounding box center [1014, 599] width 271 height 92
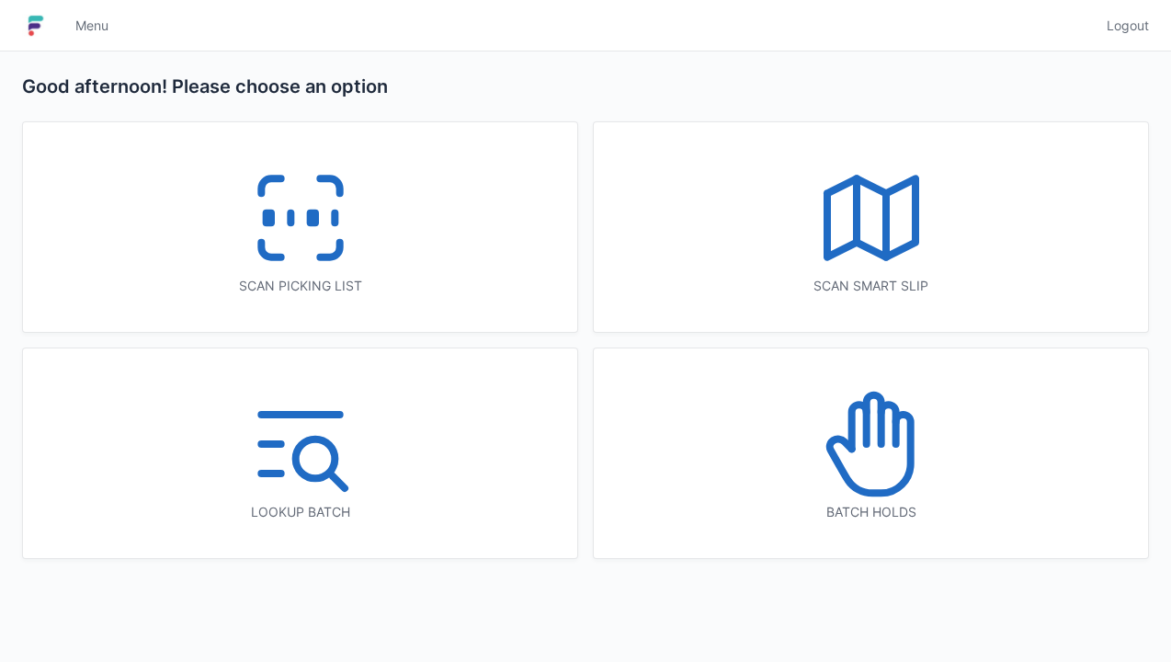
click at [459, 279] on div "Scan picking list" at bounding box center [300, 286] width 481 height 18
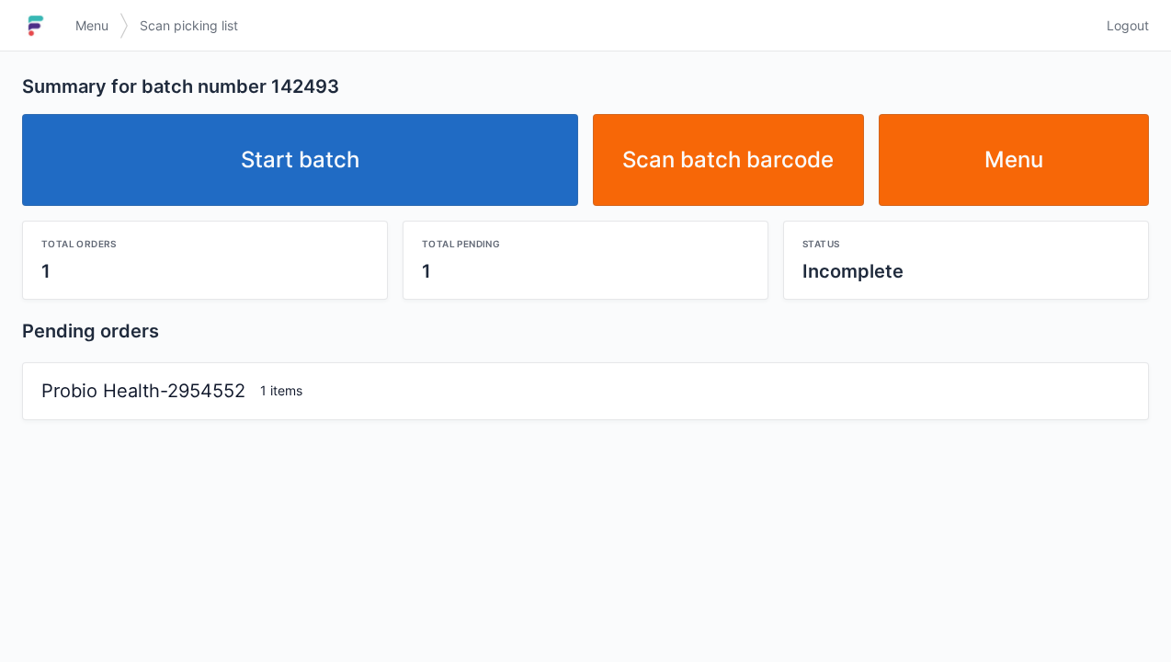
click at [520, 165] on link "Start batch" at bounding box center [300, 160] width 556 height 92
